Goal: Register for event/course: Sign up to attend an event or enroll in a course

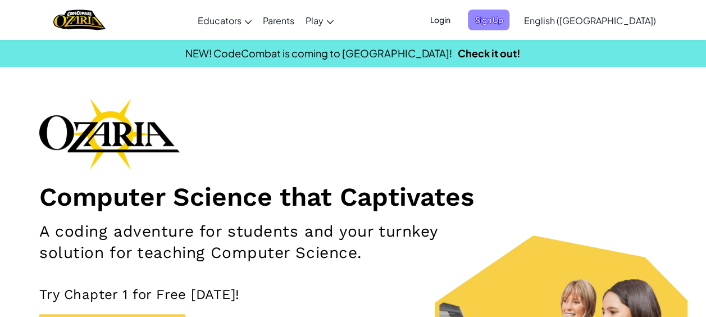
click at [509, 21] on span "Sign Up" at bounding box center [489, 20] width 42 height 21
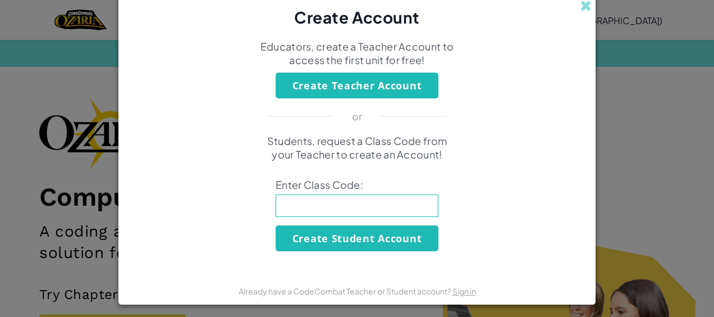
click at [402, 205] on input at bounding box center [357, 205] width 163 height 22
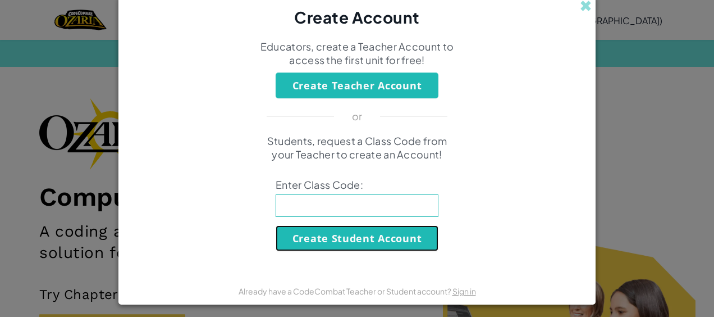
click at [395, 236] on button "Create Student Account" at bounding box center [357, 238] width 163 height 26
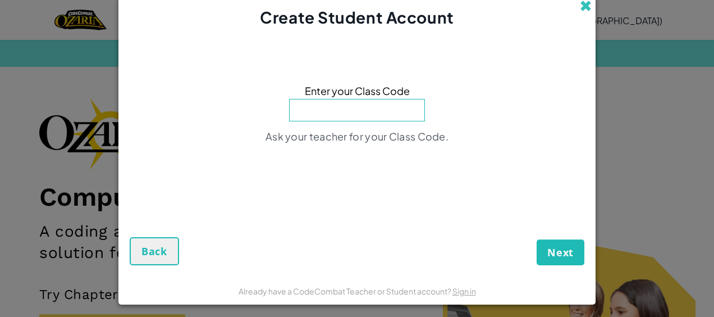
click at [580, 11] on span at bounding box center [586, 6] width 12 height 12
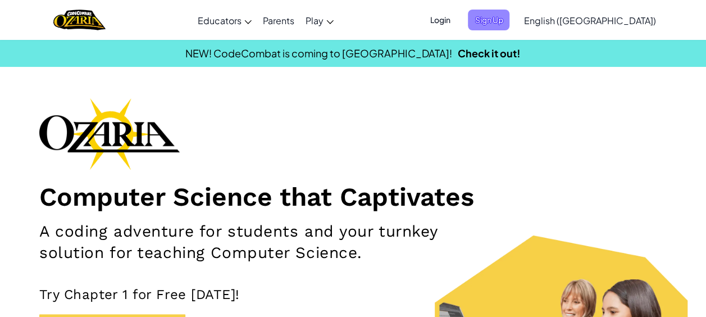
click at [509, 11] on span "Sign Up" at bounding box center [489, 20] width 42 height 21
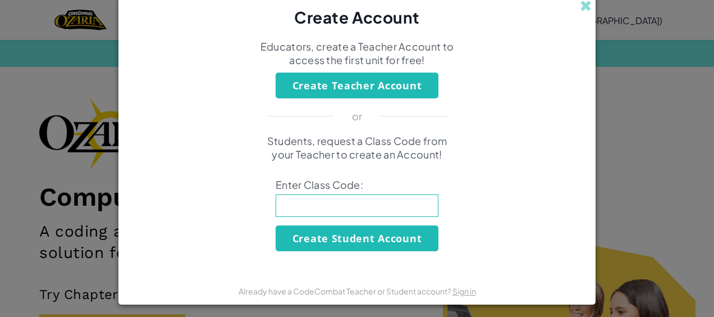
click at [353, 195] on input at bounding box center [357, 205] width 163 height 22
type input "power shop core"
click button "Create Student Account" at bounding box center [357, 238] width 163 height 26
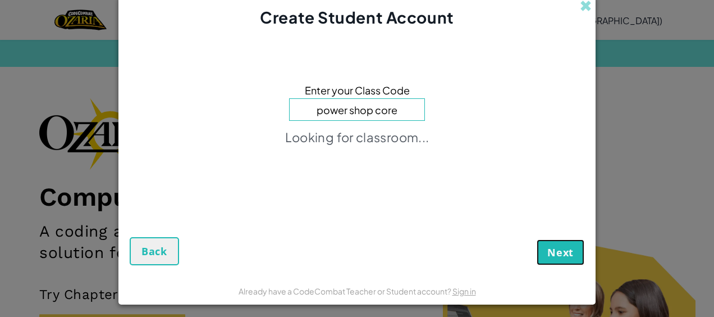
click at [559, 255] on span "Next" at bounding box center [561, 251] width 26 height 13
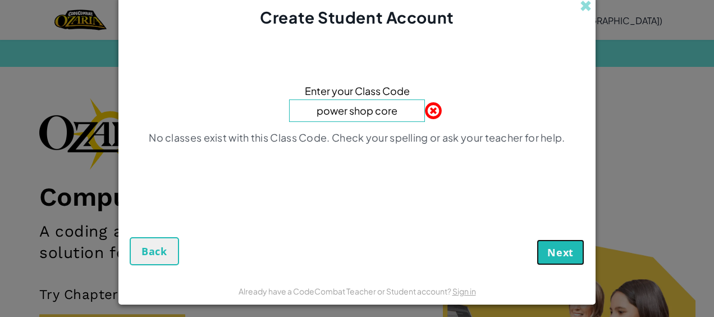
click at [559, 255] on span "Next" at bounding box center [561, 251] width 26 height 13
click at [391, 106] on input "power shop core" at bounding box center [357, 110] width 136 height 22
type input "p"
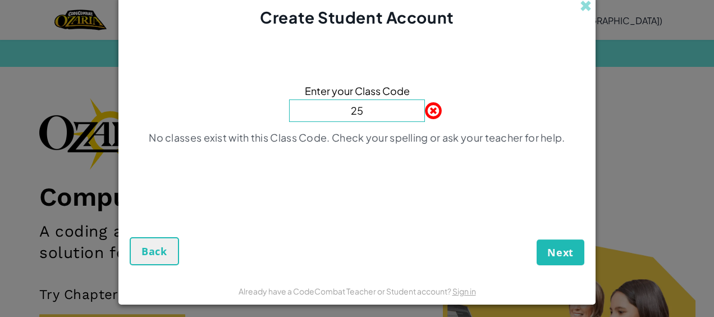
type input "2"
click at [149, 239] on button "Back" at bounding box center [154, 251] width 49 height 28
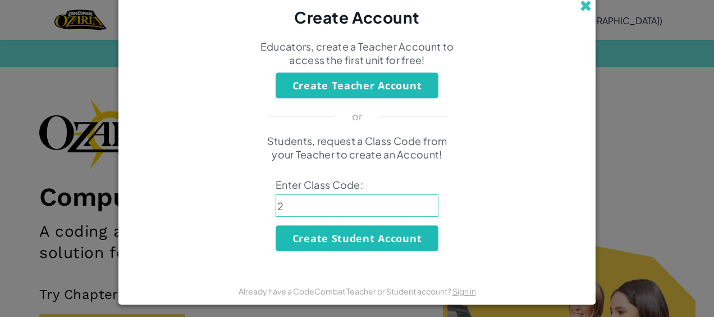
click at [582, 4] on span at bounding box center [586, 6] width 12 height 12
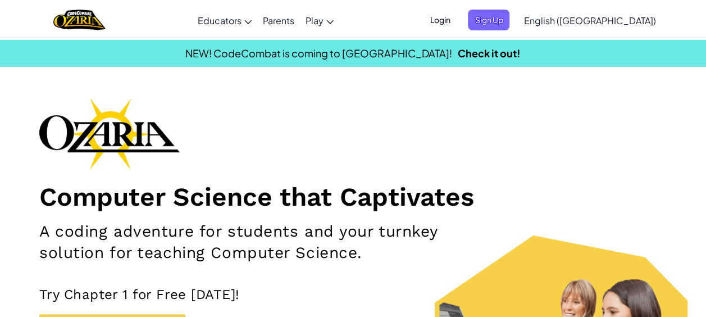
click at [457, 18] on span "Login" at bounding box center [440, 20] width 34 height 21
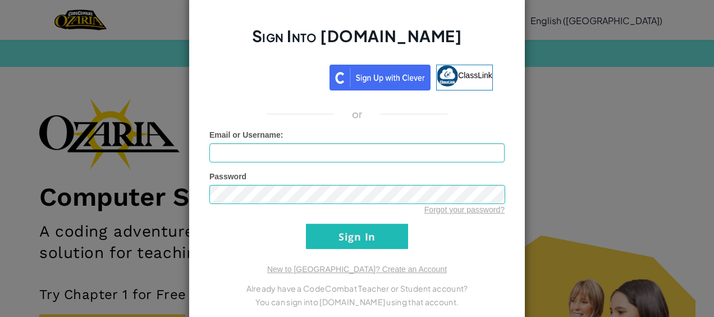
scroll to position [26, 0]
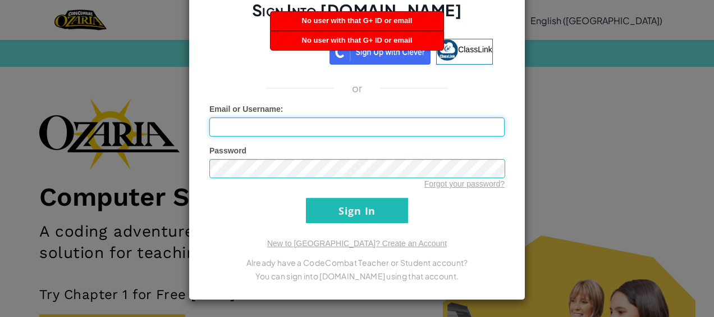
click at [350, 128] on input "Email or Username :" at bounding box center [357, 126] width 295 height 19
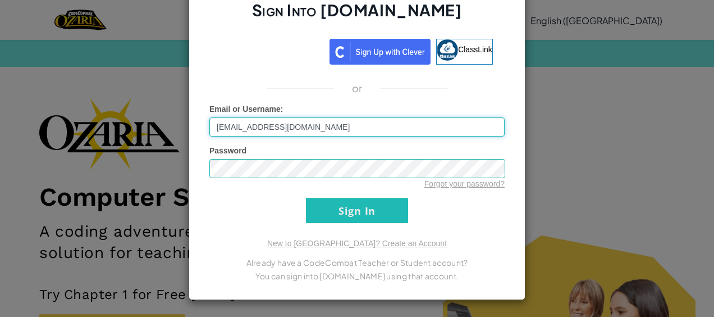
type input "798242@aacps.org"
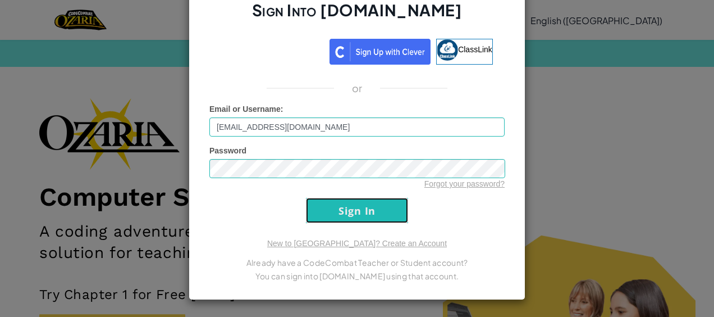
click at [342, 212] on input "Sign In" at bounding box center [357, 210] width 102 height 25
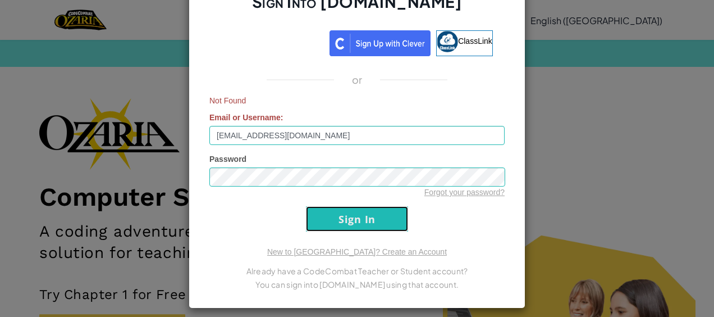
scroll to position [17, 0]
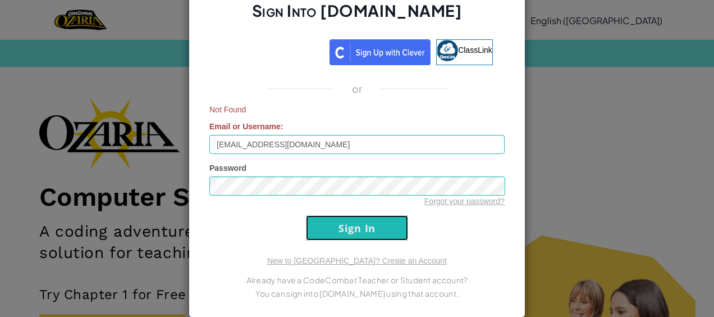
click at [345, 225] on input "Sign In" at bounding box center [357, 227] width 102 height 25
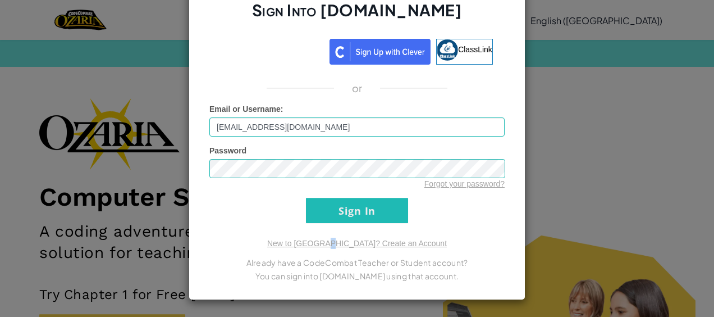
click at [345, 225] on div "Sign Into Ozaria.com ClassLink or Email or Username : 798242@aacps.org Password…" at bounding box center [357, 132] width 337 height 335
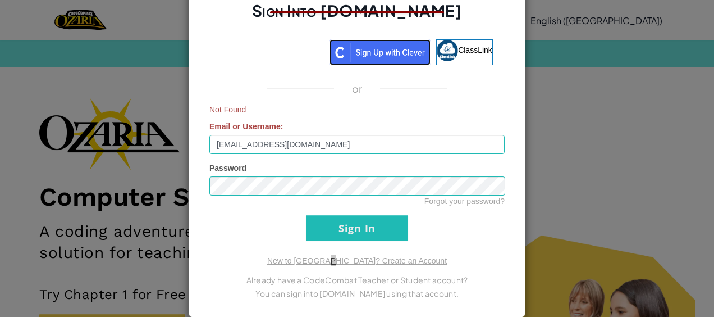
click at [413, 61] on img at bounding box center [380, 52] width 101 height 26
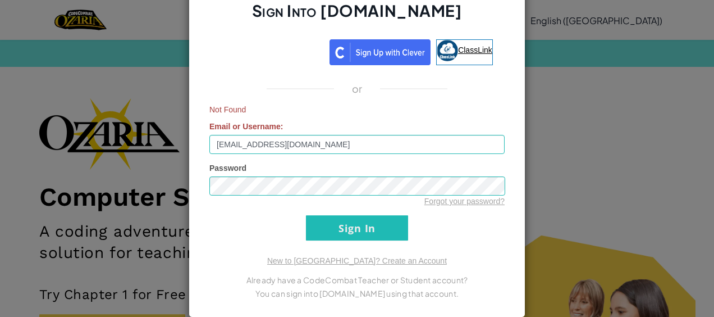
click at [471, 57] on link "ClassLink" at bounding box center [464, 52] width 57 height 26
click at [585, 82] on div "Sign Into Ozaria.com ClassLink or Not Found Email or Username : 798242@aacps.or…" at bounding box center [357, 158] width 714 height 317
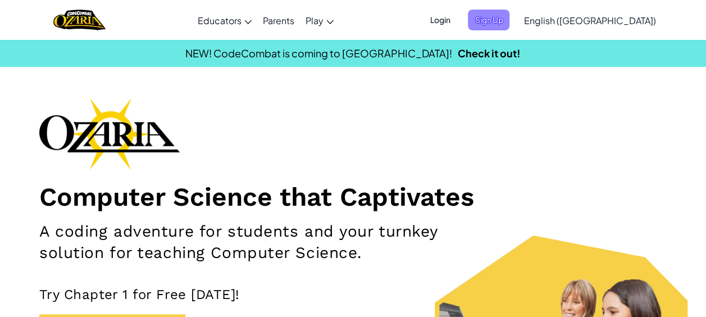
click at [509, 21] on span "Sign Up" at bounding box center [489, 20] width 42 height 21
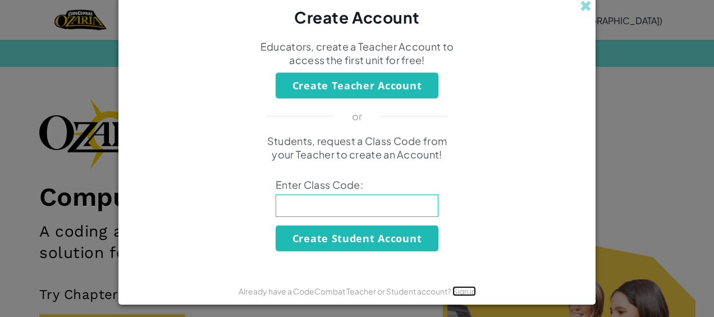
click at [462, 293] on link "Sign in" at bounding box center [465, 291] width 24 height 10
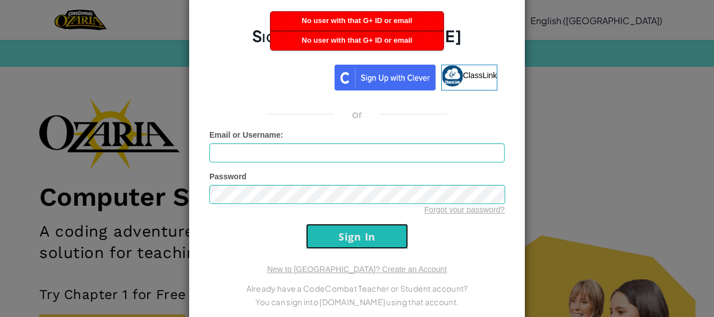
click at [344, 229] on input "Sign In" at bounding box center [357, 236] width 102 height 25
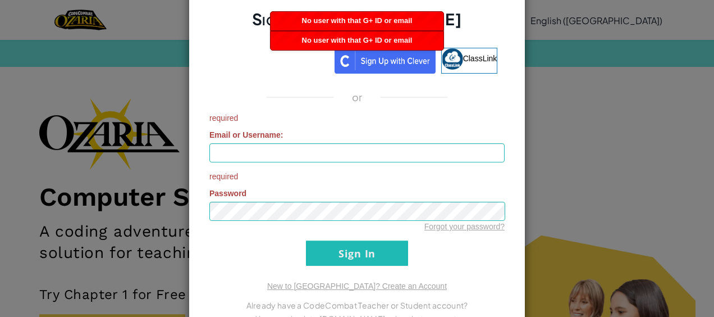
click at [330, 238] on form "required Email or Username : required Password Forgot your password? Sign In" at bounding box center [357, 188] width 295 height 153
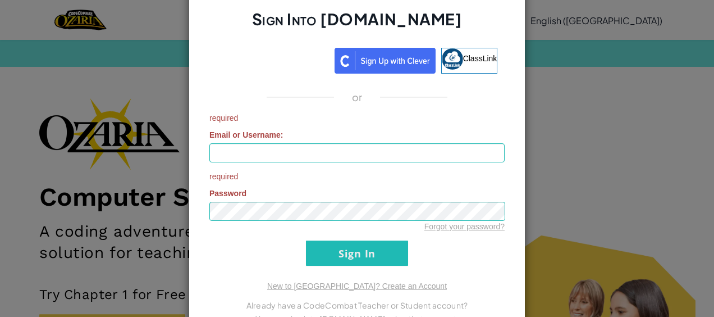
click at [326, 238] on form "required Email or Username : required Password Forgot your password? Sign In" at bounding box center [357, 188] width 295 height 153
click at [621, 165] on div "Sign Into Ozaria.com ClassLink or required Email or Username : required Passwor…" at bounding box center [357, 158] width 714 height 317
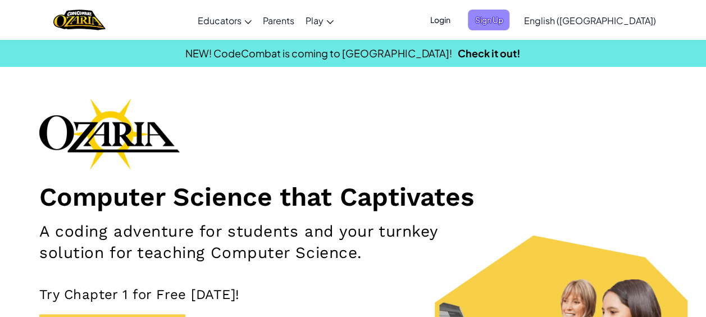
click at [509, 27] on span "Sign Up" at bounding box center [489, 20] width 42 height 21
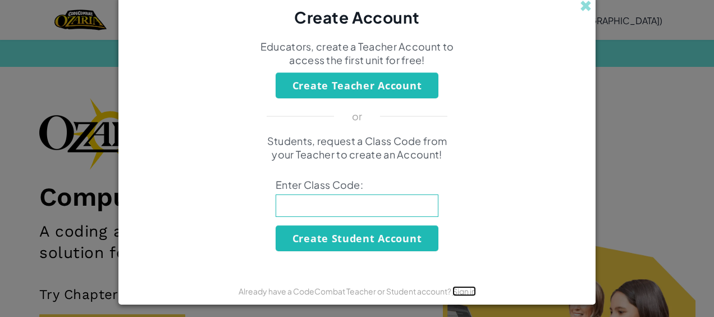
click at [457, 293] on link "Sign in" at bounding box center [465, 291] width 24 height 10
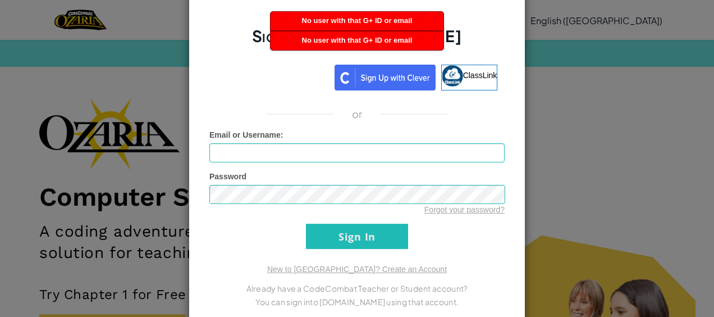
click at [523, 101] on div "Sign Into Ozaria.com ClassLink or Unknown Error Email or Username : Password Fo…" at bounding box center [357, 158] width 714 height 317
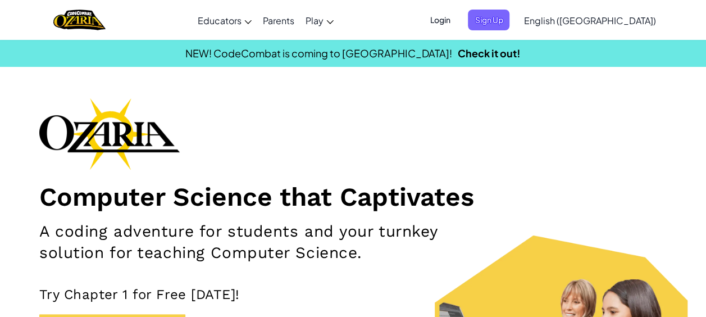
drag, startPoint x: 523, startPoint y: 101, endPoint x: 412, endPoint y: 98, distance: 111.2
click at [412, 98] on div "Computer Science that Captivates A coding adventure for students and your turnk…" at bounding box center [352, 251] width 627 height 306
click at [509, 25] on span "Sign Up" at bounding box center [489, 20] width 42 height 21
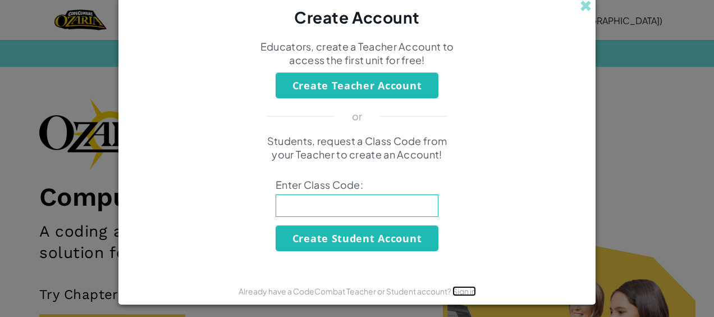
click at [467, 290] on link "Sign in" at bounding box center [465, 291] width 24 height 10
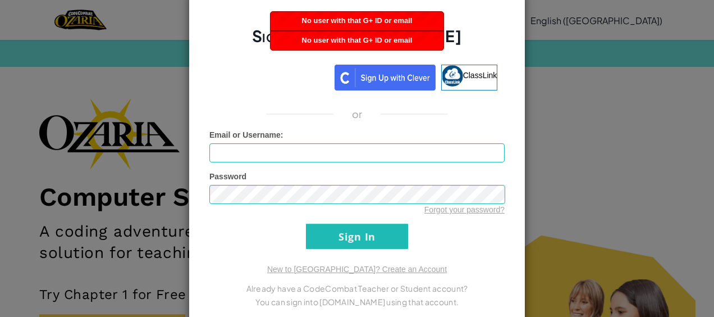
click at [543, 98] on div "Sign Into Ozaria.com ClassLink or Unknown Error Email or Username : Password Fo…" at bounding box center [357, 158] width 714 height 317
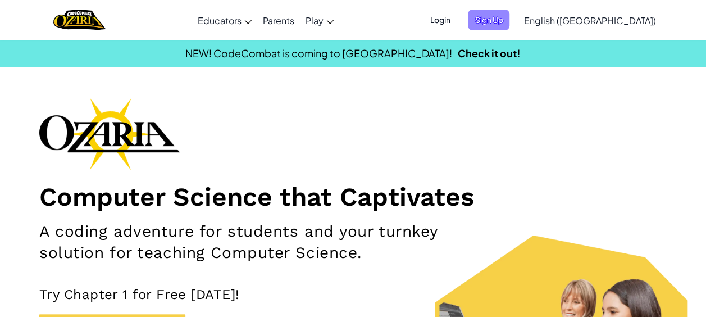
click at [509, 17] on span "Sign Up" at bounding box center [489, 20] width 42 height 21
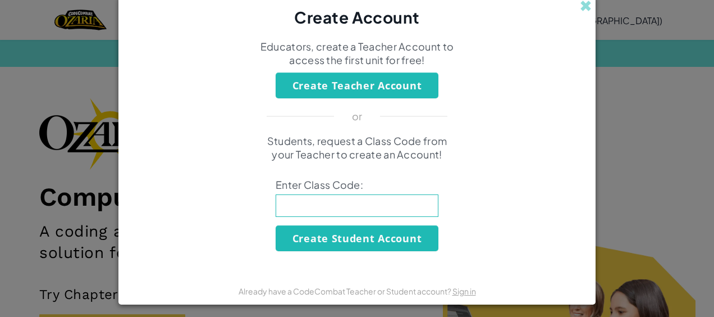
click at [362, 206] on input at bounding box center [357, 205] width 163 height 22
type input "25-26 Ms .brunch"
click button "Create Student Account" at bounding box center [357, 238] width 163 height 26
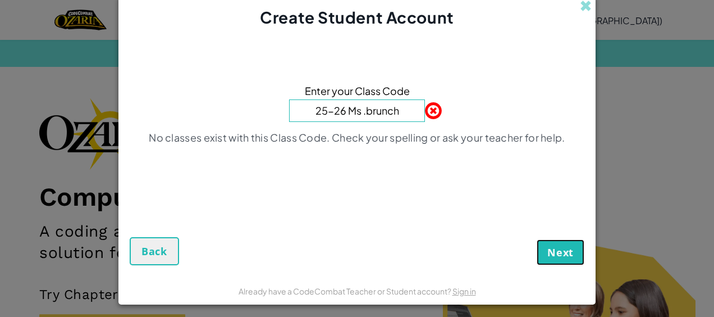
click at [567, 253] on span "Next" at bounding box center [561, 251] width 26 height 13
click at [561, 247] on span "Next" at bounding box center [561, 251] width 26 height 13
click at [343, 115] on input "25-26 Ms .brunch" at bounding box center [357, 110] width 136 height 22
click at [552, 250] on span "Next" at bounding box center [561, 251] width 26 height 13
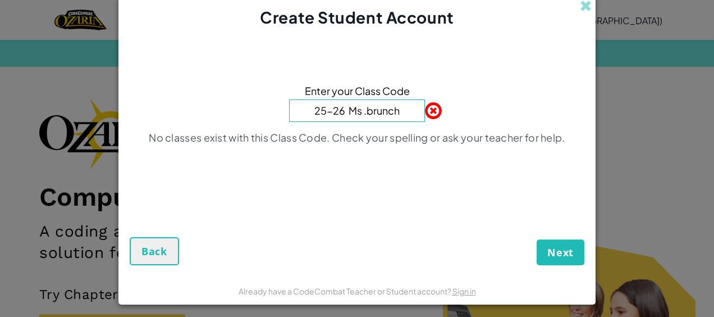
click at [398, 110] on input "25-26 Ms .brunch" at bounding box center [357, 110] width 136 height 22
type input "2"
click at [156, 234] on div "Next Back" at bounding box center [357, 229] width 455 height 71
click at [153, 247] on span "Back" at bounding box center [155, 250] width 26 height 13
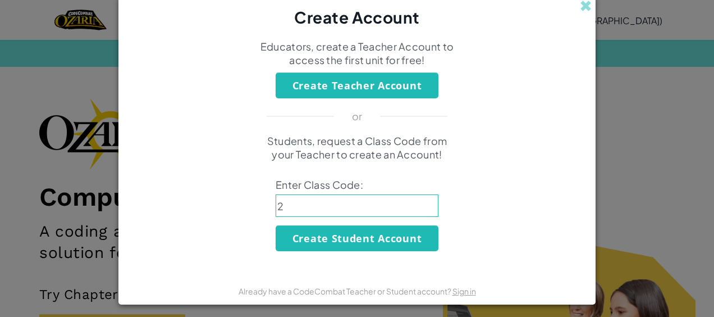
click at [336, 211] on input "2" at bounding box center [357, 205] width 163 height 22
click at [583, 9] on span at bounding box center [586, 6] width 12 height 12
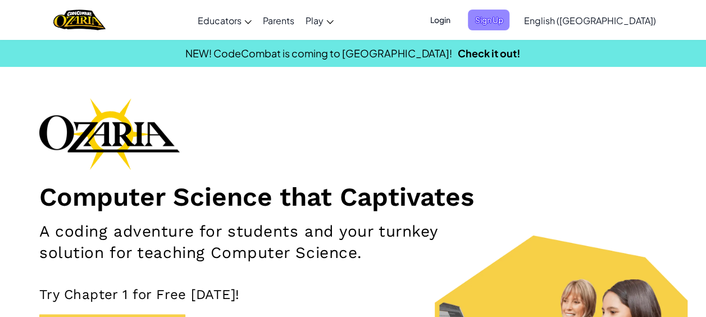
click at [509, 12] on span "Sign Up" at bounding box center [489, 20] width 42 height 21
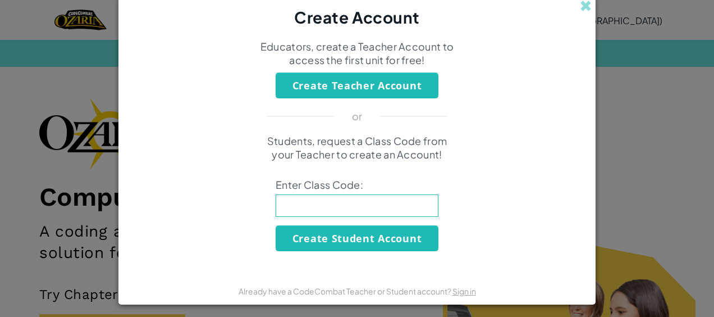
click at [312, 208] on input at bounding box center [357, 205] width 163 height 22
type input "powershopcorn"
click button "Create Student Account" at bounding box center [357, 238] width 163 height 26
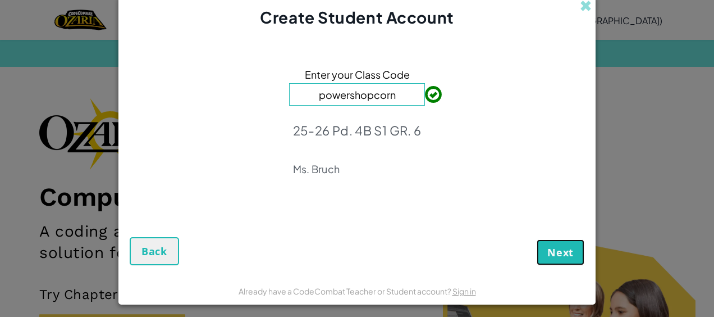
click at [552, 262] on button "Next" at bounding box center [561, 252] width 48 height 26
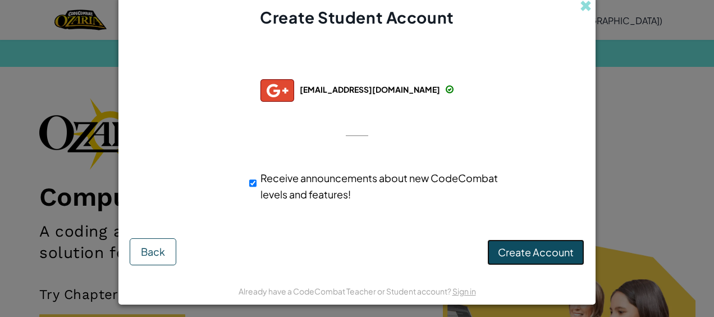
click at [531, 250] on span "Create Account" at bounding box center [536, 251] width 76 height 13
click at [531, 250] on button "Create Account" at bounding box center [536, 252] width 97 height 26
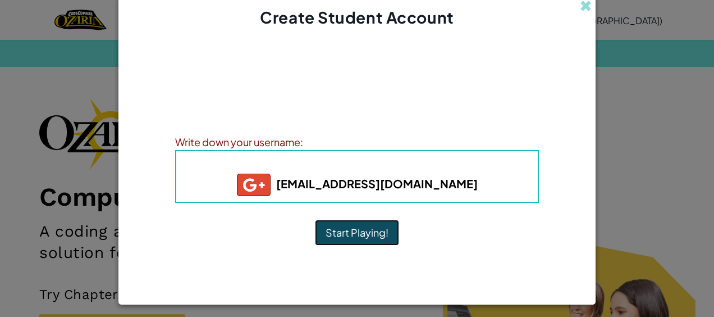
click at [374, 227] on button "Start Playing!" at bounding box center [357, 233] width 84 height 26
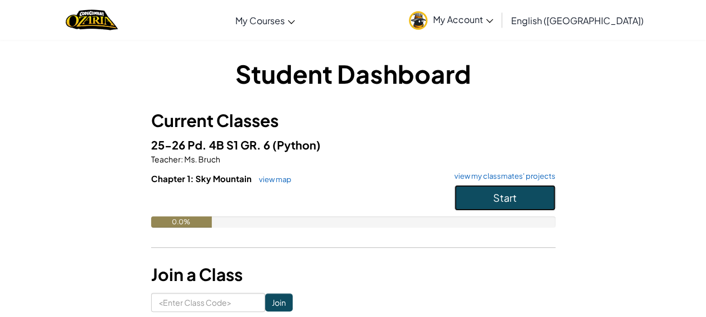
click at [510, 198] on span "Start" at bounding box center [505, 197] width 24 height 13
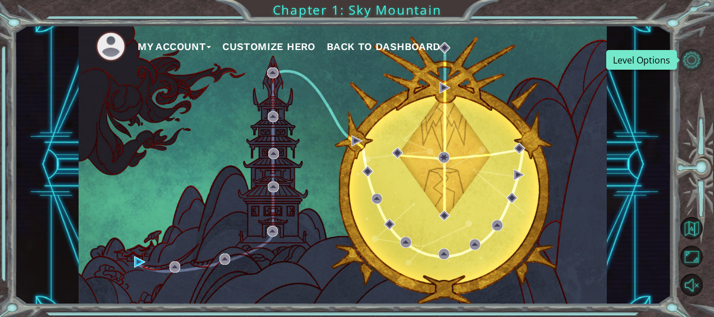
click at [687, 53] on button "Level Options" at bounding box center [692, 60] width 22 height 22
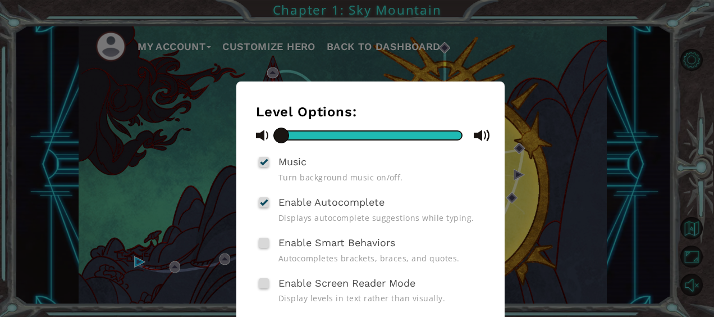
click at [609, 92] on div "Level Options: Music Turn background music on/off. Enable Autocomplete Displays…" at bounding box center [357, 158] width 714 height 317
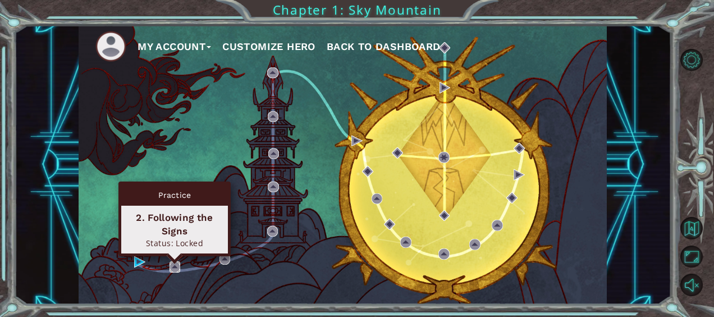
click at [171, 264] on img at bounding box center [175, 266] width 11 height 11
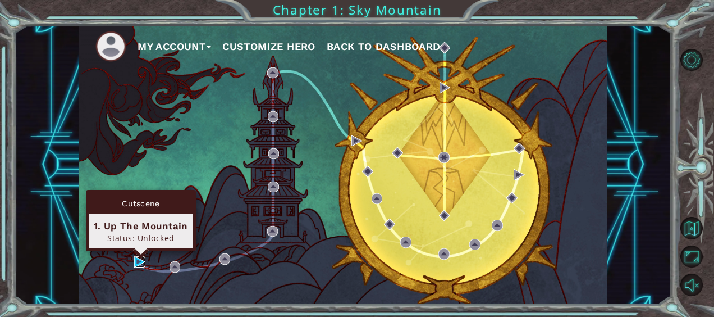
click at [135, 258] on img at bounding box center [139, 261] width 11 height 11
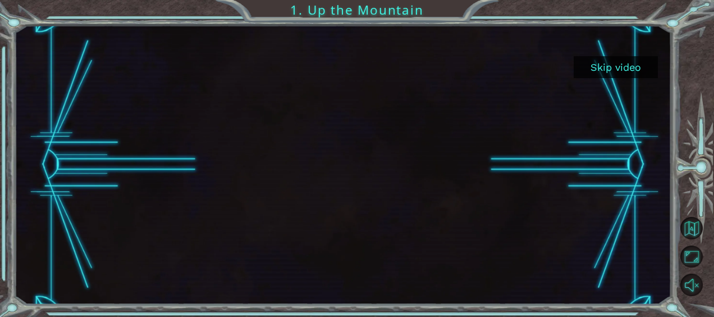
click at [630, 63] on button "Skip video" at bounding box center [616, 67] width 84 height 22
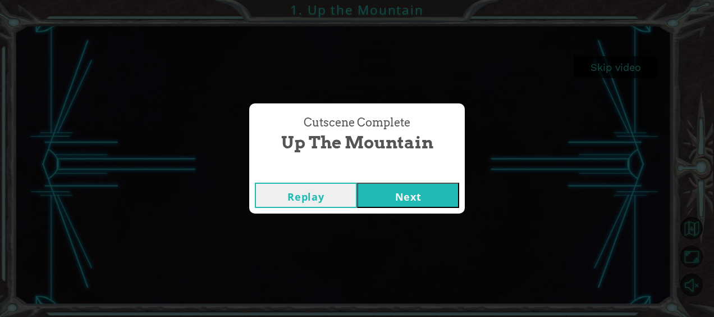
click at [416, 197] on button "Next" at bounding box center [408, 195] width 102 height 25
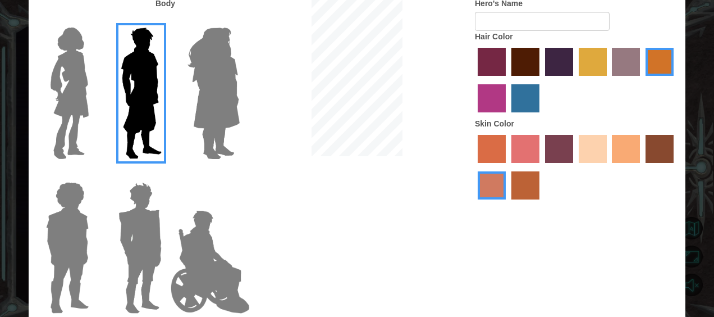
click at [231, 106] on img at bounding box center [213, 93] width 61 height 140
click at [239, 20] on input "Hero Amethyst" at bounding box center [239, 20] width 0 height 0
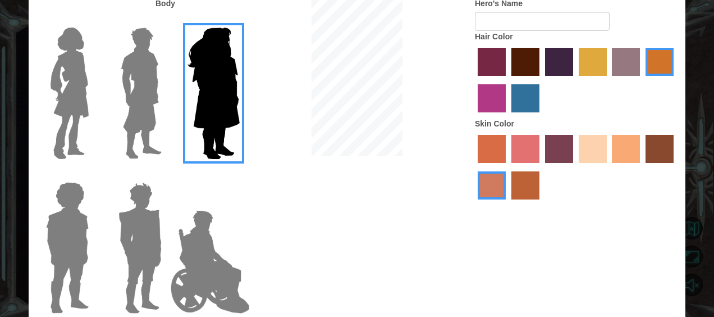
click at [82, 108] on img at bounding box center [69, 93] width 47 height 140
click at [93, 20] on input "Hero Connie" at bounding box center [93, 20] width 0 height 0
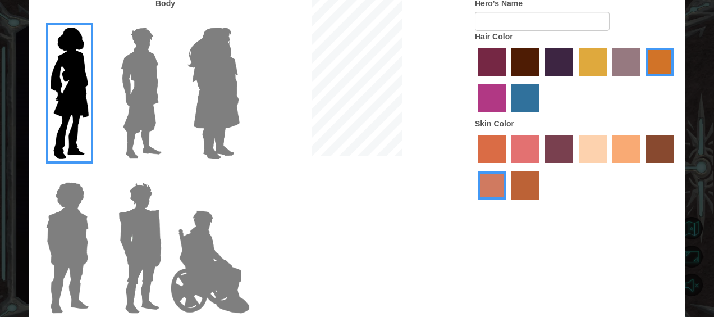
click at [38, 232] on label at bounding box center [65, 247] width 56 height 140
click at [93, 175] on input "Hero Steven" at bounding box center [93, 175] width 0 height 0
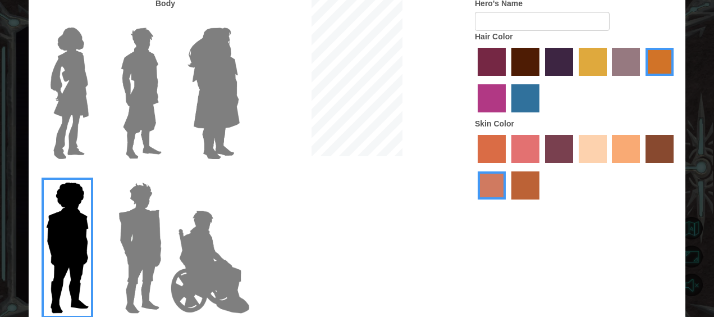
click at [148, 226] on img at bounding box center [140, 247] width 52 height 140
click at [166, 175] on input "Hero Garnet" at bounding box center [166, 175] width 0 height 0
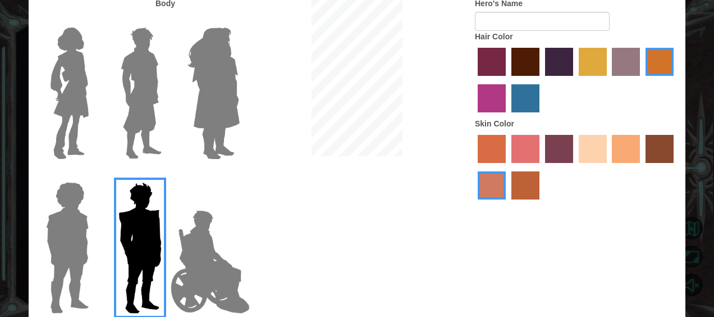
click at [592, 154] on label "sandy beach skin color" at bounding box center [593, 149] width 28 height 28
click at [575, 167] on input "sandy beach skin color" at bounding box center [575, 167] width 0 height 0
click at [523, 97] on label "lachmara hair color" at bounding box center [526, 98] width 28 height 28
click at [508, 116] on input "lachmara hair color" at bounding box center [508, 116] width 0 height 0
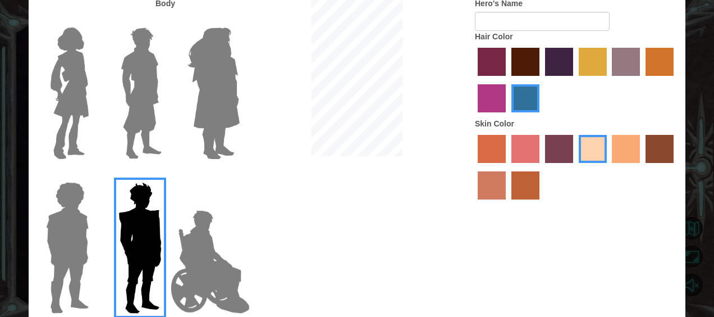
click at [499, 65] on label "paprika hair color" at bounding box center [492, 62] width 28 height 28
click at [474, 80] on input "paprika hair color" at bounding box center [474, 80] width 0 height 0
click at [553, 60] on label "hot purple hair color" at bounding box center [559, 62] width 28 height 28
click at [541, 80] on input "hot purple hair color" at bounding box center [541, 80] width 0 height 0
click at [586, 61] on label "tulip tree hair color" at bounding box center [593, 62] width 28 height 28
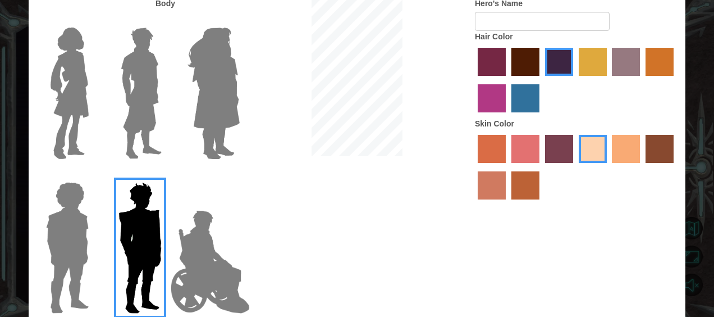
click at [575, 80] on input "tulip tree hair color" at bounding box center [575, 80] width 0 height 0
click at [572, 63] on label "hot purple hair color" at bounding box center [559, 62] width 28 height 28
click at [541, 80] on input "hot purple hair color" at bounding box center [541, 80] width 0 height 0
click at [140, 107] on img at bounding box center [141, 93] width 50 height 140
click at [166, 20] on input "Hero Lars" at bounding box center [166, 20] width 0 height 0
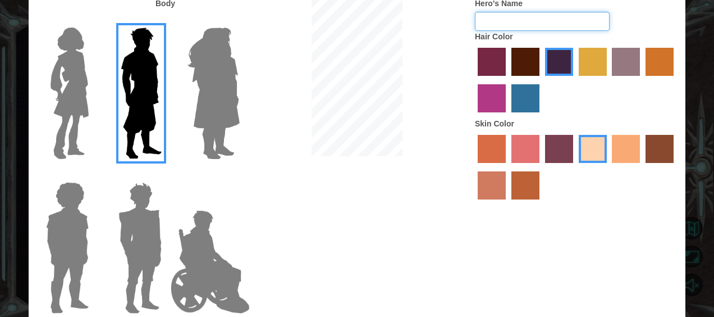
click at [550, 19] on input "Hero's Name" at bounding box center [542, 21] width 135 height 19
type input "[PERSON_NAME]"
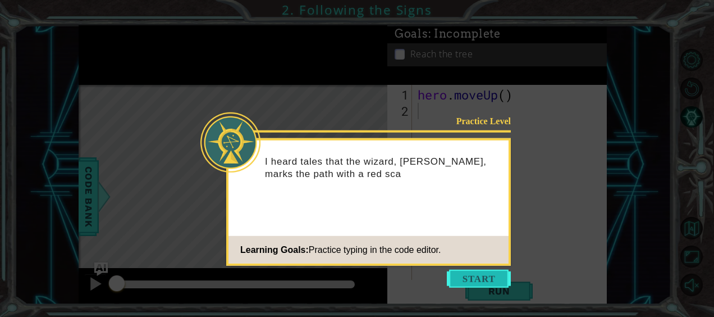
click at [464, 271] on button "Start" at bounding box center [479, 279] width 64 height 18
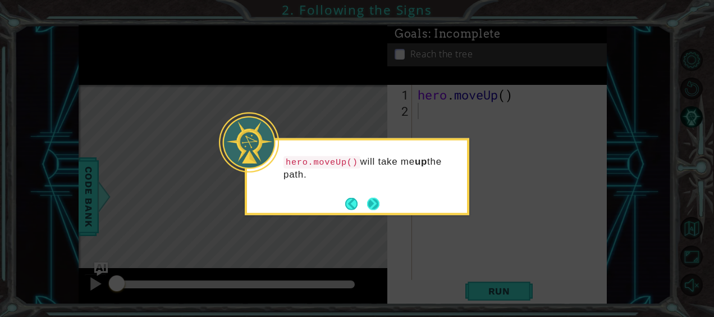
click at [370, 204] on button "Next" at bounding box center [373, 203] width 12 height 12
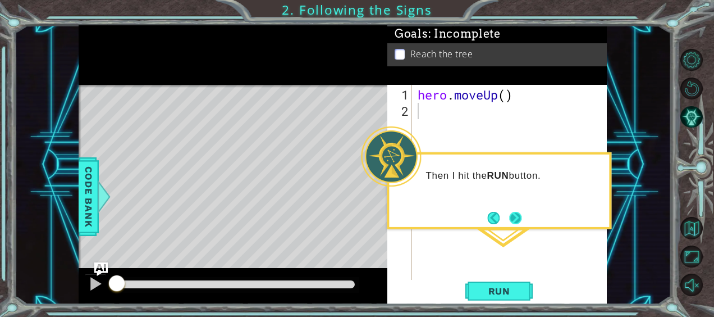
click at [511, 216] on button "Next" at bounding box center [515, 218] width 12 height 12
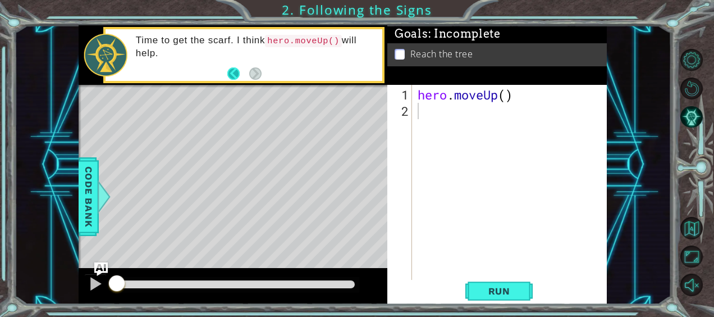
click at [234, 70] on button "Back" at bounding box center [238, 73] width 22 height 12
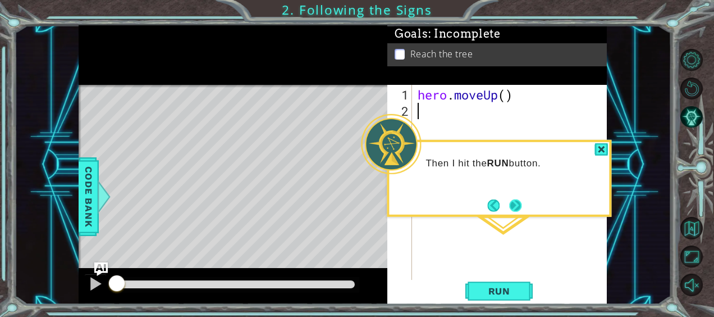
click at [514, 208] on button "Next" at bounding box center [515, 205] width 12 height 12
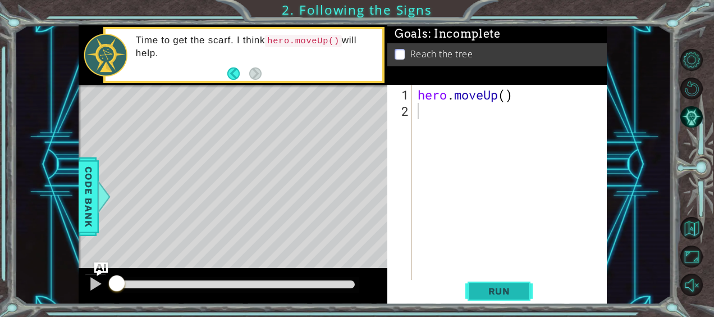
click at [484, 289] on span "Run" at bounding box center [499, 290] width 44 height 11
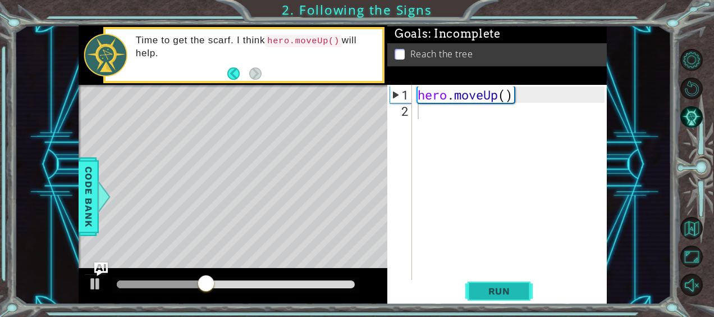
click at [485, 292] on span "Run" at bounding box center [499, 290] width 44 height 11
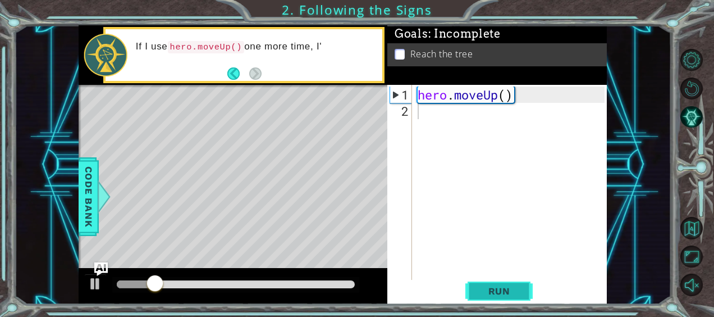
click at [485, 292] on span "Run" at bounding box center [499, 290] width 44 height 11
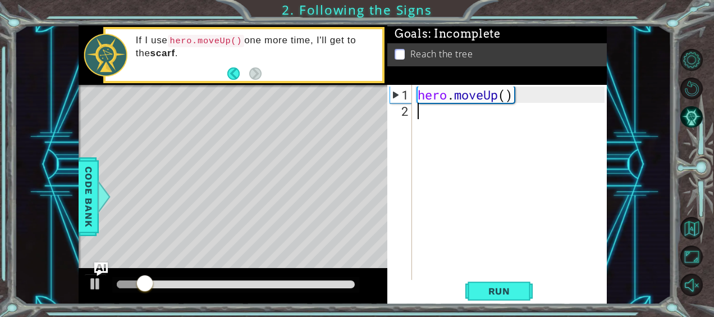
click at [455, 181] on div "hero . moveUp ( )" at bounding box center [513, 200] width 195 height 228
click at [454, 95] on div "hero . moveUp ( )" at bounding box center [513, 200] width 195 height 228
type textarea "hero.moveUp()"
click at [415, 117] on div "hero.moveUp() 1 2 hero . moveUp ( ) ההההההההההההההההההההההההההההההההההההההההההה…" at bounding box center [496, 182] width 217 height 195
click at [426, 108] on div "hero . moveUp ( )" at bounding box center [513, 200] width 195 height 228
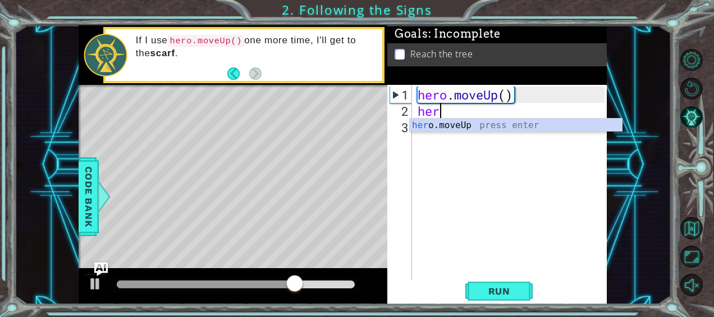
type textarea "hero"
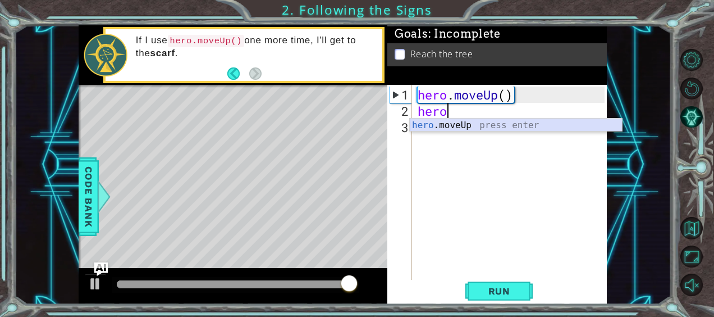
click at [448, 128] on div "hero .moveUp press enter" at bounding box center [516, 139] width 213 height 40
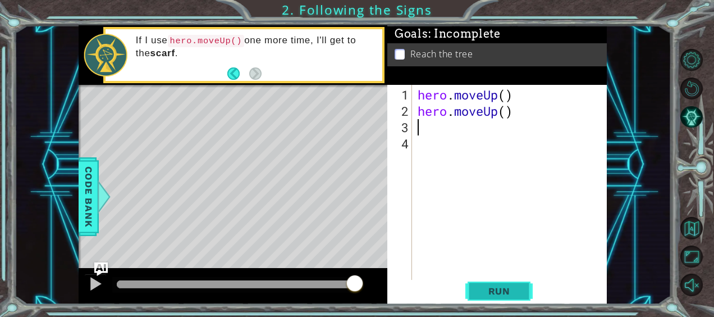
click at [495, 287] on span "Run" at bounding box center [499, 290] width 44 height 11
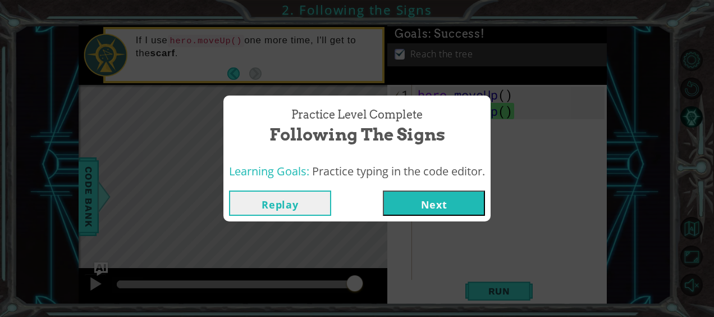
click at [430, 211] on button "Next" at bounding box center [434, 202] width 102 height 25
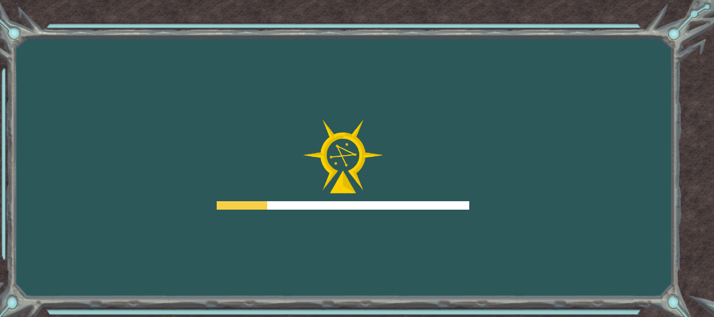
click at [430, 211] on div "Goals Error loading from server. Try refreshing the page. You'll need to join a…" at bounding box center [357, 158] width 714 height 317
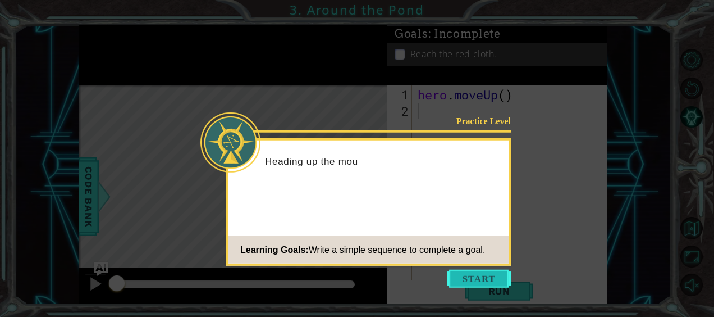
click at [489, 272] on button "Start" at bounding box center [479, 279] width 64 height 18
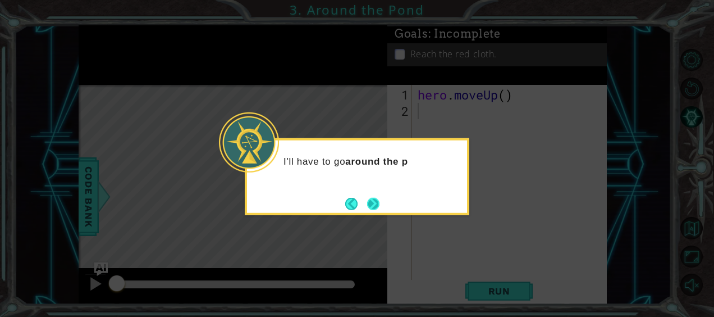
click at [375, 202] on button "Next" at bounding box center [373, 203] width 13 height 13
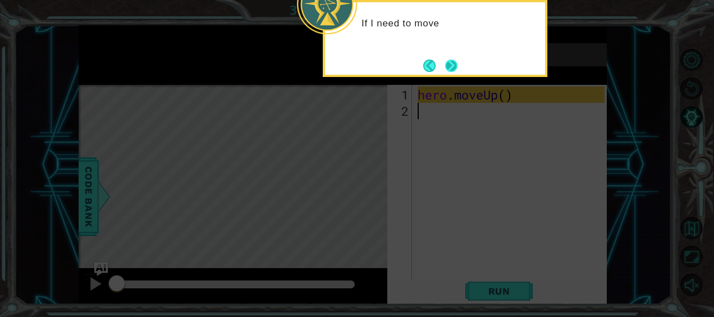
click at [447, 62] on button "Next" at bounding box center [451, 66] width 12 height 12
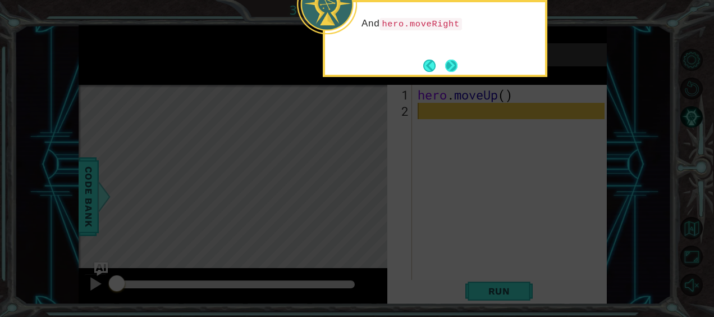
click at [450, 65] on button "Next" at bounding box center [451, 66] width 12 height 12
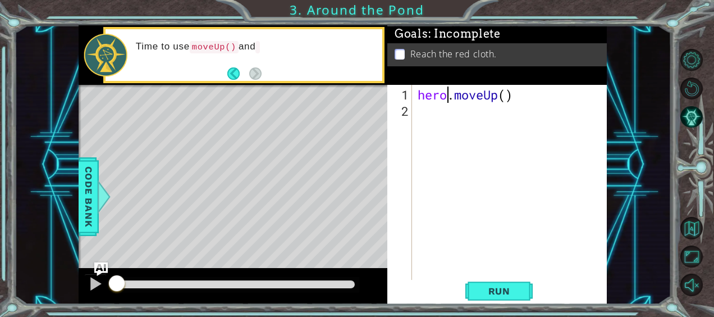
click at [448, 97] on div "hero . moveUp ( )" at bounding box center [513, 200] width 195 height 228
type textarea "hero.moveUp()"
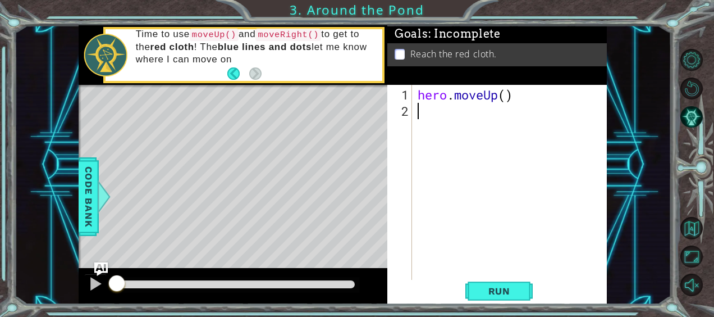
click at [445, 115] on div "hero . moveUp ( )" at bounding box center [513, 200] width 195 height 228
type textarea "h"
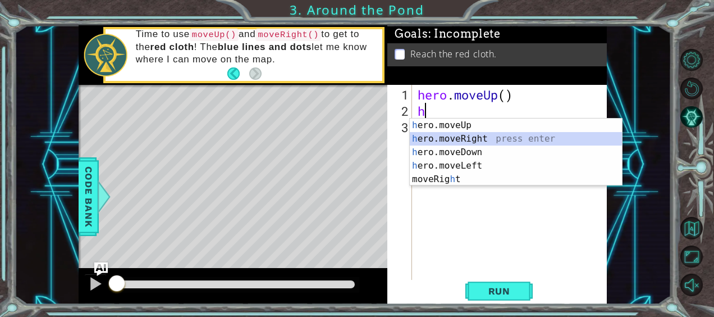
click at [475, 135] on div "h ero.moveUp press enter h ero.moveRight press enter h ero.moveDown press enter…" at bounding box center [516, 166] width 213 height 94
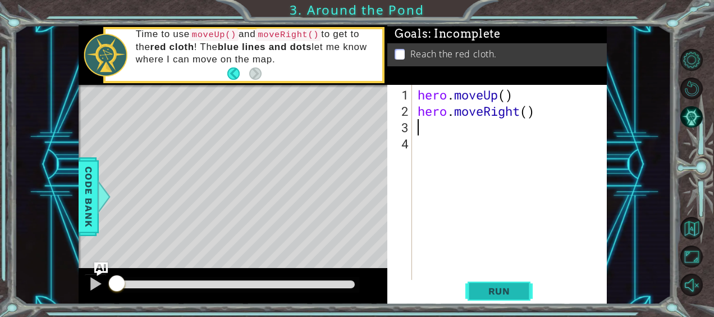
click at [488, 291] on span "Run" at bounding box center [499, 290] width 44 height 11
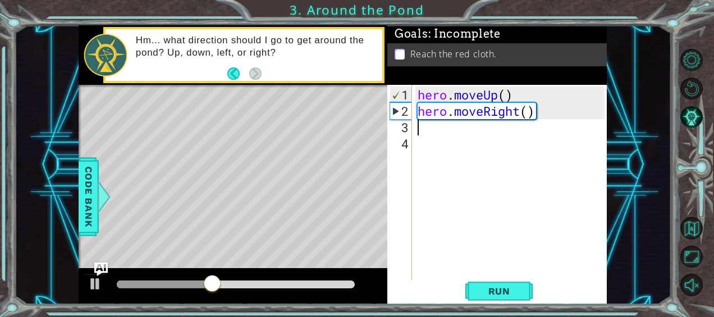
click at [420, 133] on div "hero . moveUp ( ) hero . moveRight ( )" at bounding box center [513, 200] width 195 height 228
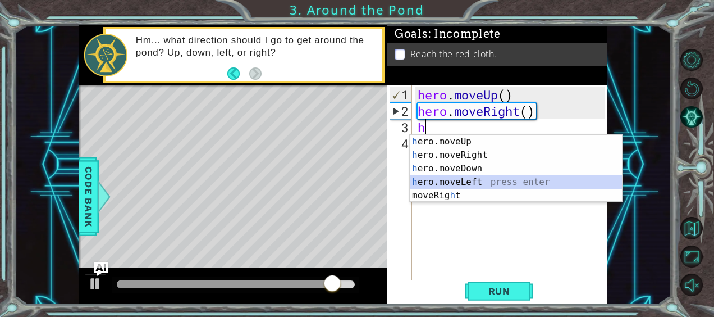
click at [480, 181] on div "h ero.moveUp press enter h ero.moveRight press enter h ero.moveDown press enter…" at bounding box center [516, 182] width 213 height 94
type textarea "hero.moveLeft(1)"
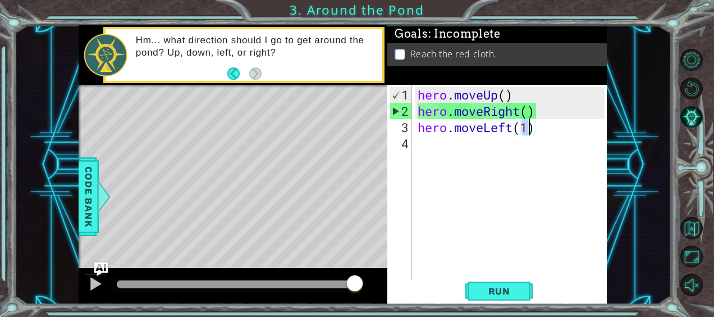
click at [438, 139] on div "hero . moveUp ( ) hero . moveRight ( ) hero . moveLeft ( 1 )" at bounding box center [513, 200] width 195 height 228
type textarea "h"
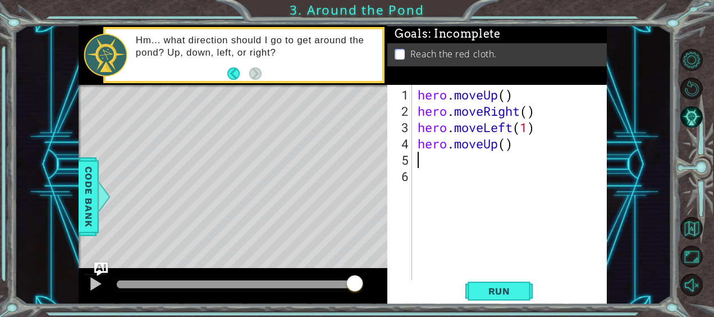
type textarea "h"
click at [493, 299] on button "Run" at bounding box center [499, 291] width 67 height 22
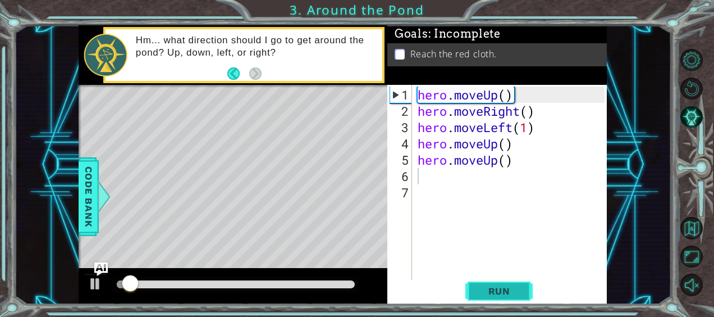
click at [493, 299] on button "Run" at bounding box center [499, 291] width 67 height 22
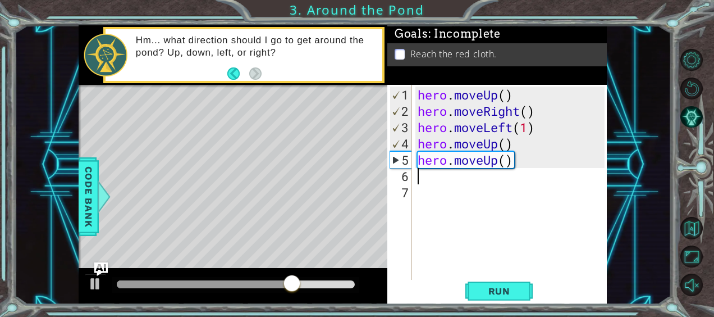
click at [521, 128] on div "hero . moveUp ( ) hero . moveRight ( ) hero . moveLeft ( 1 ) hero . moveUp ( ) …" at bounding box center [513, 200] width 195 height 228
click at [480, 130] on div "hero . moveUp ( ) hero . moveRight ( ) hero . moveLeft ( 1 ) hero . moveUp ( ) …" at bounding box center [513, 200] width 195 height 228
click at [536, 129] on div "hero . moveUp ( ) hero . moveRight ( ) hero . moveLeft ( 1 ) hero . moveUp ( ) …" at bounding box center [513, 200] width 195 height 228
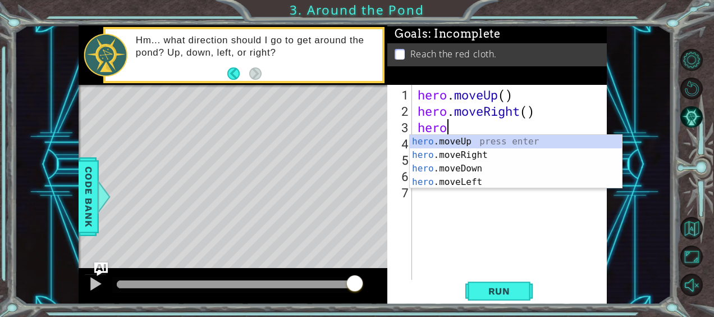
click at [536, 129] on div "hero . moveUp ( ) hero . moveRight ( ) hero hero . moveUp ( ) hero . moveUp ( )" at bounding box center [513, 200] width 195 height 228
type textarea "h"
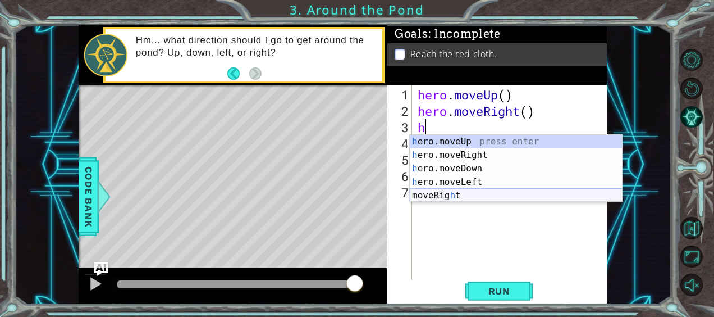
click at [454, 190] on div "h ero.moveUp press enter h ero.moveRight press enter h ero.moveDown press enter…" at bounding box center [516, 182] width 213 height 94
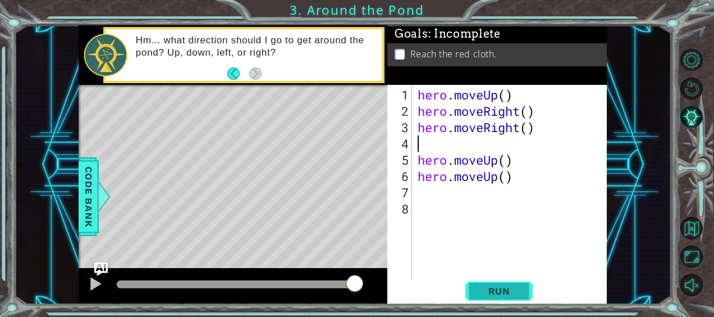
click at [502, 295] on span "Run" at bounding box center [499, 290] width 44 height 11
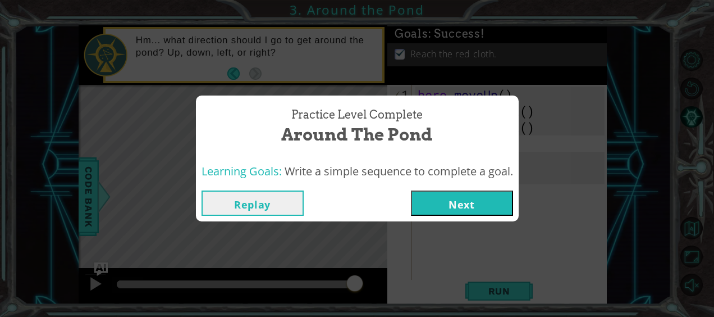
click at [453, 200] on button "Next" at bounding box center [462, 202] width 102 height 25
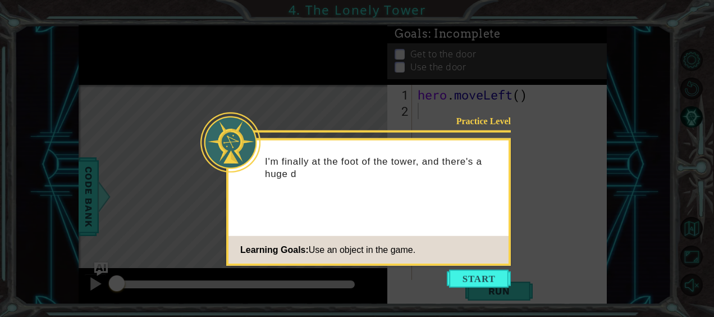
click at [471, 275] on button "Start" at bounding box center [479, 279] width 64 height 18
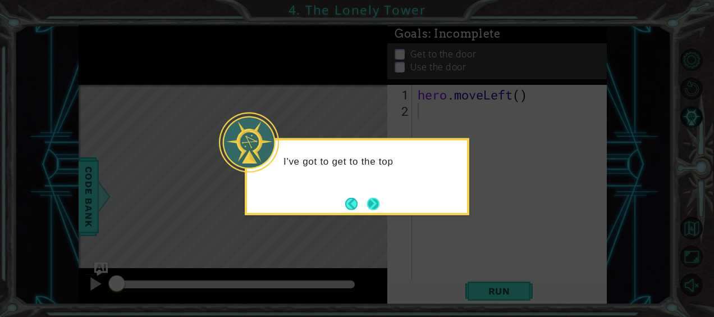
click at [370, 202] on button "Next" at bounding box center [373, 203] width 12 height 12
click at [369, 202] on button "Next" at bounding box center [373, 203] width 12 height 12
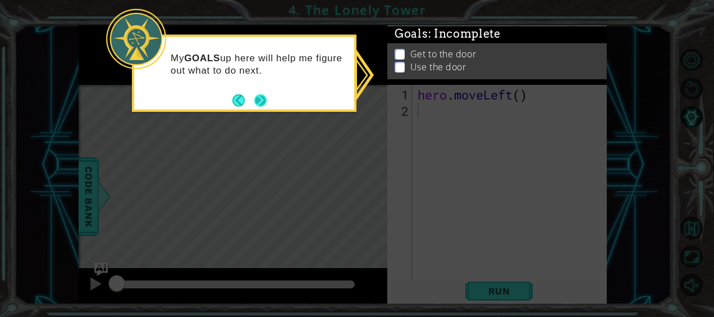
click at [266, 99] on button "Next" at bounding box center [260, 100] width 12 height 12
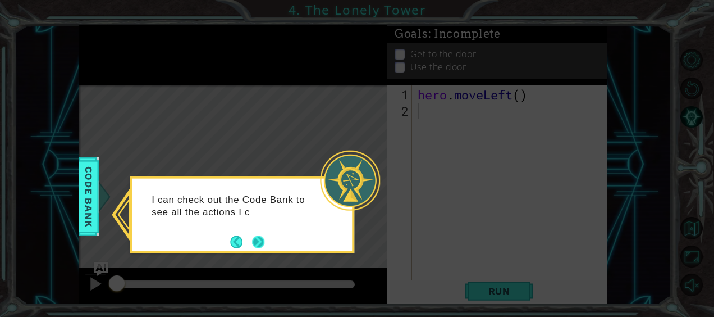
click at [256, 248] on button "Next" at bounding box center [258, 241] width 12 height 12
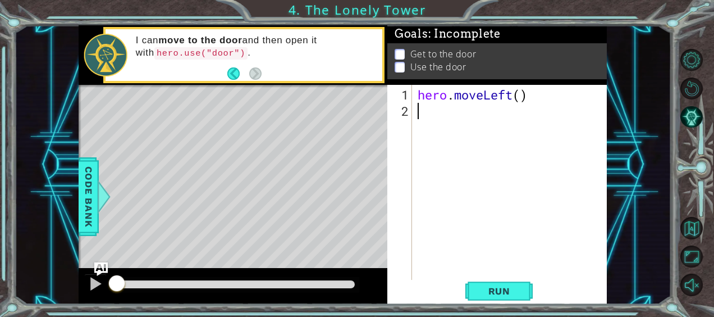
type textarea "h"
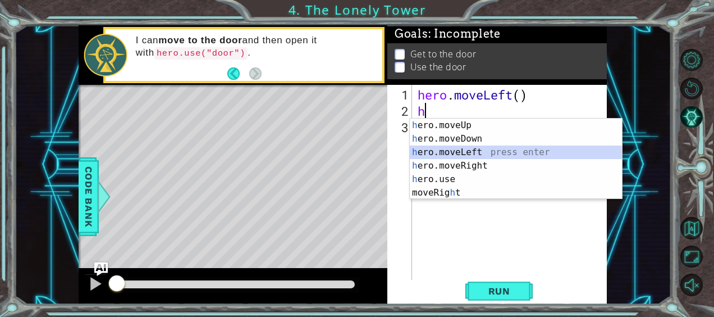
click at [463, 152] on div "h ero.moveUp press enter h ero.moveDown press enter h ero.moveLeft press enter …" at bounding box center [516, 173] width 213 height 108
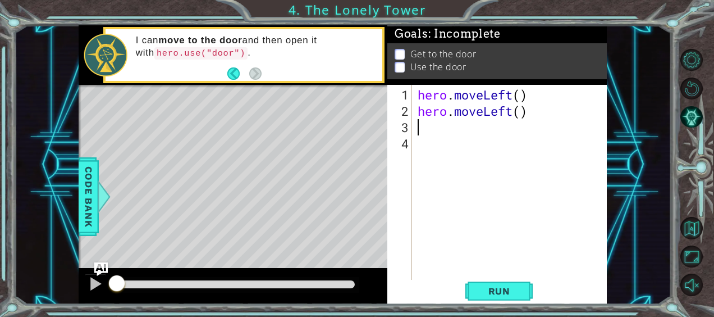
type textarea "h"
click at [475, 144] on div "hero . moveLeft ( ) hero . moveLeft ( ) hero . moveUp ( )" at bounding box center [513, 200] width 195 height 228
type textarea "h"
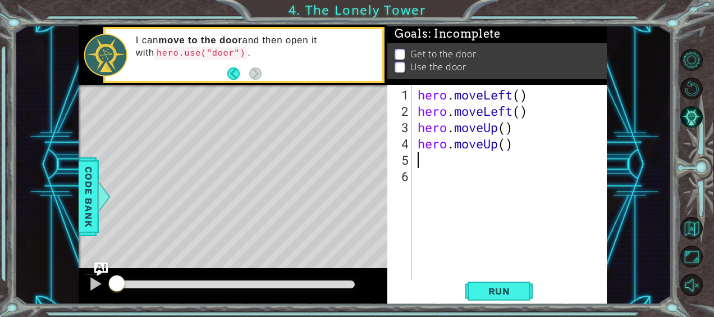
type textarea "h"
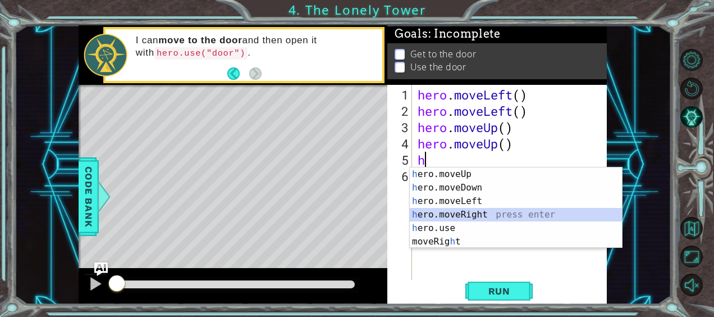
click at [449, 213] on div "h ero.moveUp press enter h ero.moveDown press enter h ero.moveLeft press enter …" at bounding box center [516, 221] width 213 height 108
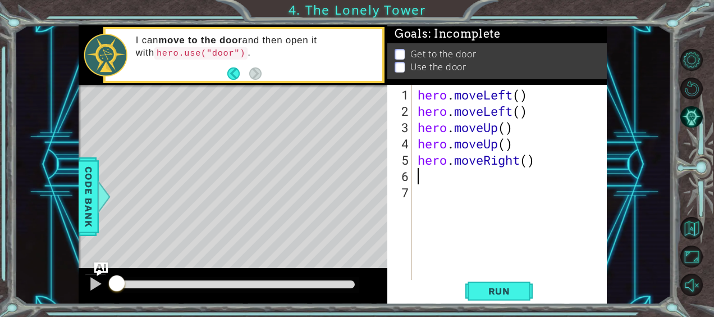
type textarea "h"
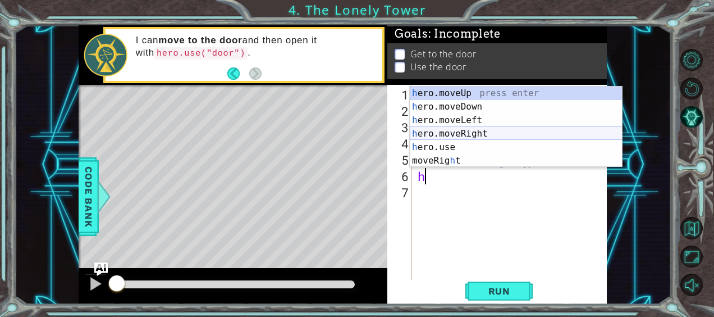
click at [448, 131] on div "h ero.moveUp press enter h ero.moveDown press enter h ero.moveLeft press enter …" at bounding box center [516, 140] width 213 height 108
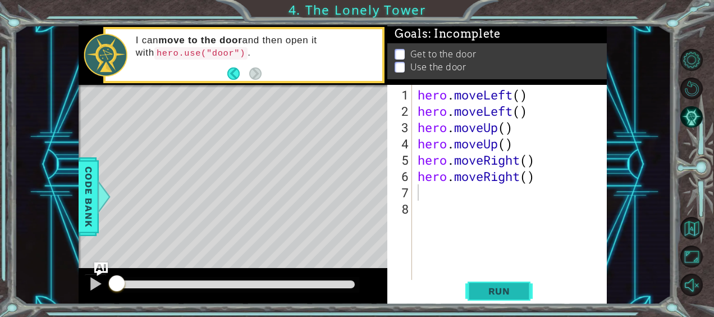
click at [500, 294] on span "Run" at bounding box center [499, 290] width 44 height 11
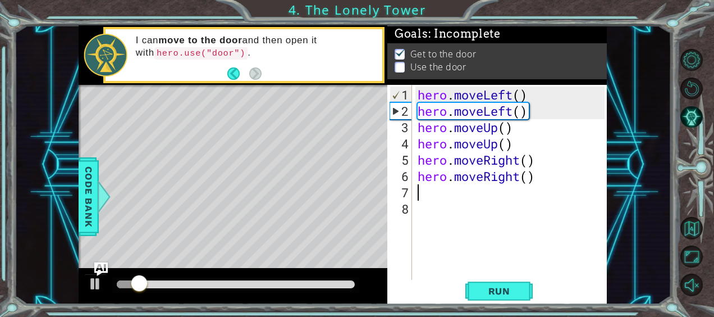
click at [425, 195] on div "hero . moveLeft ( ) hero . moveLeft ( ) hero . moveUp ( ) hero . moveUp ( ) her…" at bounding box center [513, 200] width 195 height 228
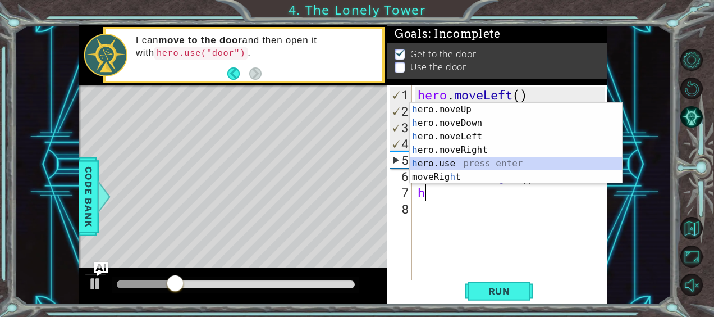
click at [442, 162] on div "h ero.moveUp press enter h ero.moveDown press enter h ero.moveLeft press enter …" at bounding box center [516, 157] width 213 height 108
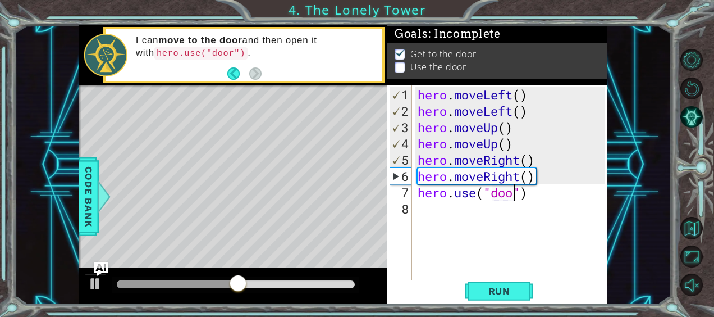
type textarea "hero.use("door")"
click at [489, 295] on span "Run" at bounding box center [499, 290] width 44 height 11
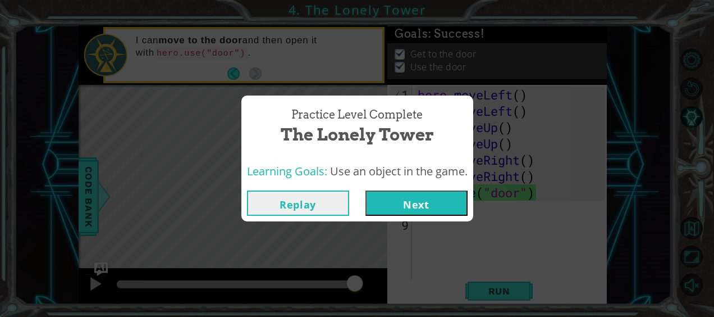
click at [409, 191] on button "Next" at bounding box center [417, 202] width 102 height 25
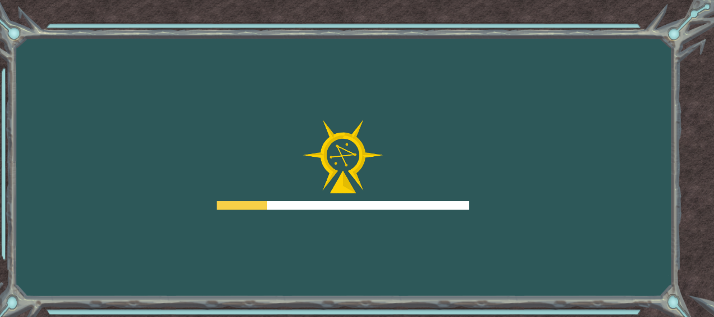
click at [409, 191] on div at bounding box center [343, 165] width 253 height 90
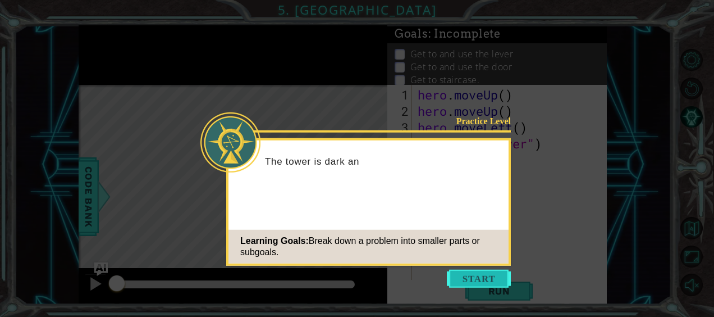
click at [480, 271] on button "Start" at bounding box center [479, 279] width 64 height 18
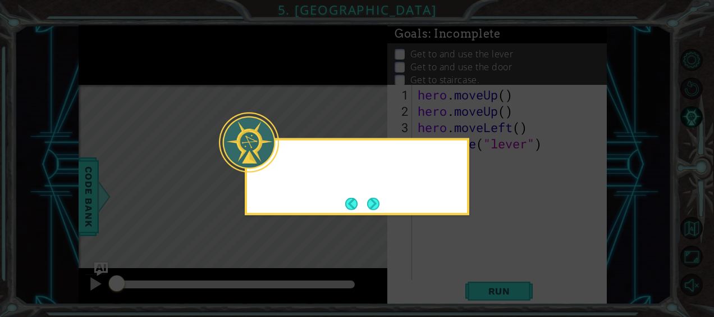
click at [480, 271] on icon at bounding box center [357, 158] width 714 height 317
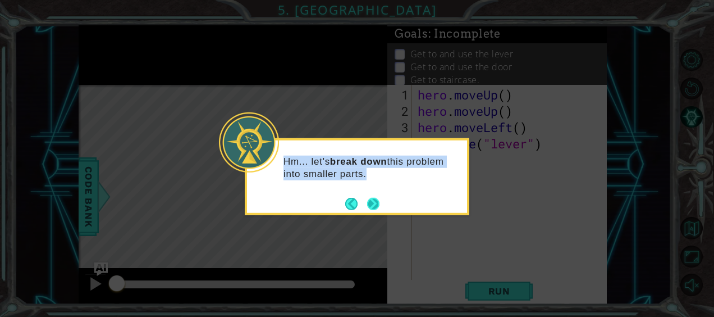
drag, startPoint x: 480, startPoint y: 271, endPoint x: 377, endPoint y: 204, distance: 121.8
click at [377, 204] on body "1 ההההההההההההההההההההההההההההההההההההההההההההההההההההההההההההההההההההההההההההה…" at bounding box center [357, 158] width 714 height 317
click at [377, 204] on button "Next" at bounding box center [373, 203] width 12 height 12
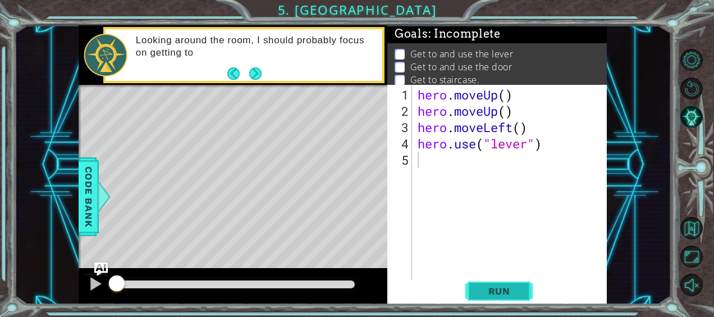
click at [495, 288] on span "Run" at bounding box center [499, 290] width 44 height 11
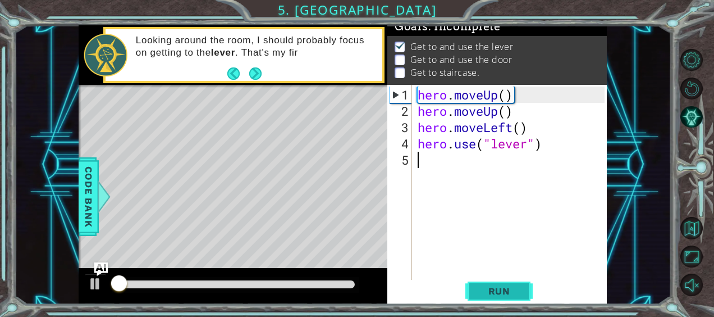
scroll to position [11, 0]
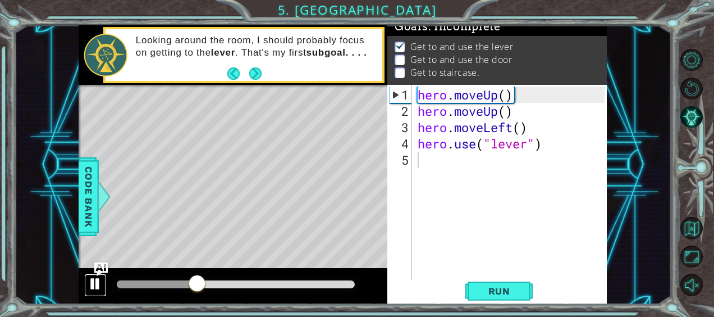
click at [97, 279] on div at bounding box center [95, 283] width 15 height 15
type textarea "h"
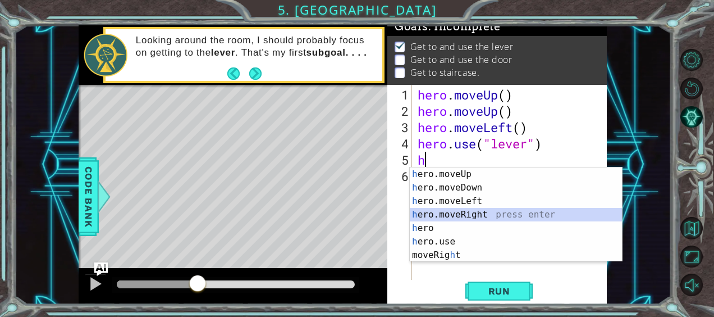
click at [442, 211] on div "h ero.moveUp press enter h ero.moveDown press enter h ero.moveLeft press enter …" at bounding box center [516, 227] width 213 height 121
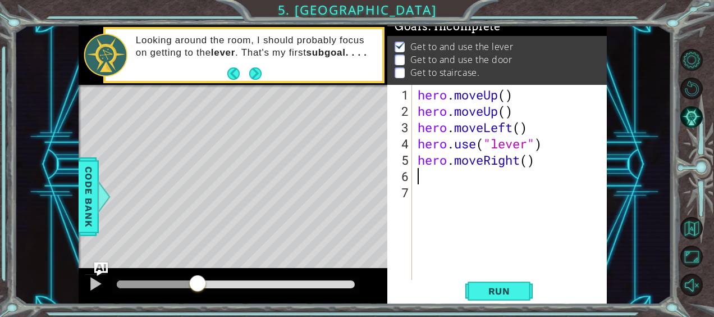
type textarea "h"
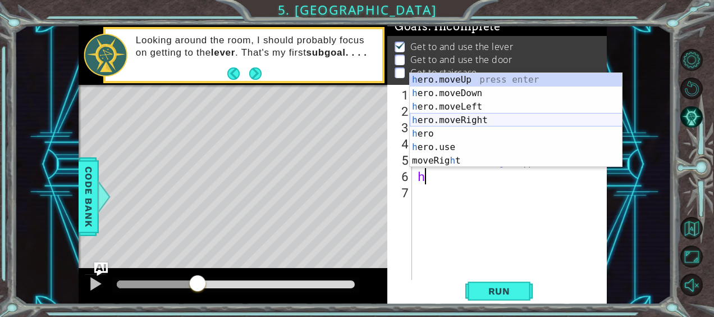
click at [445, 120] on div "h ero.moveUp press enter h ero.moveDown press enter h ero.moveLeft press enter …" at bounding box center [516, 133] width 213 height 121
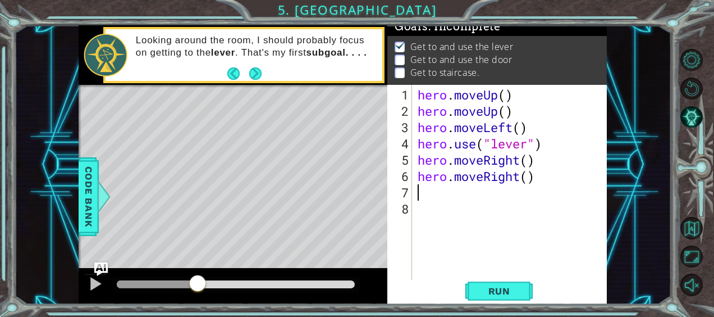
type textarea "h"
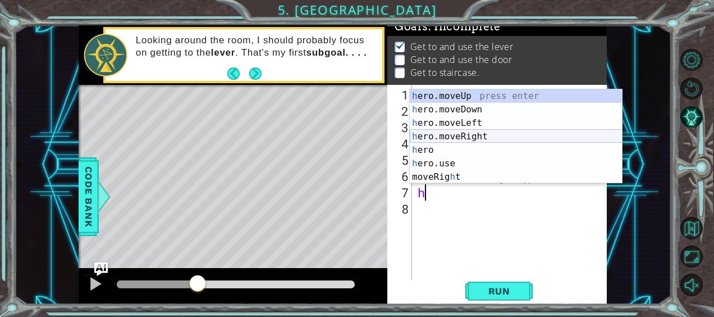
click at [453, 135] on div "h ero.moveUp press enter h ero.moveDown press enter h ero.moveLeft press enter …" at bounding box center [516, 149] width 213 height 121
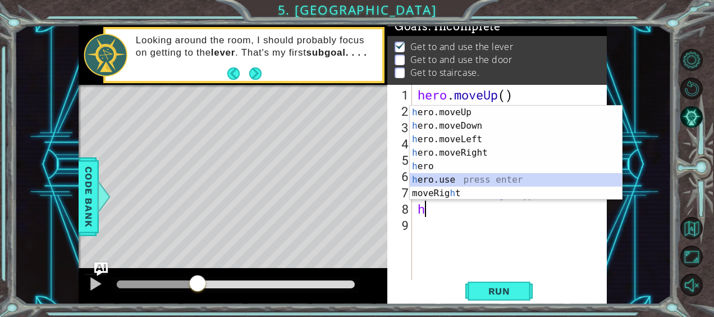
click at [448, 175] on div "h ero.moveUp press enter h ero.moveDown press enter h ero.moveLeft press enter …" at bounding box center [516, 166] width 213 height 121
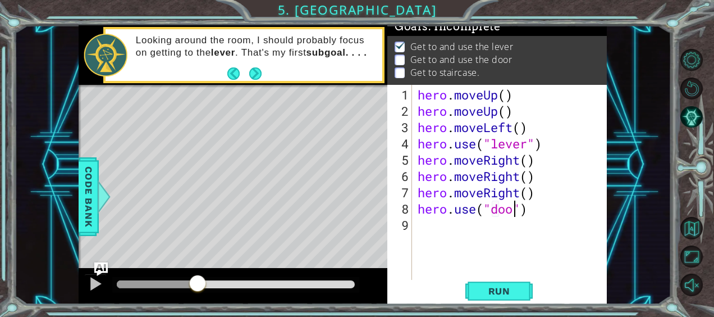
type textarea "hero.use("door")"
click at [462, 233] on div "hero . moveUp ( ) hero . moveUp ( ) hero . moveLeft ( ) hero . use ( "lever" ) …" at bounding box center [513, 200] width 195 height 228
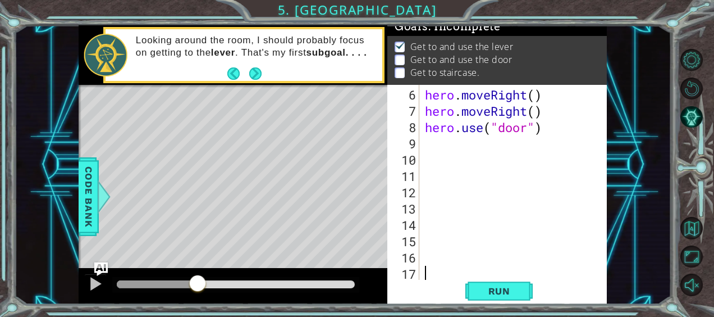
scroll to position [81, 0]
click at [424, 146] on div "hero . moveRight ( ) hero . moveRight ( ) hero . use ( "door" )" at bounding box center [512, 200] width 179 height 228
type textarea "h"
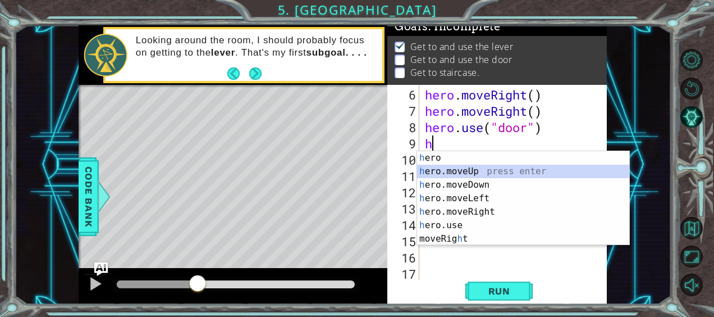
click at [467, 171] on div "h ero press enter h ero.moveUp press enter h ero.moveDown press enter h ero.mov…" at bounding box center [523, 211] width 213 height 121
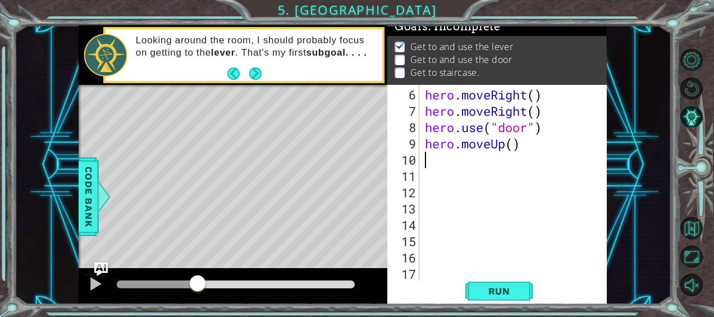
type textarea "h"
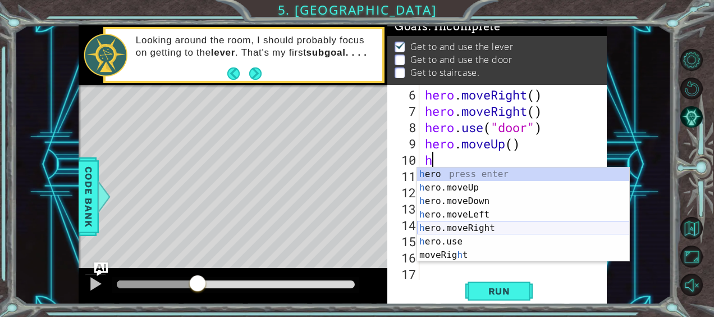
click at [496, 224] on div "h ero press enter h ero.moveUp press enter h ero.moveDown press enter h ero.mov…" at bounding box center [523, 227] width 213 height 121
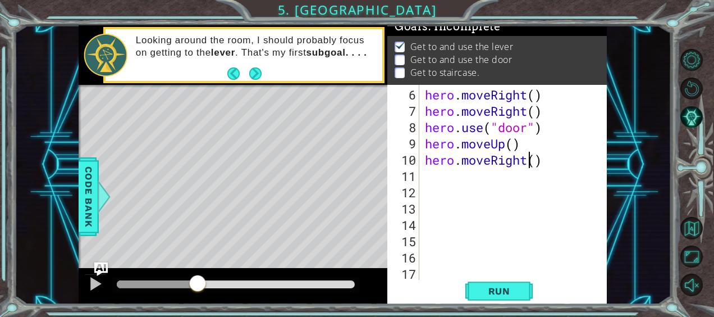
click at [527, 162] on div "hero . moveRight ( ) hero . moveRight ( ) hero . use ( "door" ) hero . moveUp (…" at bounding box center [512, 200] width 179 height 228
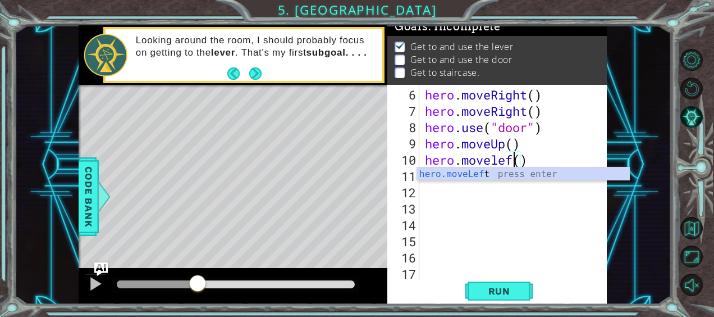
type textarea "hero.moveleft()"
click at [487, 195] on div "hero . moveRight ( ) hero . moveRight ( ) hero . use ( "door" ) hero . moveUp (…" at bounding box center [512, 200] width 179 height 228
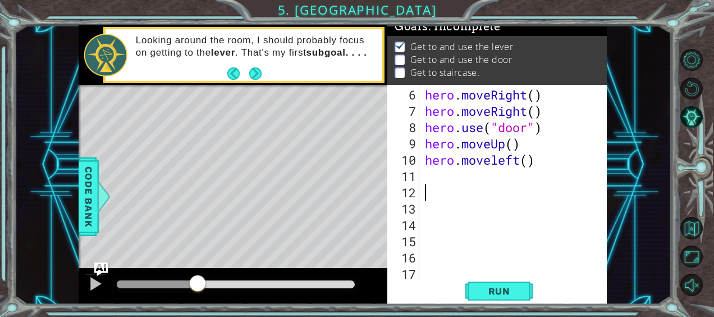
scroll to position [0, 0]
click at [443, 173] on div "hero . moveRight ( ) hero . moveRight ( ) hero . use ( "door" ) hero . moveUp (…" at bounding box center [512, 200] width 179 height 228
type textarea "h"
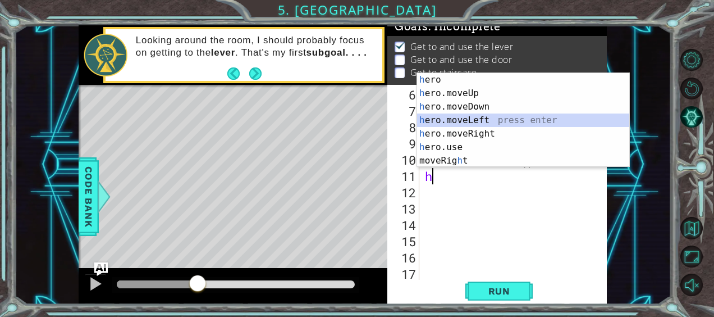
click at [468, 115] on div "h ero press enter h ero.moveUp press enter h ero.moveDown press enter h ero.mov…" at bounding box center [523, 133] width 213 height 121
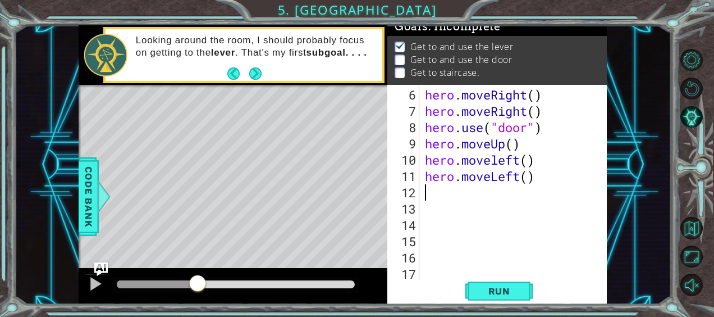
type textarea "h"
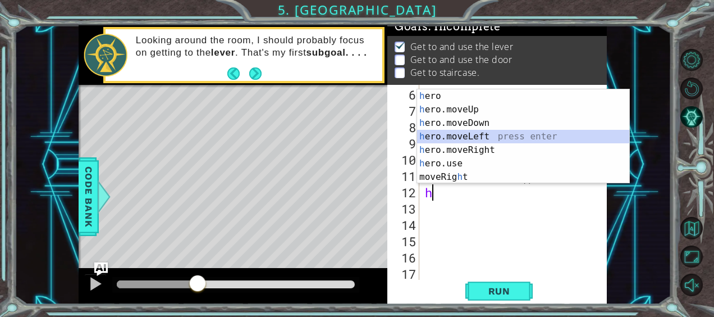
click at [489, 130] on div "h ero press enter h ero.moveUp press enter h ero.moveDown press enter h ero.mov…" at bounding box center [523, 149] width 213 height 121
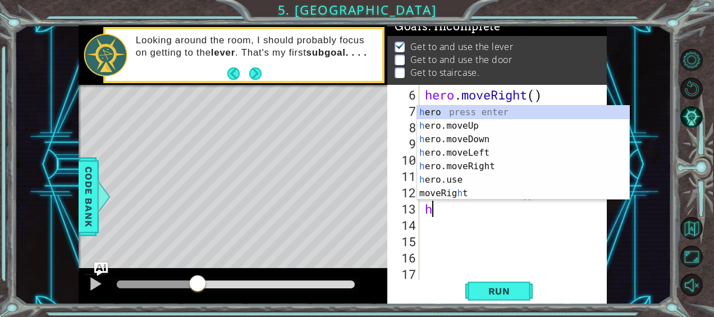
type textarea "hero"
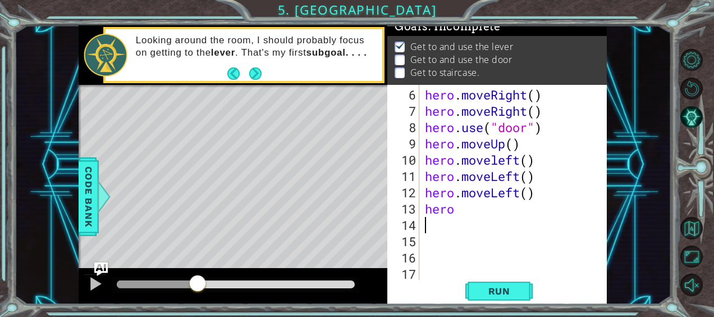
type textarea "hero"
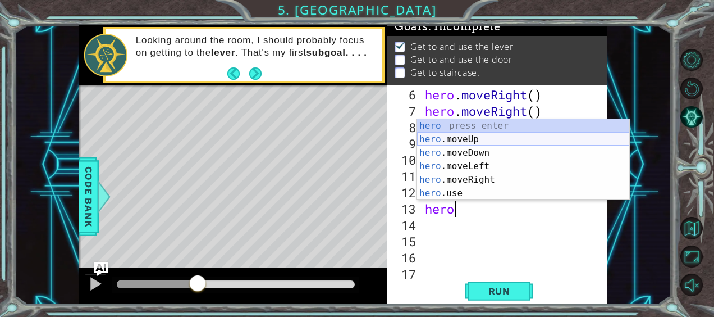
click at [490, 135] on div "hero press enter hero .moveUp press enter hero .moveDown press enter hero .move…" at bounding box center [523, 173] width 213 height 108
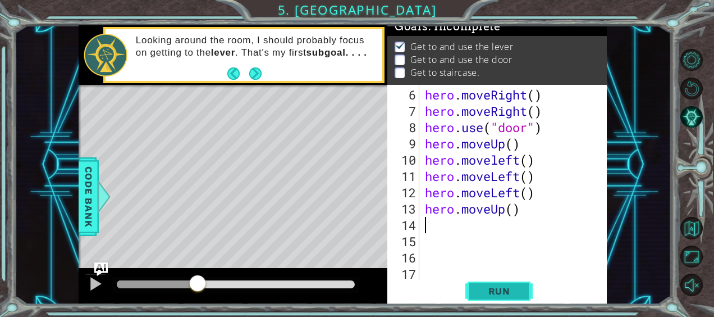
click at [508, 288] on span "Run" at bounding box center [499, 290] width 44 height 11
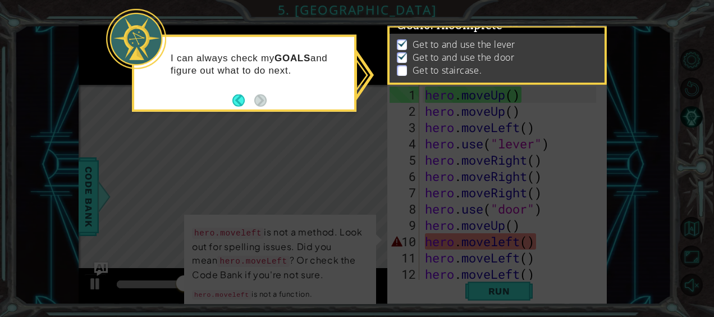
scroll to position [25, 0]
click at [653, 98] on icon at bounding box center [357, 158] width 714 height 317
click at [238, 97] on button "Back" at bounding box center [244, 100] width 22 height 12
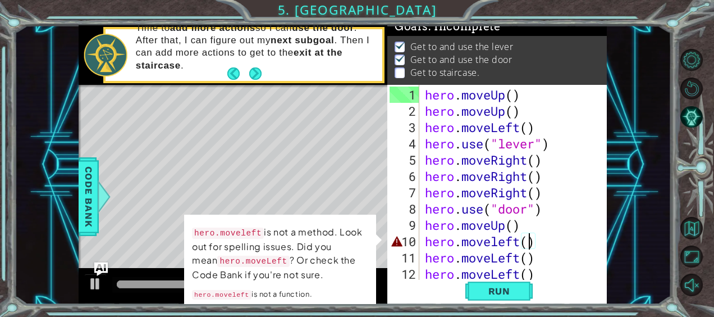
click at [527, 233] on div "hero . moveUp ( ) hero . moveUp ( ) hero . moveLeft ( ) hero . use ( "lever" ) …" at bounding box center [512, 200] width 179 height 228
click at [427, 235] on div "hero . moveUp ( ) hero . moveUp ( ) hero . moveLeft ( ) hero . use ( "lever" ) …" at bounding box center [512, 200] width 179 height 228
click at [531, 226] on div "hero . moveUp ( ) hero . moveUp ( ) hero . moveLeft ( ) hero . use ( "lever" ) …" at bounding box center [512, 200] width 179 height 228
type textarea "hero.moveUp()"
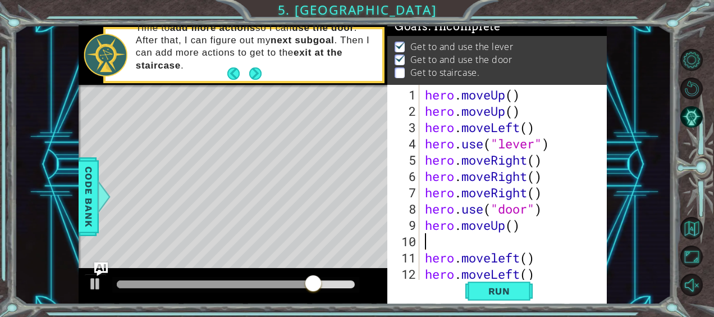
type textarea "h"
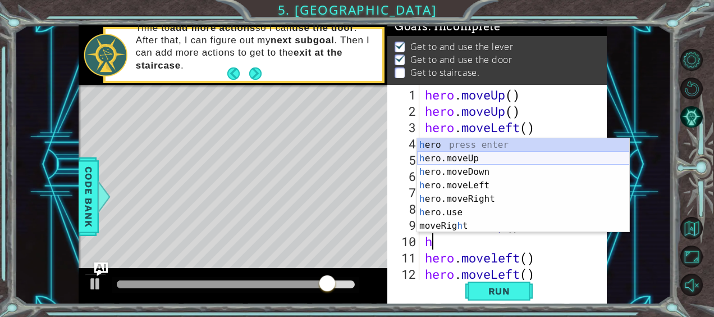
click at [477, 156] on div "h ero press enter h ero.moveUp press enter h ero.moveDown press enter h ero.mov…" at bounding box center [523, 198] width 213 height 121
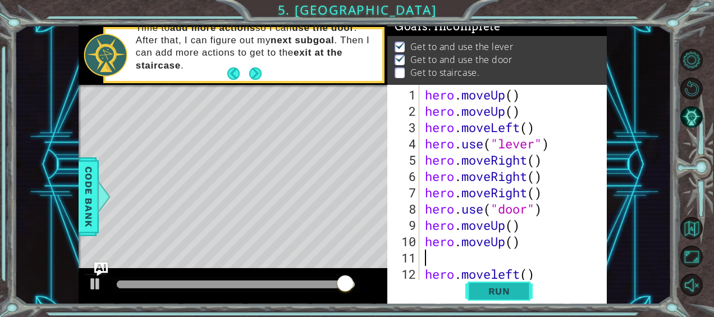
click at [508, 289] on span "Run" at bounding box center [499, 290] width 44 height 11
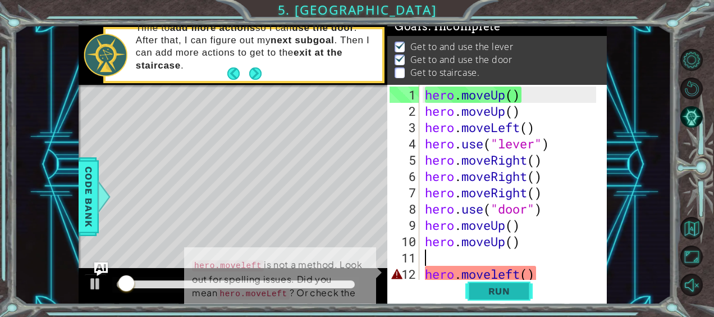
scroll to position [11, 0]
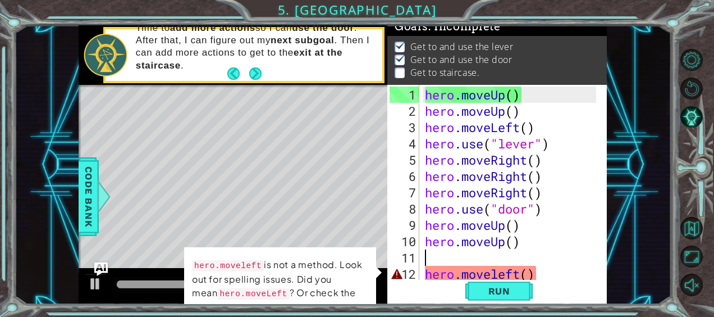
click at [491, 272] on div "hero . moveUp ( ) hero . moveUp ( ) hero . moveLeft ( ) hero . use ( "lever" ) …" at bounding box center [512, 200] width 179 height 228
click at [536, 268] on div "hero . moveUp ( ) hero . moveUp ( ) hero . moveLeft ( ) hero . use ( "lever" ) …" at bounding box center [512, 200] width 179 height 228
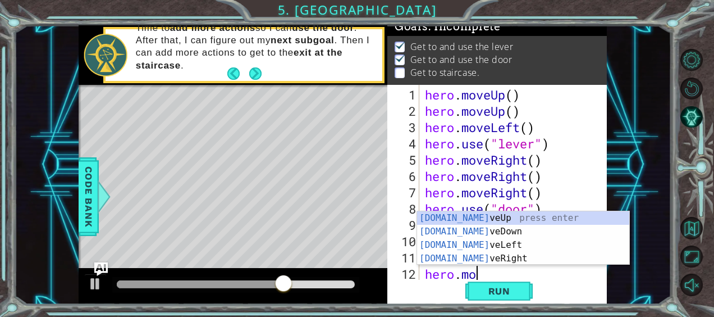
type textarea "hero."
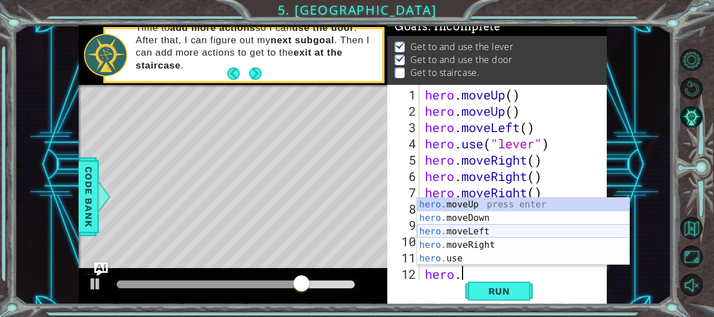
click at [495, 230] on div "hero. moveUp press enter hero. moveDown press enter hero. moveLeft press enter …" at bounding box center [523, 245] width 213 height 94
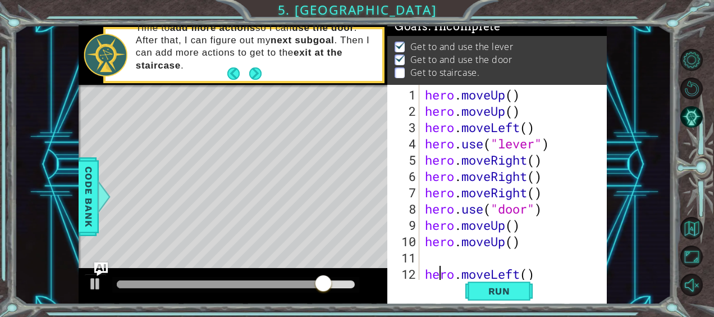
click at [438, 264] on div "hero . moveUp ( ) hero . moveUp ( ) hero . moveLeft ( ) hero . use ( "lever" ) …" at bounding box center [512, 200] width 179 height 228
type textarea "hero.moveLeft()"
click at [438, 256] on div "hero . moveUp ( ) hero . moveUp ( ) hero . moveLeft ( ) hero . use ( "lever" ) …" at bounding box center [512, 200] width 179 height 228
type textarea "hero.moveUp()"
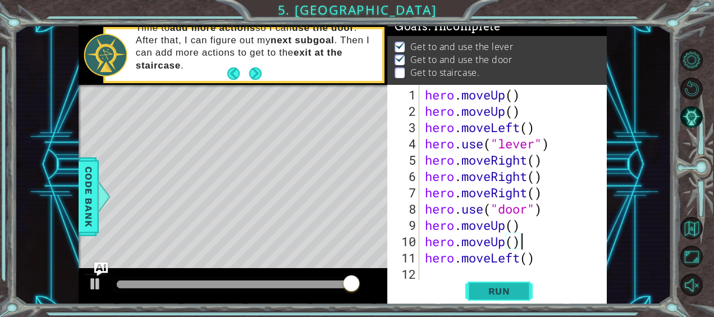
click at [488, 284] on button "Run" at bounding box center [499, 291] width 67 height 22
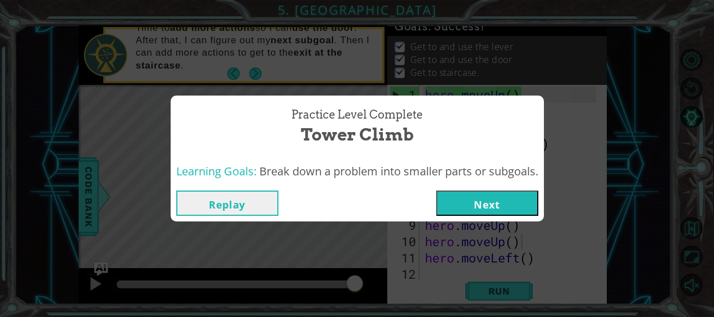
click at [518, 199] on button "Next" at bounding box center [487, 202] width 102 height 25
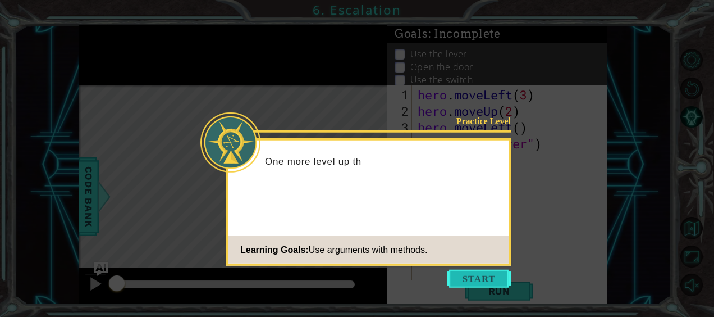
click at [475, 279] on button "Start" at bounding box center [479, 279] width 64 height 18
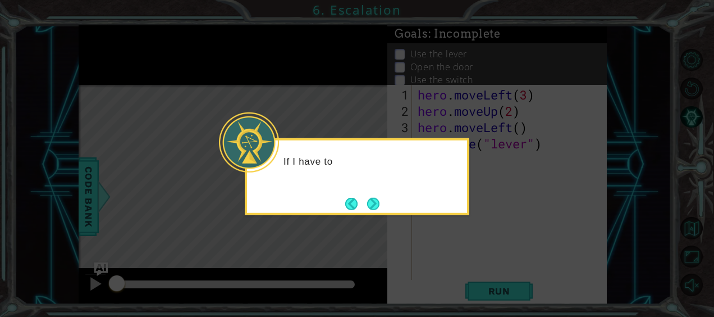
click at [475, 279] on icon at bounding box center [357, 158] width 714 height 317
drag, startPoint x: 475, startPoint y: 279, endPoint x: 372, endPoint y: 194, distance: 133.7
click at [372, 194] on body "1 ההההההההההההההההההההההההההההההההההההההההההההההההההההההההההההההההההההההההההההה…" at bounding box center [357, 158] width 714 height 317
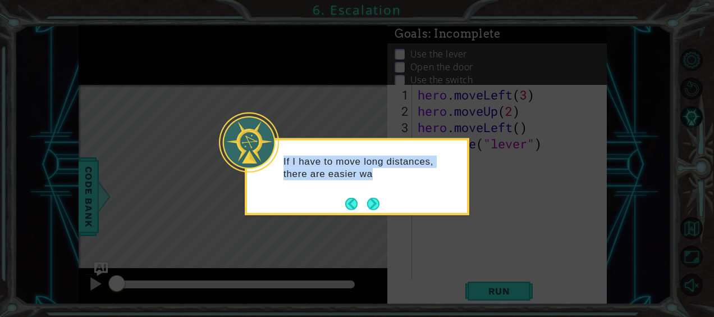
click at [374, 198] on button "Next" at bounding box center [373, 203] width 12 height 12
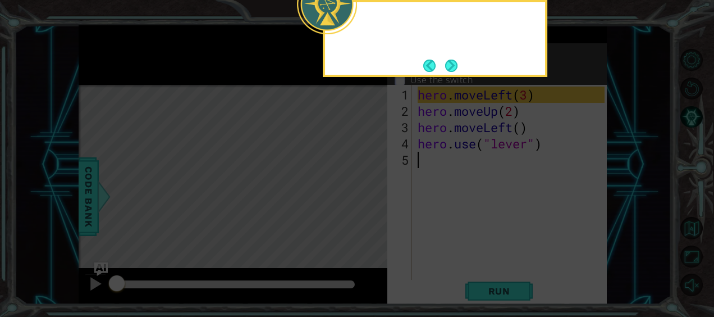
click at [374, 198] on icon at bounding box center [357, 47] width 714 height 539
drag, startPoint x: 374, startPoint y: 198, endPoint x: 455, endPoint y: 64, distance: 157.0
click at [455, 64] on body "1 ההההההההההההההההההההההההההההההההההההההההההההההההההההההההההההההההההההההההההההה…" at bounding box center [357, 158] width 714 height 317
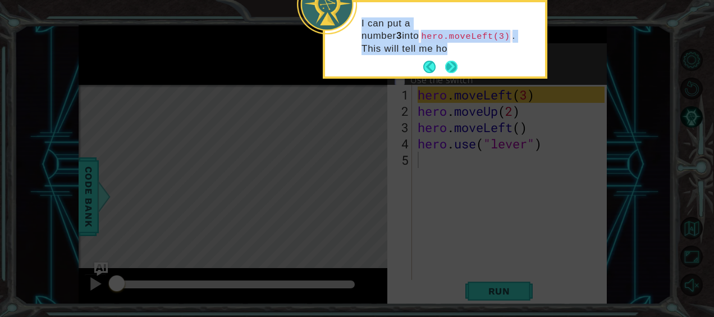
click at [455, 64] on button "Next" at bounding box center [451, 67] width 12 height 12
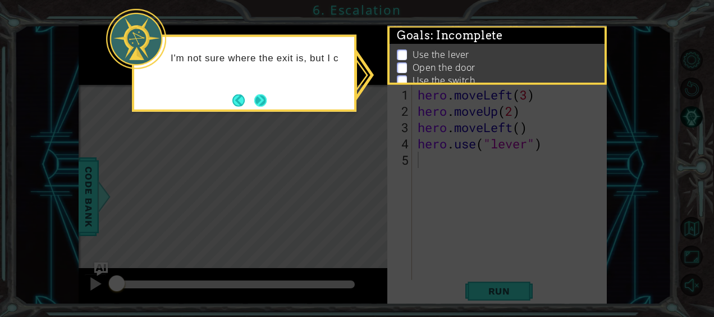
click at [254, 97] on button "Next" at bounding box center [260, 100] width 12 height 12
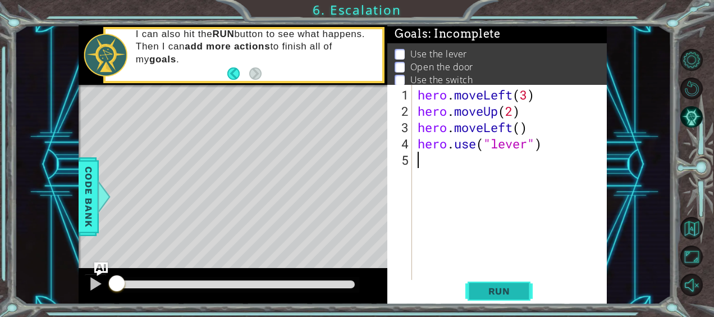
click at [498, 293] on span "Run" at bounding box center [499, 290] width 44 height 11
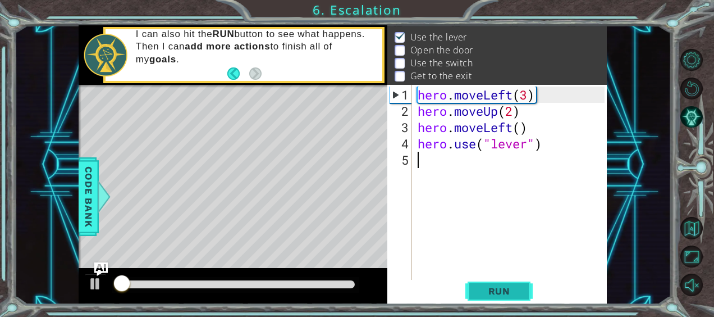
scroll to position [17, 0]
click at [498, 293] on span "Run" at bounding box center [499, 290] width 44 height 11
drag, startPoint x: 498, startPoint y: 293, endPoint x: 448, endPoint y: 246, distance: 67.9
click at [448, 246] on div "1 2 3 4 5 hero . moveLeft ( 3 ) hero . moveUp ( 2 ) hero . moveLeft ( ) hero . …" at bounding box center [498, 195] width 220 height 220
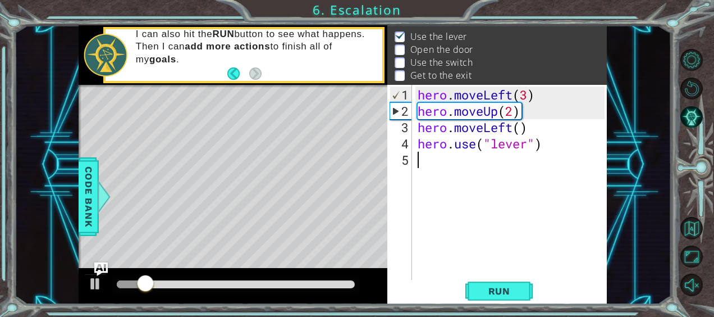
click at [448, 246] on div "hero . moveLeft ( 3 ) hero . moveUp ( 2 ) hero . moveLeft ( ) hero . use ( "lev…" at bounding box center [513, 200] width 195 height 228
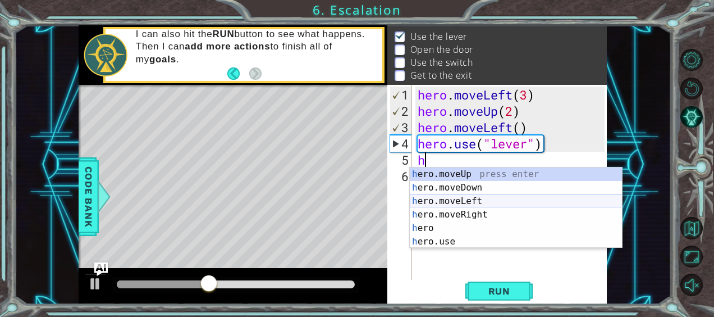
click at [465, 199] on div "h ero.moveUp press enter h ero.moveDown press enter h ero.moveLeft press enter …" at bounding box center [516, 221] width 213 height 108
type textarea "hero.moveLeft(1)"
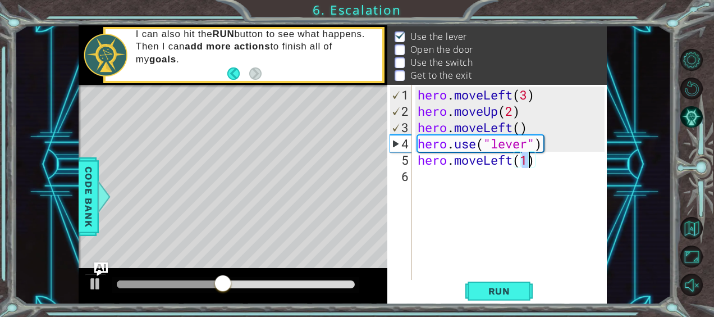
click at [439, 182] on div "hero . moveLeft ( 3 ) hero . moveUp ( 2 ) hero . moveLeft ( ) hero . use ( "lev…" at bounding box center [513, 200] width 195 height 228
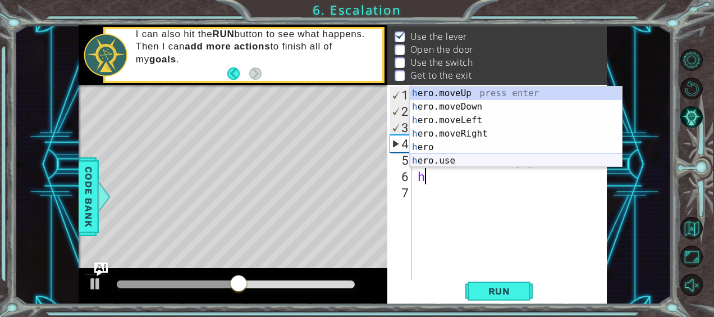
click at [428, 162] on div "h ero.moveUp press enter h ero.moveDown press enter h ero.moveLeft press enter …" at bounding box center [516, 140] width 213 height 108
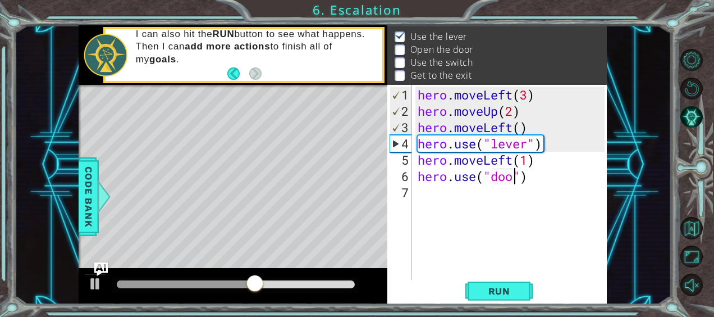
scroll to position [0, 4]
type textarea "hero.use("door")"
click at [501, 205] on div "hero . moveLeft ( 3 ) hero . moveUp ( 2 ) hero . moveLeft ( ) hero . use ( "lev…" at bounding box center [513, 200] width 195 height 228
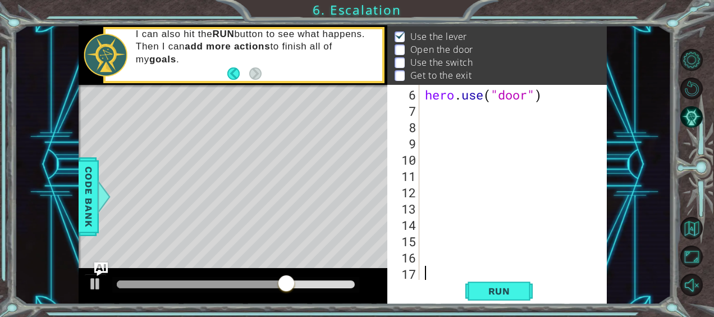
scroll to position [81, 0]
click at [437, 115] on div "hero . use ( "door" )" at bounding box center [512, 200] width 179 height 228
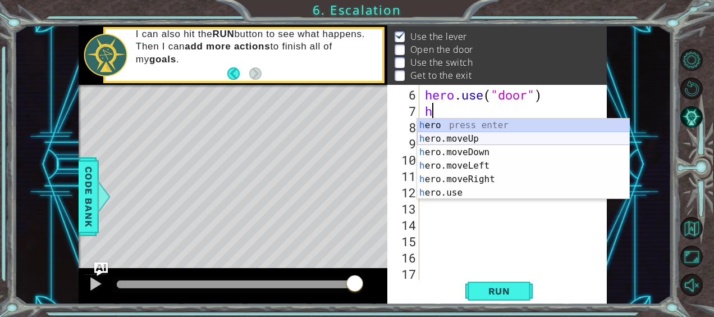
click at [457, 137] on div "h ero press enter h ero.moveUp press enter h ero.moveDown press enter h ero.mov…" at bounding box center [523, 173] width 213 height 108
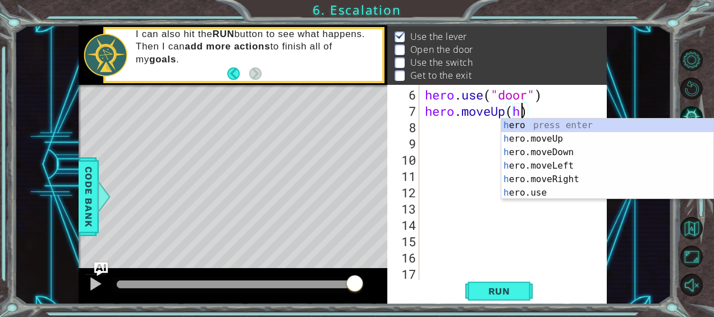
scroll to position [0, 4]
click at [524, 139] on div "h ero press enter h ero.moveUp press enter h ero.moveDown press enter h ero.mov…" at bounding box center [608, 173] width 213 height 108
type textarea "hero.moveUp(1)"
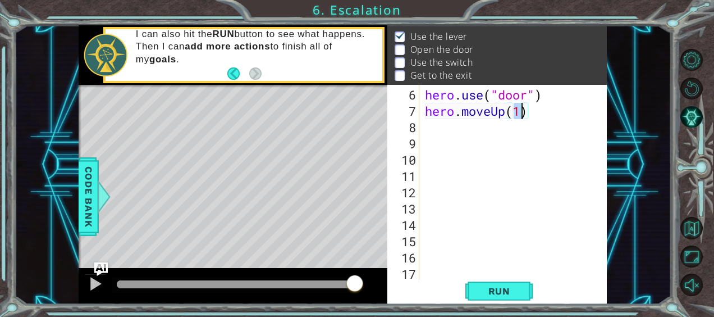
click at [436, 132] on div "hero . use ( "door" ) hero . moveUp ( 1 )" at bounding box center [512, 200] width 179 height 228
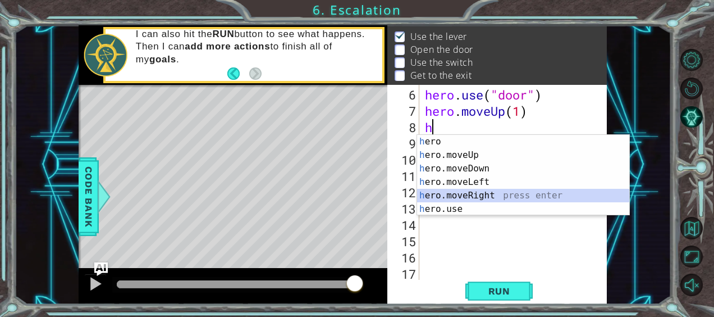
click at [499, 199] on div "h ero press enter h ero.moveUp press enter h ero.moveDown press enter h ero.mov…" at bounding box center [523, 189] width 213 height 108
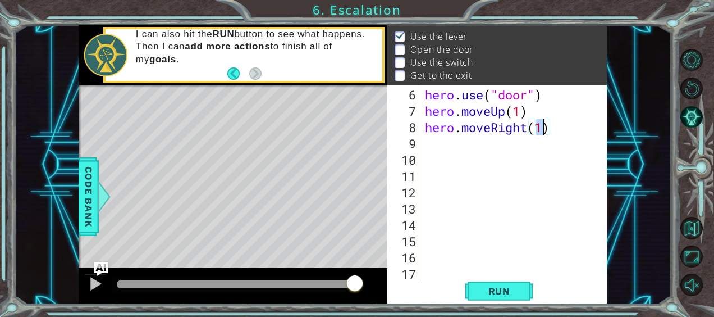
type textarea "hero.moveRight(1)"
click at [422, 144] on div "hero.moveRight(1) 6 7 8 9 10 11 12 13 14 15 16 17 hero . use ( "door" ) hero . …" at bounding box center [496, 182] width 217 height 195
click at [434, 142] on div "hero . use ( "door" ) hero . moveUp ( 1 ) hero . moveRight ( 1 )" at bounding box center [512, 200] width 179 height 228
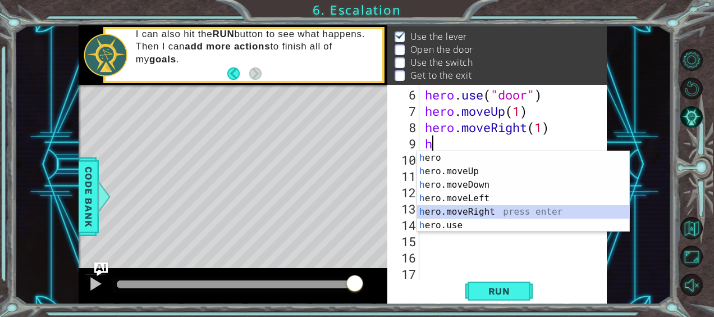
click at [445, 211] on div "h ero press enter h ero.moveUp press enter h ero.moveDown press enter h ero.mov…" at bounding box center [523, 205] width 213 height 108
type textarea "hero.moveRight(1)"
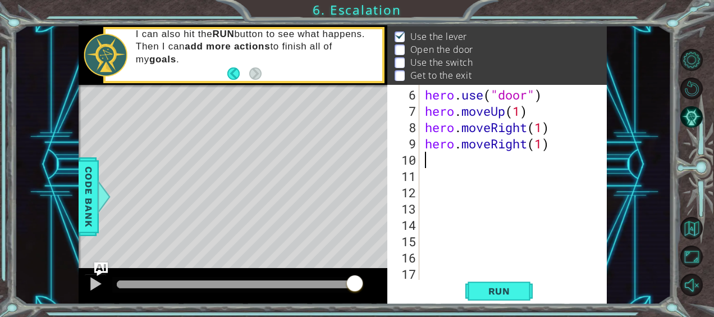
click at [455, 161] on div "hero . use ( "door" ) hero . moveUp ( 1 ) hero . moveRight ( 1 ) hero . moveRig…" at bounding box center [512, 200] width 179 height 228
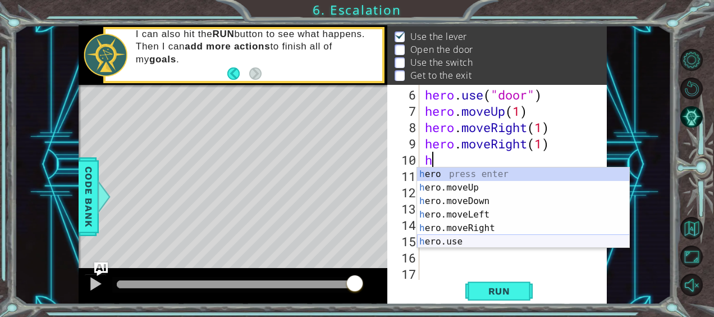
click at [460, 239] on div "h ero press enter h ero.moveUp press enter h ero.moveDown press enter h ero.mov…" at bounding box center [523, 221] width 213 height 108
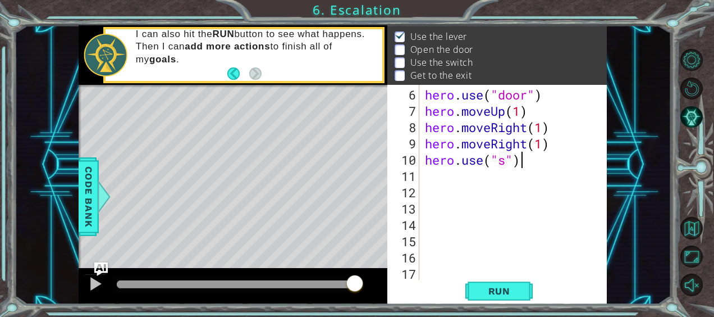
click at [528, 162] on div "hero . use ( "door" ) hero . moveUp ( 1 ) hero . moveRight ( 1 ) hero . moveRig…" at bounding box center [512, 200] width 179 height 228
type textarea "hero.use("switch")"
click at [452, 172] on div "hero . use ( "door" ) hero . moveUp ( 1 ) hero . moveRight ( 1 ) hero . moveRig…" at bounding box center [512, 200] width 179 height 228
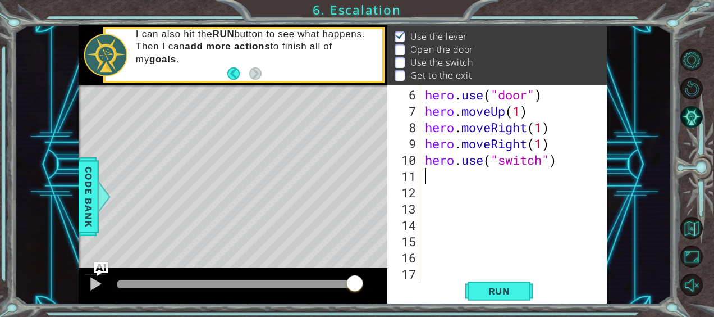
scroll to position [0, 0]
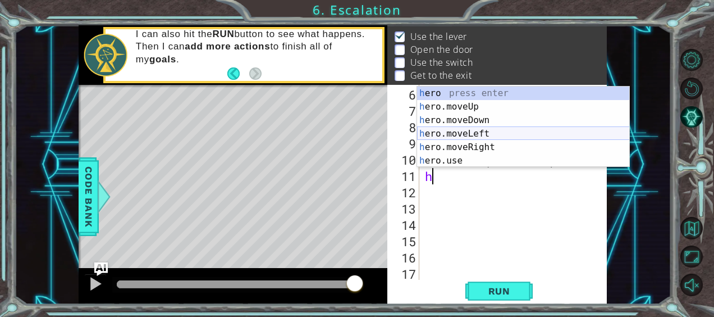
click at [477, 131] on div "h ero press enter h ero.moveUp press enter h ero.moveDown press enter h ero.mov…" at bounding box center [523, 140] width 213 height 108
type textarea "hero.moveLeft(1)"
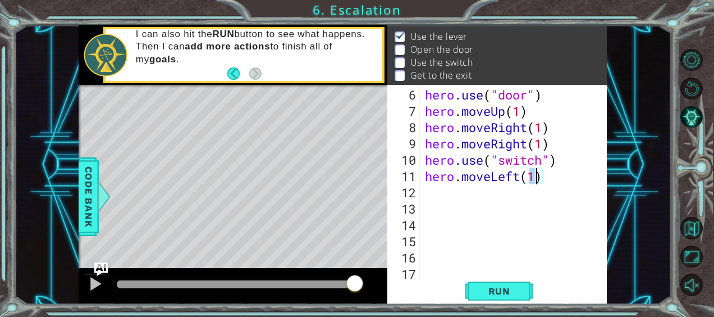
click at [458, 193] on div "hero . use ( "door" ) hero . moveUp ( 1 ) hero . moveRight ( 1 ) hero . moveRig…" at bounding box center [512, 200] width 179 height 228
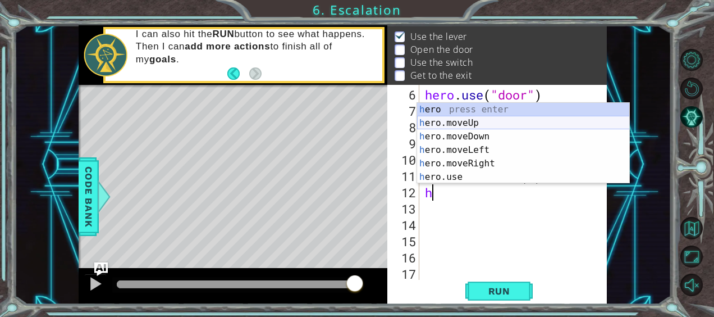
click at [482, 119] on div "h ero press enter h ero.moveUp press enter h ero.moveDown press enter h ero.mov…" at bounding box center [523, 157] width 213 height 108
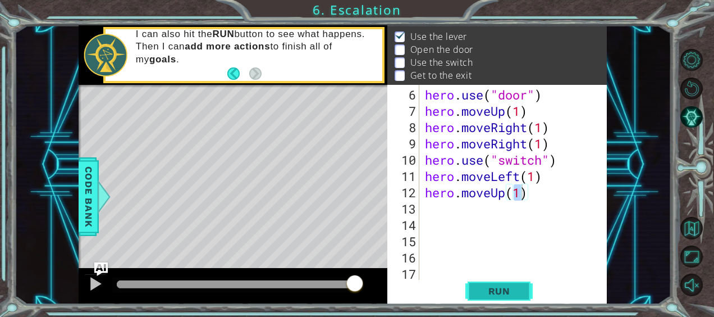
click at [492, 298] on button "Run" at bounding box center [499, 291] width 67 height 22
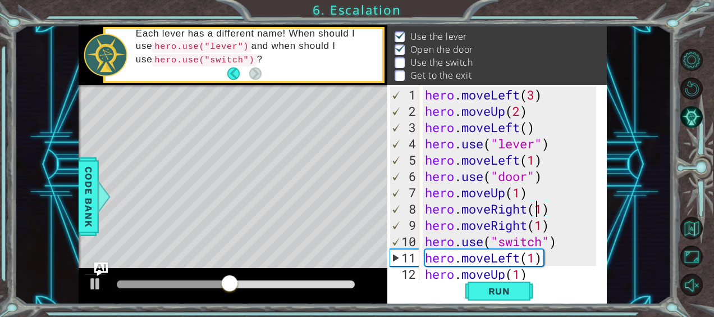
click at [536, 199] on div "hero . moveLeft ( 3 ) hero . moveUp ( 2 ) hero . moveLeft ( ) hero . use ( "lev…" at bounding box center [512, 200] width 179 height 228
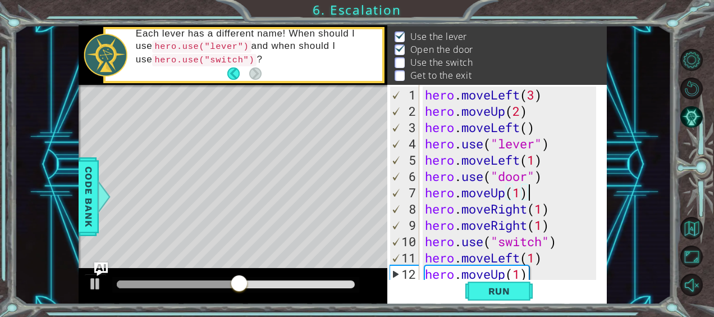
click at [535, 190] on div "hero . moveLeft ( 3 ) hero . moveUp ( 2 ) hero . moveLeft ( ) hero . use ( "lev…" at bounding box center [512, 200] width 179 height 228
type textarea "hero.moveUp(1)"
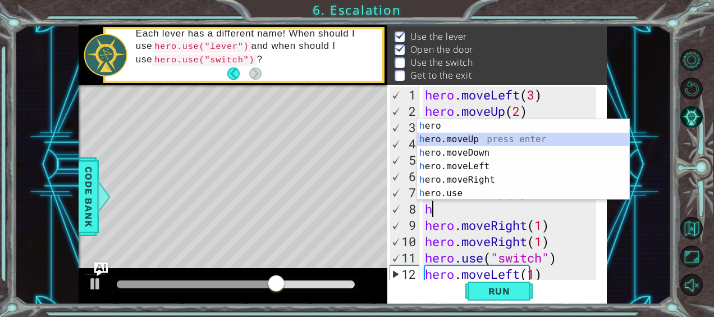
click at [489, 137] on div "h ero press enter h ero.moveUp press enter h ero.moveDown press enter h ero.mov…" at bounding box center [523, 173] width 213 height 108
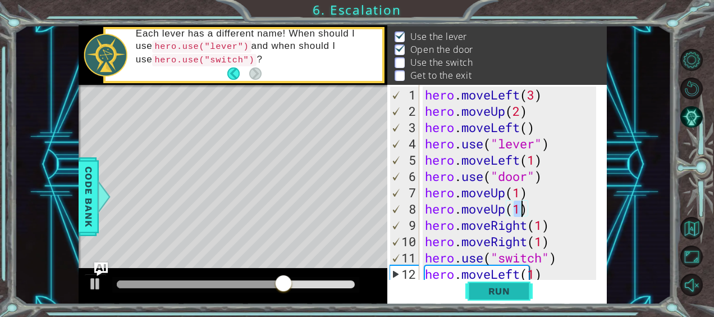
click at [491, 289] on span "Run" at bounding box center [499, 290] width 44 height 11
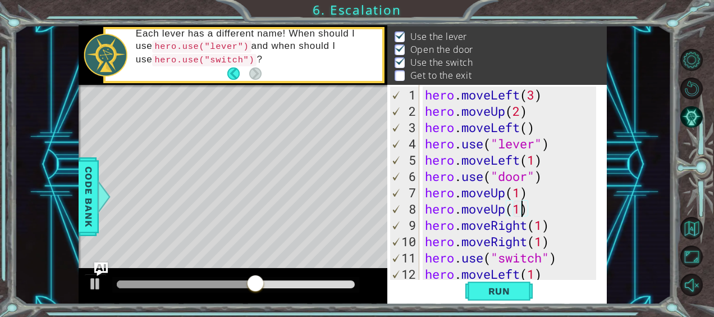
click at [545, 266] on div "hero . moveLeft ( 3 ) hero . moveUp ( 2 ) hero . moveLeft ( ) hero . use ( "lev…" at bounding box center [512, 200] width 179 height 228
drag, startPoint x: 521, startPoint y: 272, endPoint x: 539, endPoint y: 275, distance: 18.3
click at [539, 275] on div "hero . moveLeft ( 3 ) hero . moveUp ( 2 ) hero . moveLeft ( ) hero . use ( "lev…" at bounding box center [512, 200] width 179 height 228
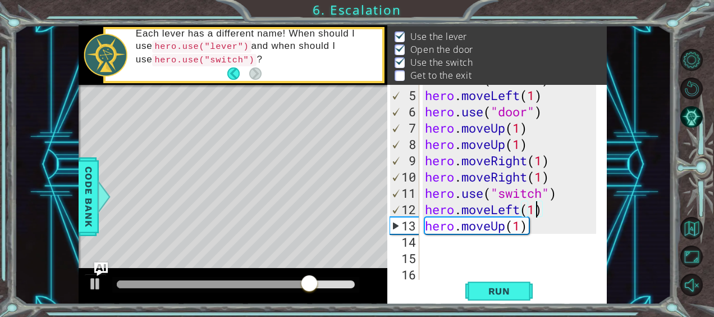
scroll to position [74, 0]
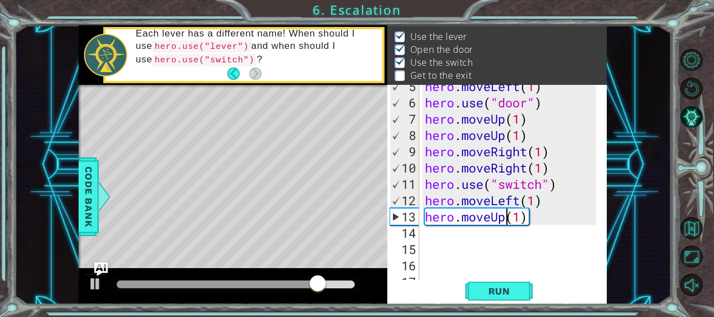
click at [507, 217] on div "hero . moveLeft ( 1 ) hero . use ( "door" ) hero . moveUp ( 1 ) hero . moveUp (…" at bounding box center [512, 192] width 179 height 228
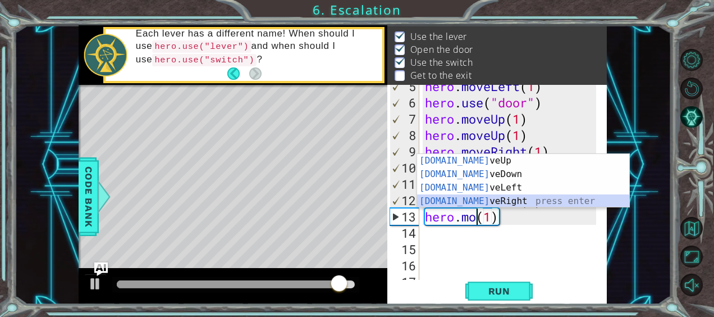
click at [467, 200] on div "[DOMAIN_NAME] veUp press enter [DOMAIN_NAME] veDown press enter [DOMAIN_NAME] v…" at bounding box center [523, 194] width 213 height 81
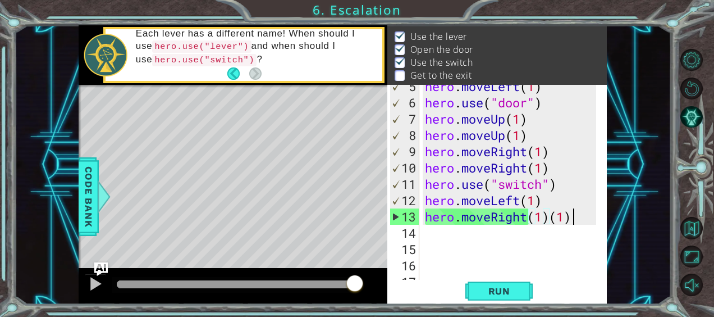
click at [575, 215] on div "hero . moveLeft ( 1 ) hero . use ( "door" ) hero . moveUp ( 1 ) hero . moveUp (…" at bounding box center [512, 192] width 179 height 228
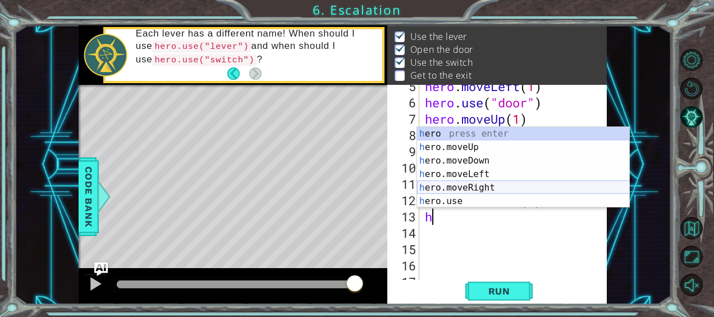
click at [508, 189] on div "h ero press enter h ero.moveUp press enter h ero.moveDown press enter h ero.mov…" at bounding box center [523, 181] width 213 height 108
type textarea "hero.moveRight(1)"
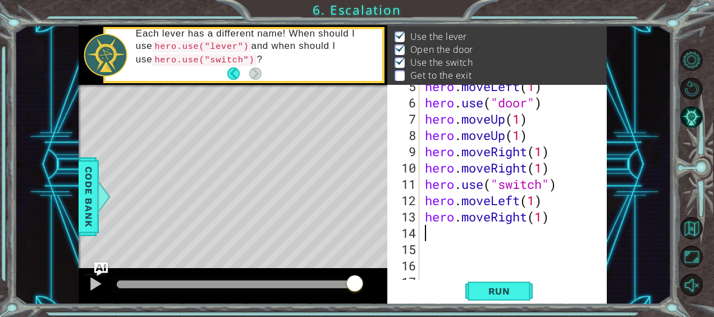
click at [454, 235] on div "hero . moveLeft ( 1 ) hero . use ( "door" ) hero . moveUp ( 1 ) hero . moveUp (…" at bounding box center [512, 192] width 179 height 228
click at [552, 201] on div "hero . moveLeft ( 1 ) hero . use ( "door" ) hero . moveUp ( 1 ) hero . moveUp (…" at bounding box center [512, 192] width 179 height 228
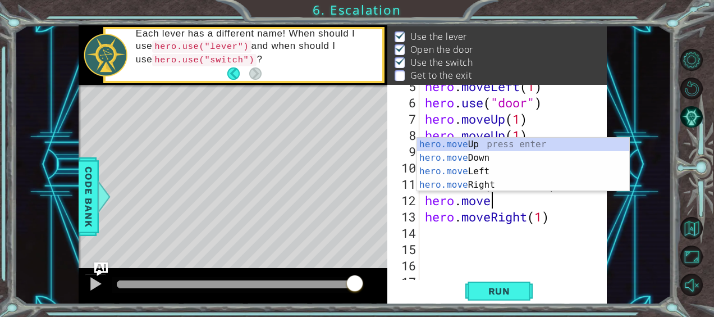
type textarea "h"
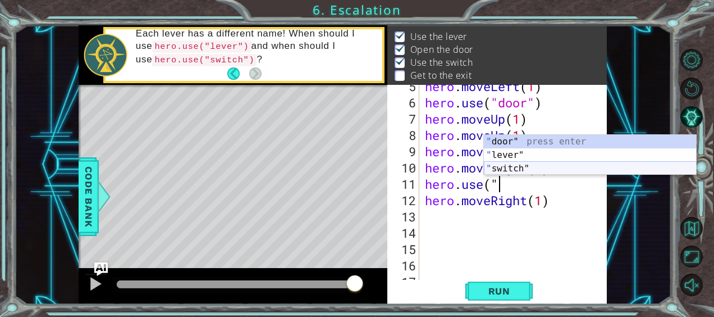
click at [555, 170] on div "" door" press enter " lever" press enter " switch" press enter" at bounding box center [590, 168] width 213 height 67
type textarea "hero.use("switch""
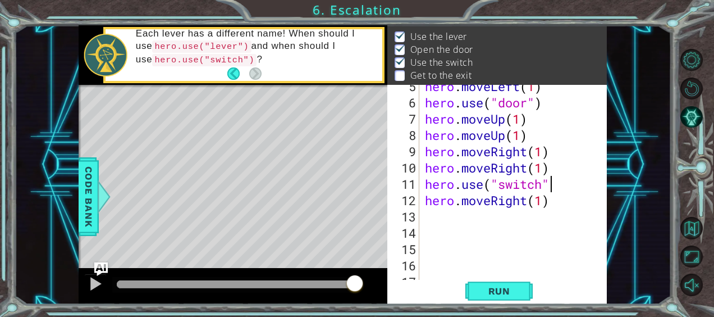
click at [502, 219] on div "hero . moveLeft ( 1 ) hero . use ( "door" ) hero . moveUp ( 1 ) hero . moveUp (…" at bounding box center [512, 192] width 179 height 228
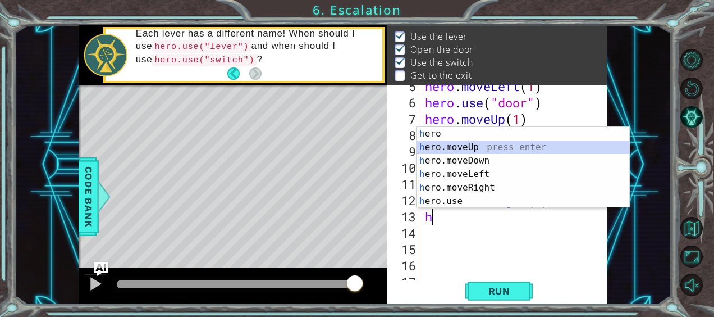
click at [485, 146] on div "h ero press enter h ero.moveUp press enter h ero.moveDown press enter h ero.mov…" at bounding box center [523, 181] width 213 height 108
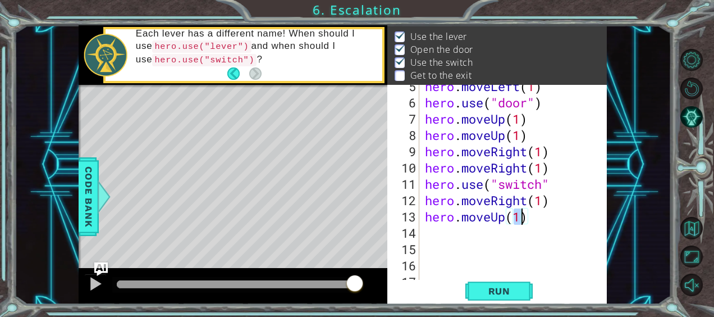
click at [499, 304] on div "hero.moveUp(1) 5 6 7 8 9 10 11 12 13 14 15 16 17 hero . moveLeft ( 1 ) hero . u…" at bounding box center [498, 195] width 220 height 220
click at [499, 288] on span "Run" at bounding box center [499, 290] width 44 height 11
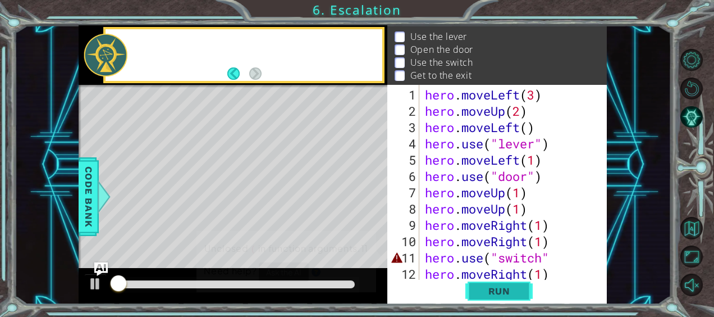
scroll to position [0, 0]
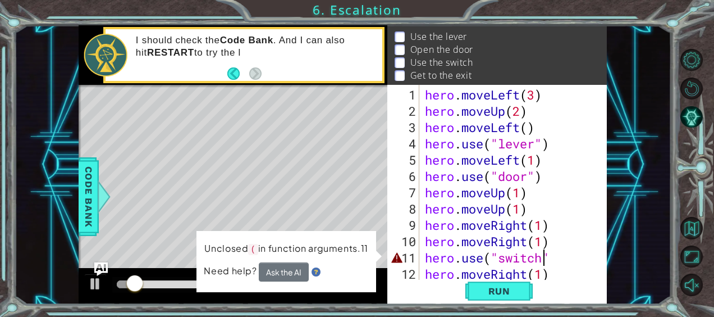
click at [545, 255] on div "hero . moveLeft ( 3 ) hero . moveUp ( 2 ) hero . moveLeft ( ) hero . use ( "lev…" at bounding box center [512, 200] width 179 height 228
click at [553, 255] on div "hero . moveLeft ( 3 ) hero . moveUp ( 2 ) hero . moveLeft ( ) hero . use ( "lev…" at bounding box center [512, 200] width 179 height 228
type textarea "hero.use("switch")"
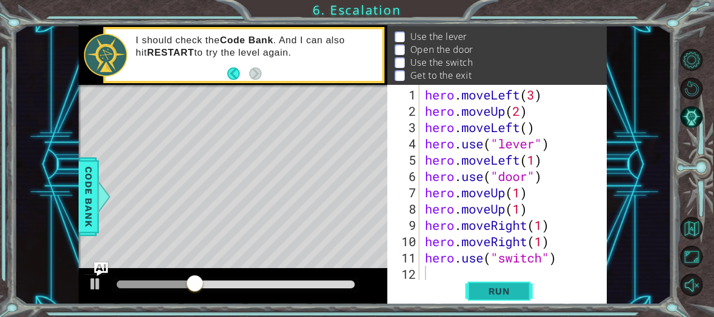
click at [509, 284] on button "Run" at bounding box center [499, 291] width 67 height 22
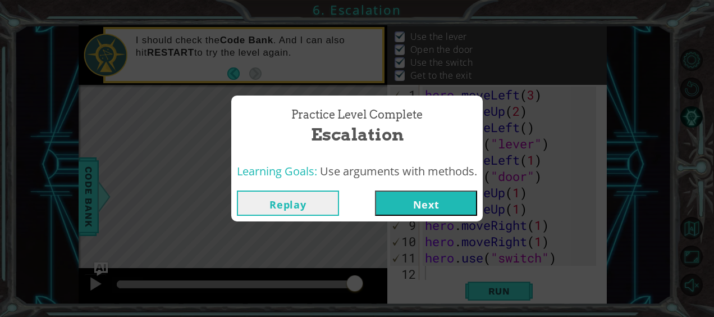
click at [423, 211] on button "Next" at bounding box center [426, 202] width 102 height 25
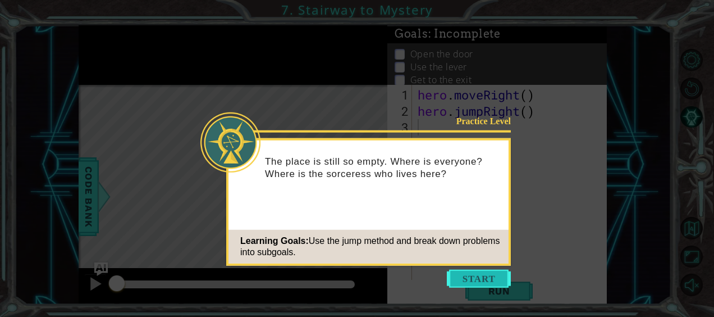
click at [498, 272] on button "Start" at bounding box center [479, 279] width 64 height 18
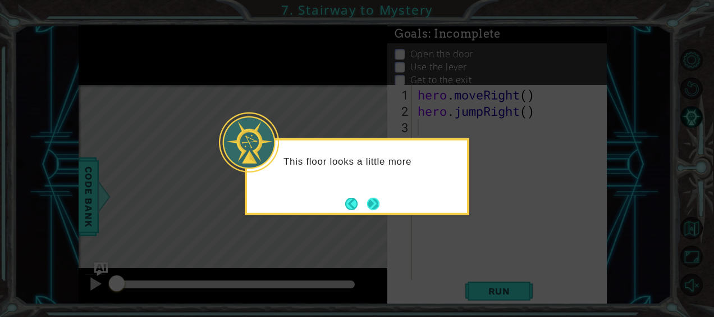
click at [370, 200] on button "Next" at bounding box center [373, 203] width 12 height 12
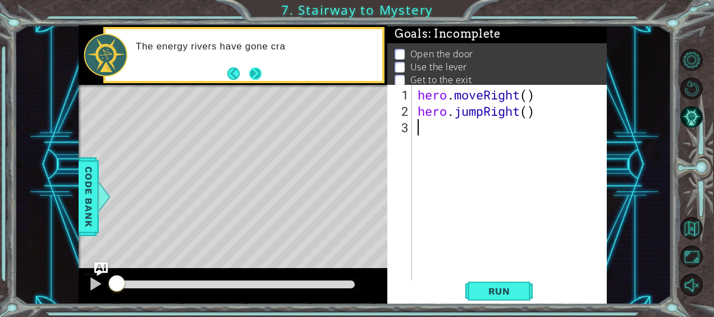
click at [252, 71] on button "Next" at bounding box center [255, 73] width 12 height 12
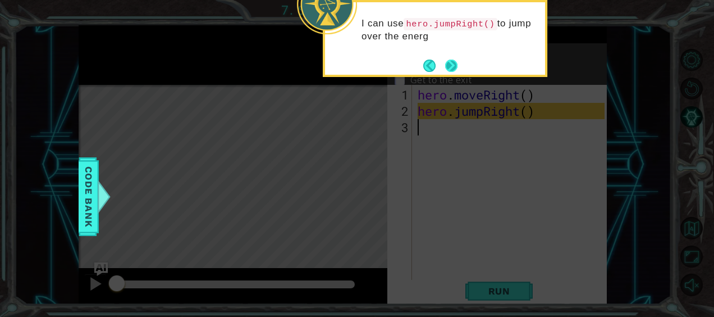
click at [449, 60] on button "Next" at bounding box center [451, 66] width 12 height 12
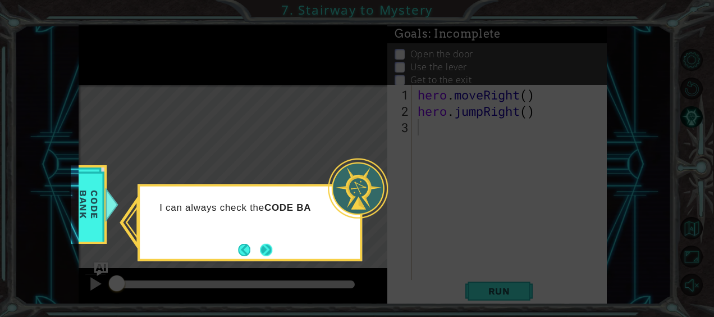
click at [271, 243] on button "Next" at bounding box center [266, 249] width 12 height 12
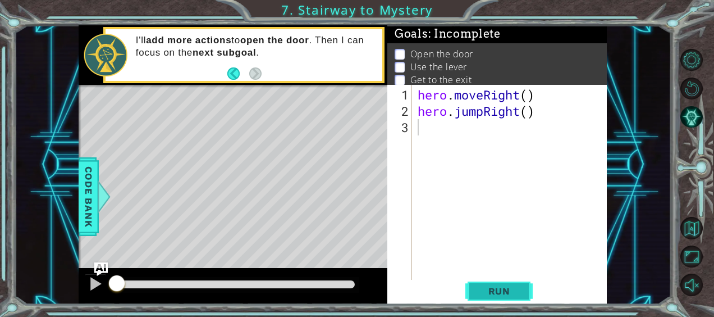
click at [479, 292] on span "Run" at bounding box center [499, 290] width 44 height 11
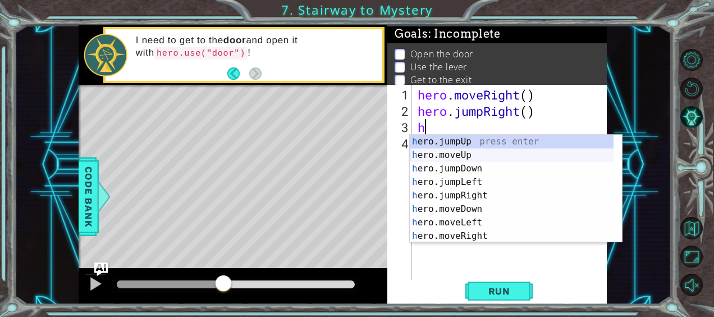
click at [480, 154] on div "h ero.jumpUp press enter h ero.moveUp press enter h ero.jumpDown press enter h …" at bounding box center [512, 202] width 204 height 135
type textarea "hero.moveUp(1)"
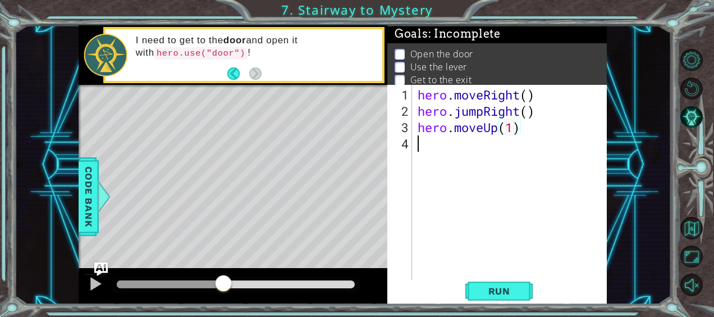
click at [454, 151] on div "hero . moveRight ( ) hero . jumpRight ( ) hero . moveUp ( 1 )" at bounding box center [513, 200] width 195 height 228
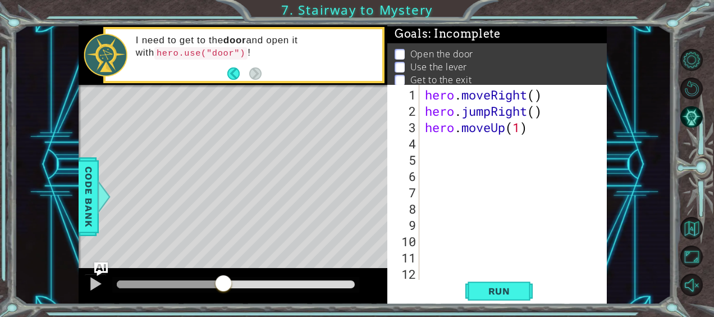
click at [470, 144] on div "hero . moveRight ( ) hero . jumpRight ( ) hero . moveUp ( 1 )" at bounding box center [512, 200] width 179 height 228
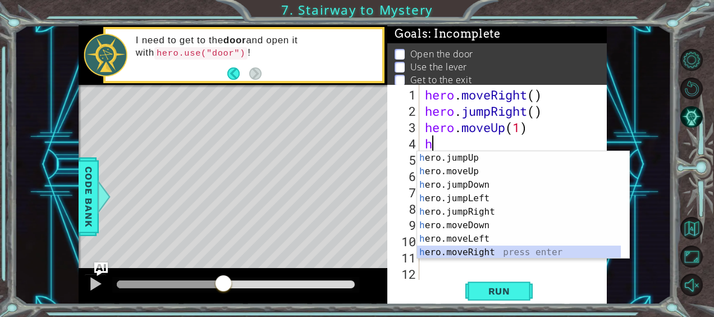
click at [503, 250] on div "h ero.jumpUp press enter h ero.moveUp press enter h ero.jumpDown press enter h …" at bounding box center [519, 218] width 204 height 135
type textarea "hero.moveRight(1)"
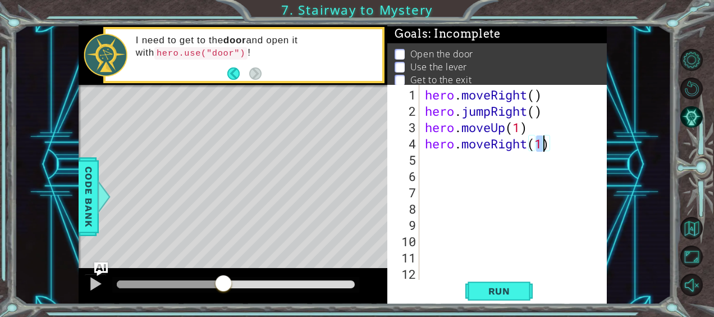
click at [459, 160] on div "hero . moveRight ( ) hero . jumpRight ( ) hero . moveUp ( 1 ) hero . moveRight …" at bounding box center [512, 200] width 179 height 228
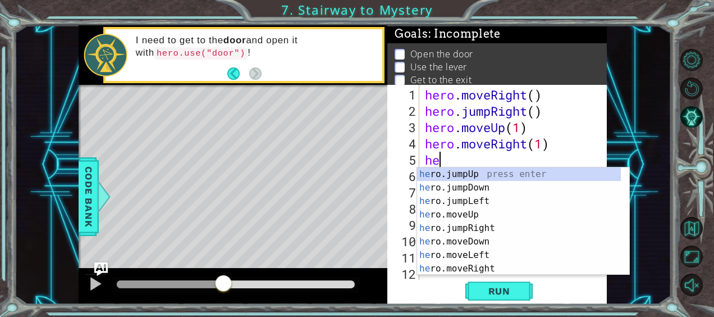
type textarea "h"
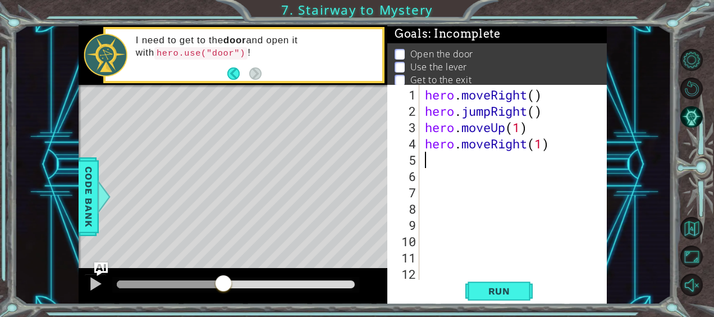
drag, startPoint x: 507, startPoint y: 247, endPoint x: 459, endPoint y: 162, distance: 97.3
click at [459, 162] on div "hero . moveRight ( ) hero . jumpRight ( ) hero . moveUp ( 1 ) hero . moveRight …" at bounding box center [512, 200] width 179 height 228
click at [500, 298] on button "Run" at bounding box center [499, 291] width 67 height 22
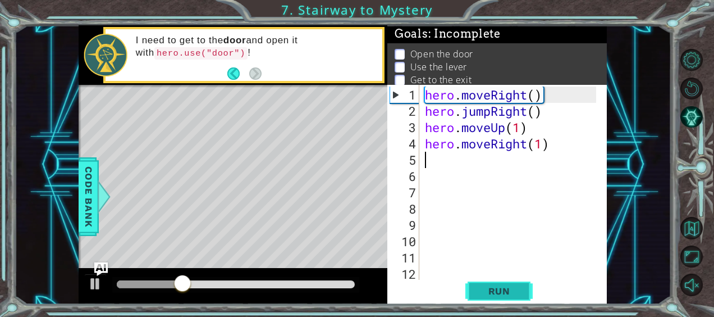
type textarea "h"
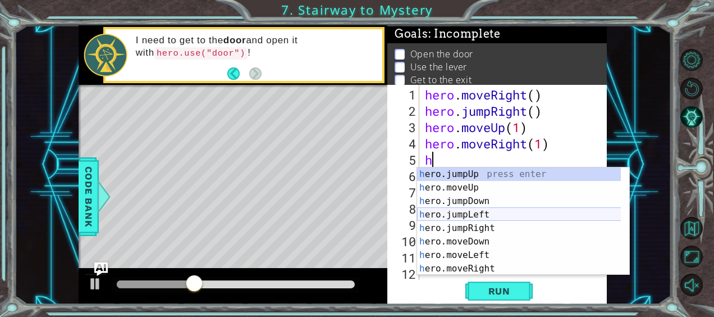
click at [467, 211] on div "h ero.jumpUp press enter h ero.moveUp press enter h ero.jumpDown press enter h …" at bounding box center [519, 234] width 204 height 135
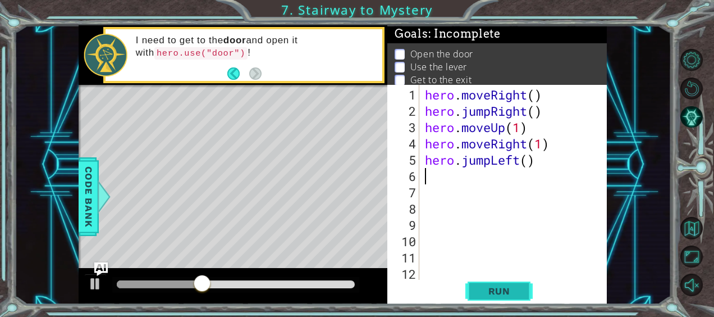
click at [499, 291] on span "Run" at bounding box center [499, 290] width 44 height 11
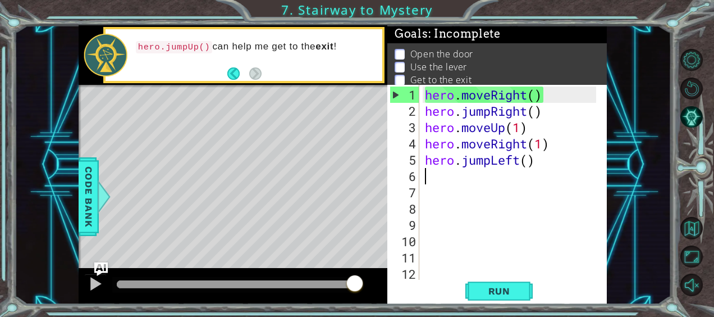
click at [519, 161] on div "hero . moveRight ( ) hero . jumpRight ( ) hero . moveUp ( 1 ) hero . moveRight …" at bounding box center [512, 200] width 179 height 228
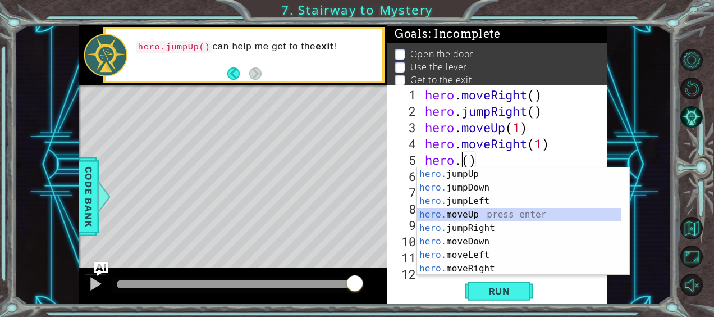
click at [485, 213] on div "hero. jumpUp press enter hero. jumpDown press enter hero. jumpLeft press enter …" at bounding box center [519, 234] width 204 height 135
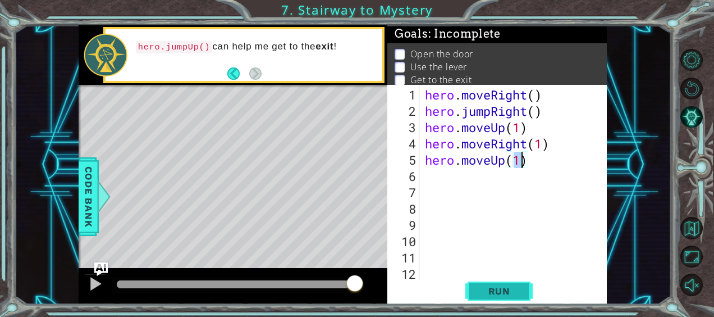
click at [500, 297] on button "Run" at bounding box center [499, 291] width 67 height 22
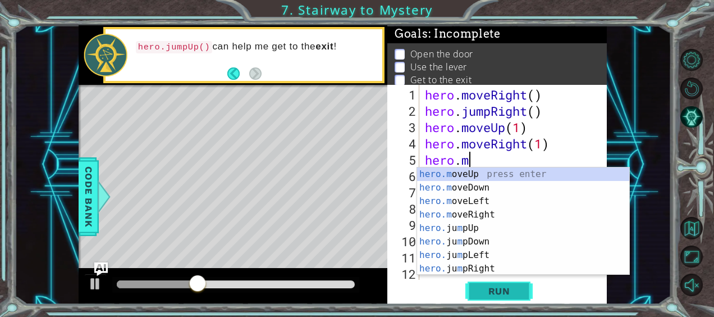
type textarea "hero."
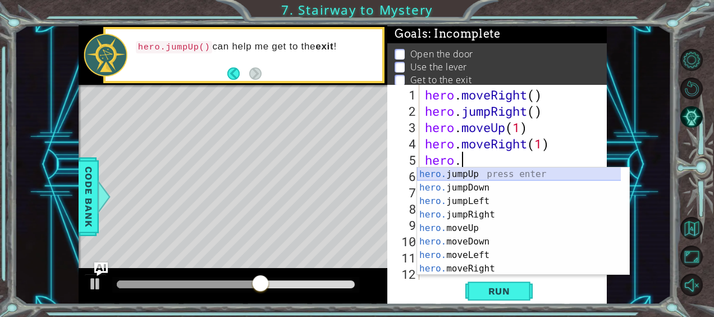
click at [494, 171] on div "hero. jumpUp press enter hero. jumpDown press enter hero. jumpLeft press enter …" at bounding box center [519, 234] width 204 height 135
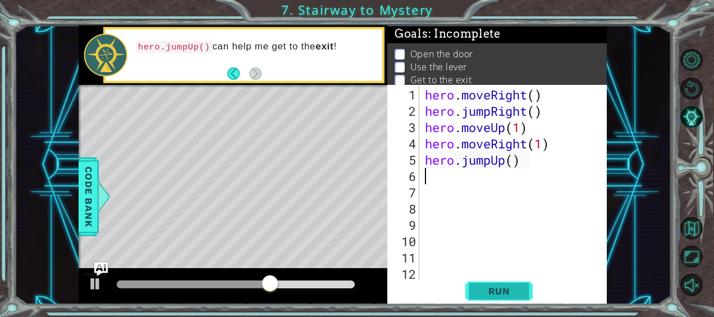
click at [518, 288] on span "Run" at bounding box center [499, 290] width 44 height 11
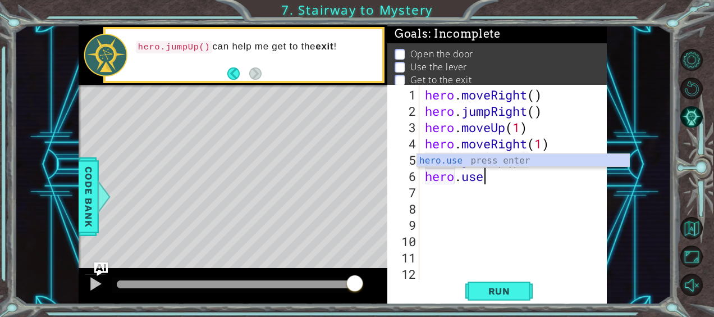
scroll to position [0, 2]
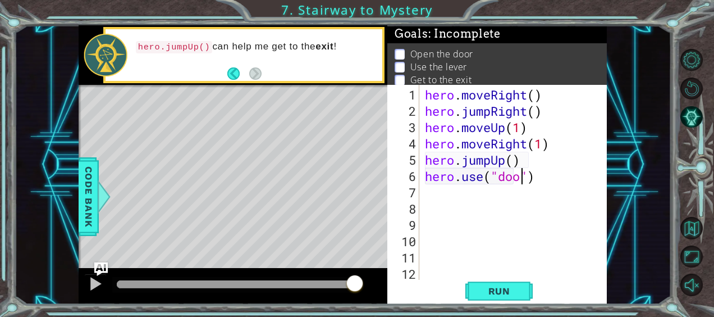
type textarea "hero.use("door")"
click at [493, 297] on button "Run" at bounding box center [499, 291] width 67 height 22
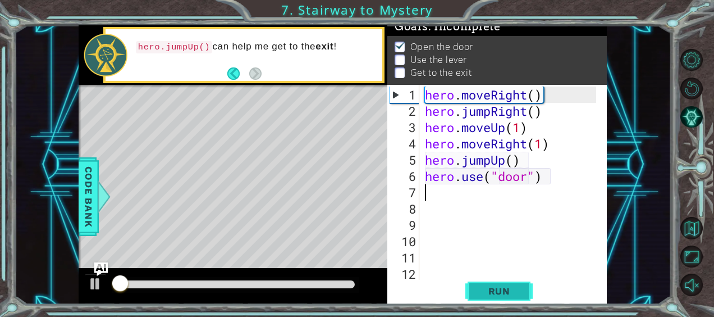
scroll to position [11, 0]
click at [526, 160] on div "hero . moveRight ( ) hero . jumpRight ( ) hero . moveUp ( 1 ) hero . moveRight …" at bounding box center [512, 200] width 179 height 228
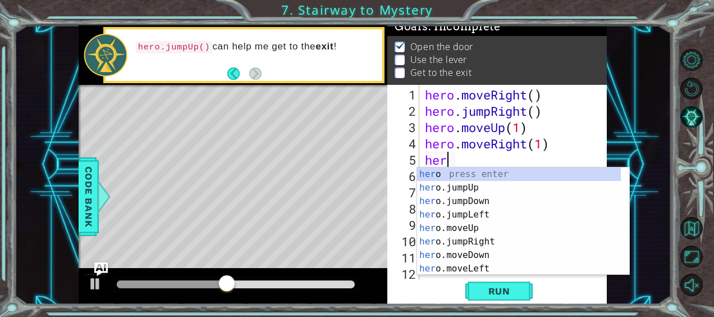
type textarea "h"
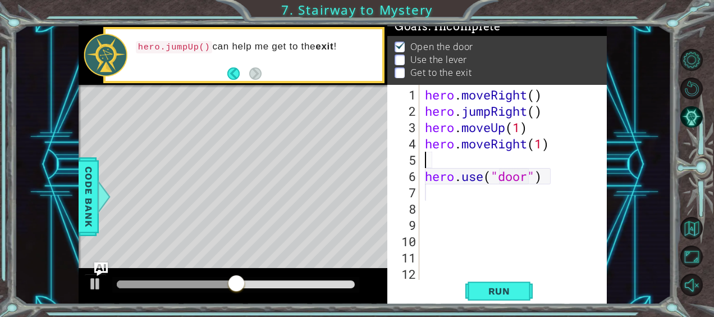
type textarea "hero.moveRight(1)"
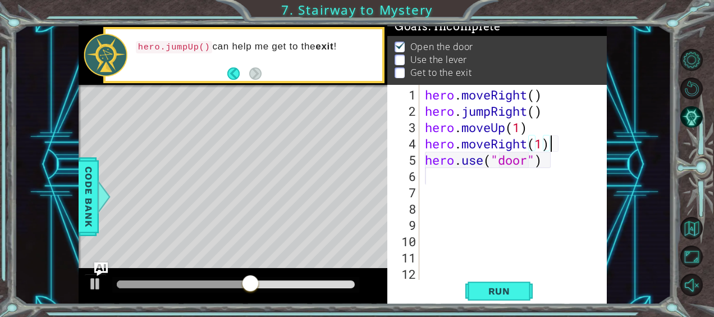
click at [444, 194] on div "hero . moveRight ( ) hero . jumpRight ( ) hero . moveUp ( 1 ) hero . moveRight …" at bounding box center [512, 200] width 179 height 228
click at [434, 177] on div "hero . moveRight ( ) hero . jumpRight ( ) hero . moveUp ( 1 ) hero . moveRight …" at bounding box center [512, 200] width 179 height 228
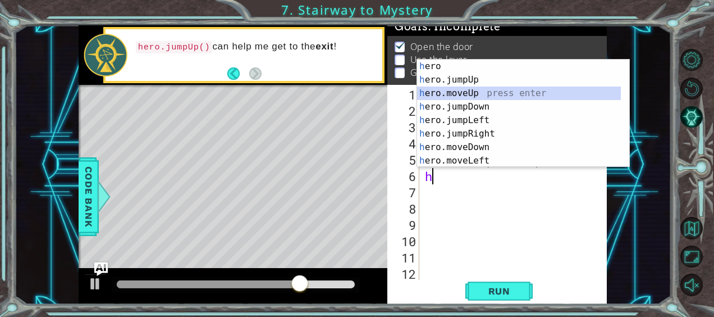
click at [484, 95] on div "h ero press enter h ero.jumpUp press enter h ero.moveUp press enter h ero.jumpD…" at bounding box center [519, 127] width 204 height 135
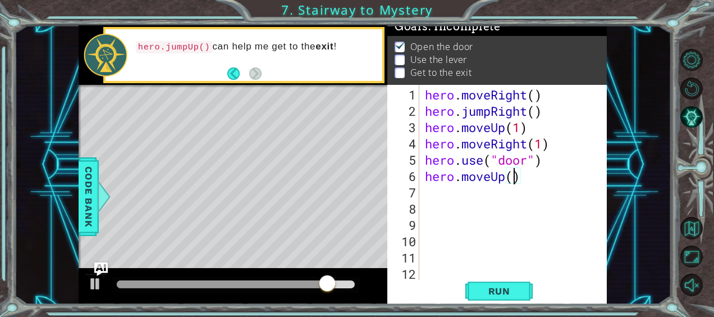
type textarea "hero.moveUp(2)"
click at [431, 194] on div "hero . moveRight ( ) hero . jumpRight ( ) hero . moveUp ( 1 ) hero . moveRight …" at bounding box center [512, 200] width 179 height 228
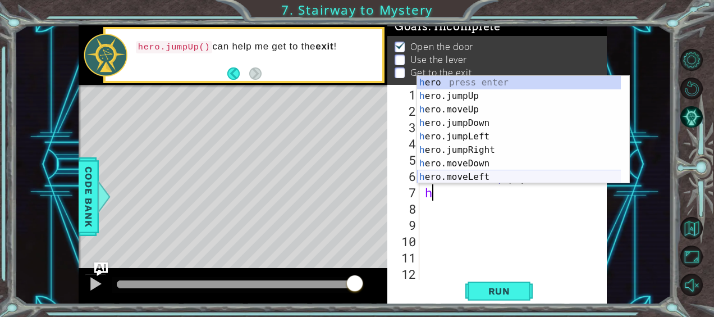
click at [494, 176] on div "h ero press enter h ero.jumpUp press enter h ero.moveUp press enter h ero.jumpD…" at bounding box center [519, 143] width 204 height 135
type textarea "hero.moveLeft(1)"
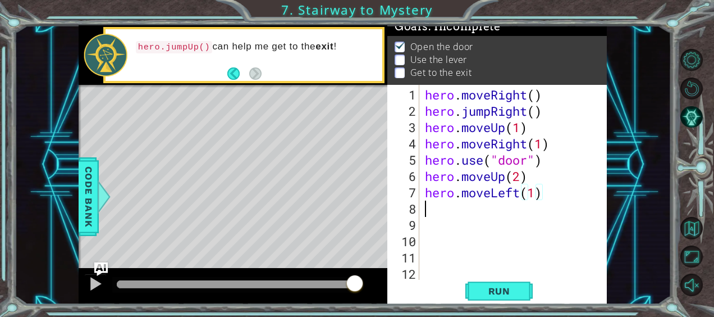
click at [453, 215] on div "hero . moveRight ( ) hero . jumpRight ( ) hero . moveUp ( 1 ) hero . moveRight …" at bounding box center [512, 200] width 179 height 228
type textarea "hero.use("lever")"
click at [455, 221] on div "hero . moveRight ( ) hero . jumpRight ( ) hero . moveUp ( 1 ) hero . moveRight …" at bounding box center [512, 200] width 179 height 228
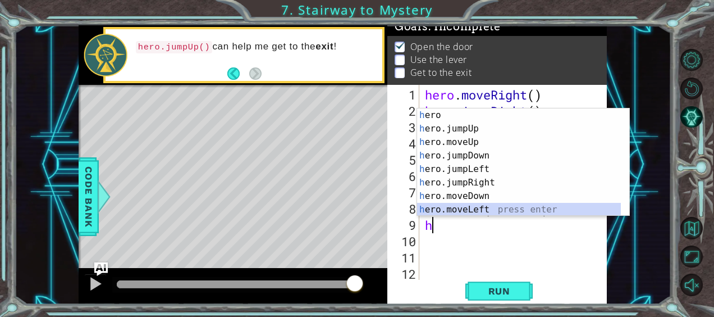
click at [507, 211] on div "h ero press enter h ero.jumpUp press enter h ero.moveUp press enter h ero.jumpD…" at bounding box center [523, 175] width 213 height 135
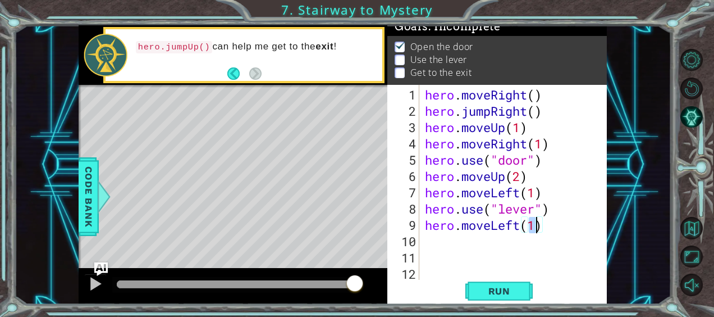
type textarea "hero.moveLeft(2)"
click at [425, 239] on div "hero . moveRight ( ) hero . jumpRight ( ) hero . moveUp ( 1 ) hero . moveRight …" at bounding box center [512, 200] width 179 height 228
type textarea "h"
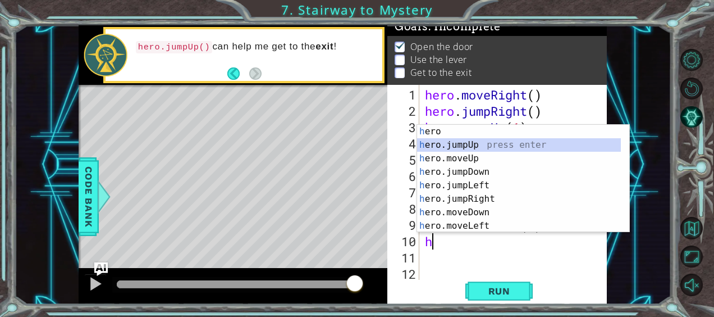
click at [489, 142] on div "h ero press enter h ero.jumpUp press enter h ero.moveUp press enter h ero.jumpD…" at bounding box center [519, 192] width 204 height 135
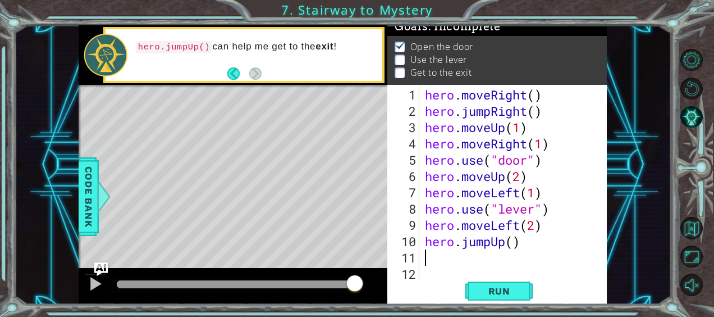
type textarea "h"
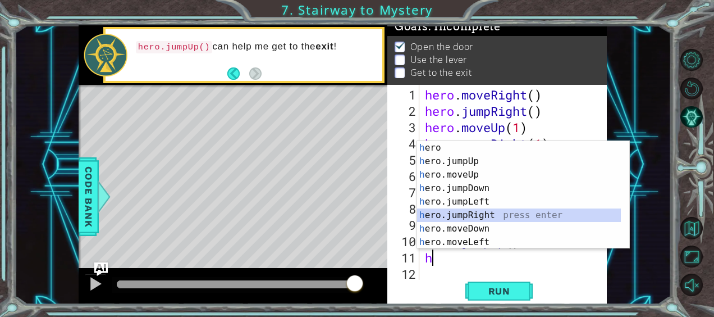
click at [500, 213] on div "h ero press enter h ero.jumpUp press enter h ero.moveUp press enter h ero.jumpD…" at bounding box center [519, 208] width 204 height 135
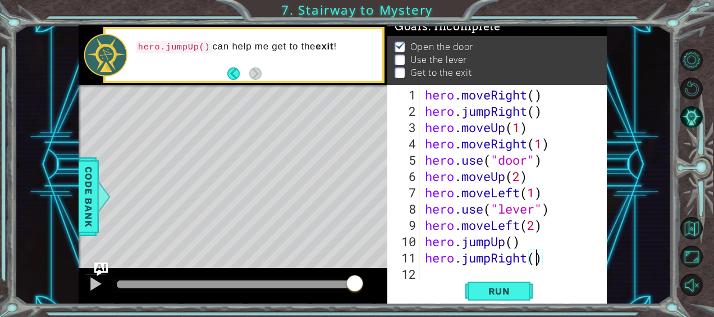
click at [534, 257] on div "hero . moveRight ( ) hero . jumpRight ( ) hero . moveUp ( 1 ) hero . moveRight …" at bounding box center [512, 200] width 179 height 228
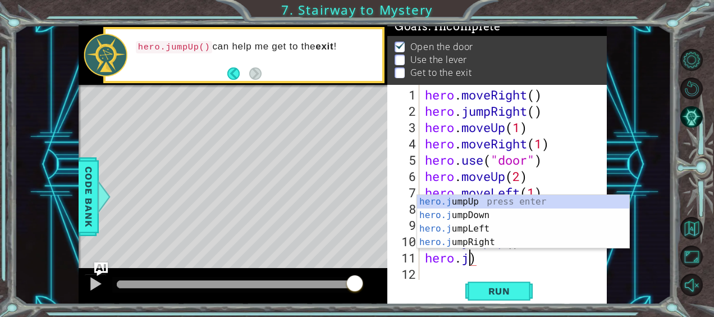
scroll to position [0, 1]
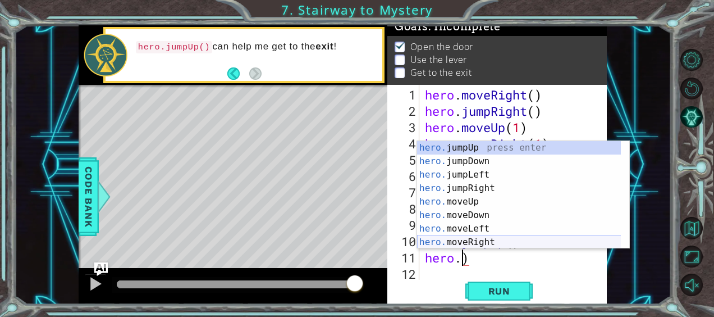
click at [512, 244] on div "hero. jumpUp press enter hero. jumpDown press enter hero. jumpLeft press enter …" at bounding box center [519, 208] width 204 height 135
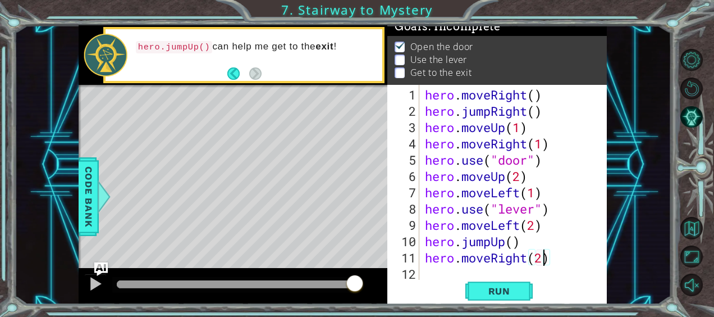
scroll to position [0, 4]
type textarea "hero.moveRight(2)"
click at [499, 288] on span "Run" at bounding box center [499, 290] width 44 height 11
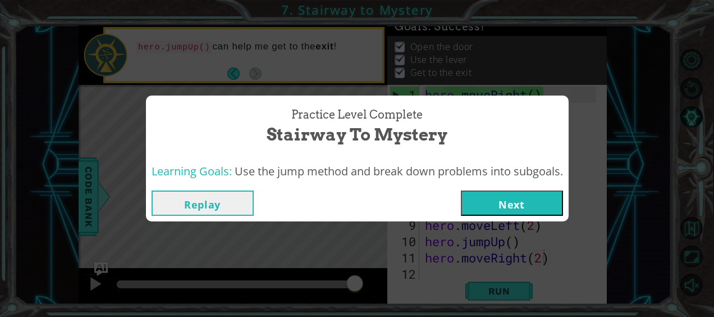
click at [533, 201] on button "Next" at bounding box center [512, 202] width 102 height 25
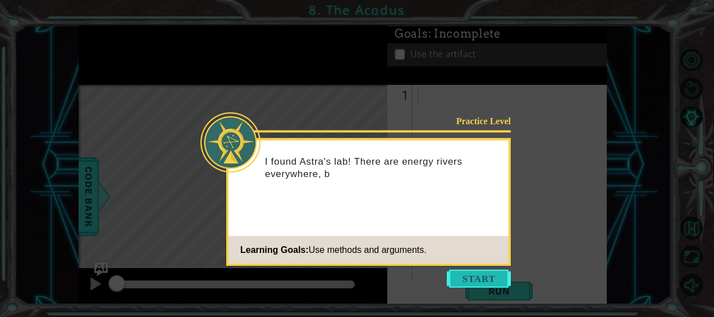
click at [468, 281] on button "Start" at bounding box center [479, 279] width 64 height 18
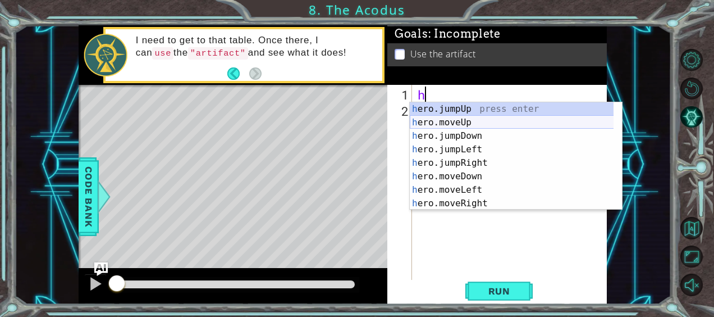
click at [459, 121] on div "h ero.jumpUp press enter h ero.moveUp press enter h ero.jumpDown press enter h …" at bounding box center [512, 169] width 204 height 135
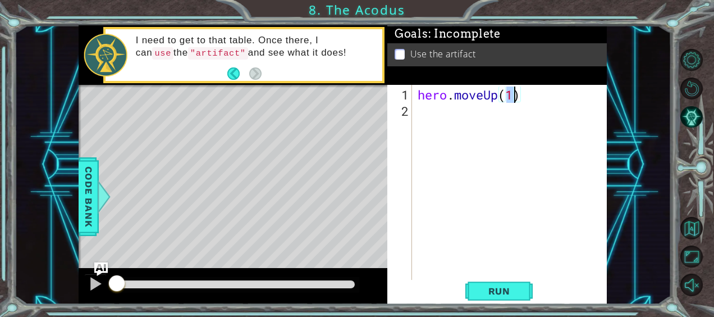
type textarea "hero.moveUp(2)"
click at [470, 112] on div "hero . moveUp ( 2 )" at bounding box center [513, 200] width 195 height 228
type textarea "H"
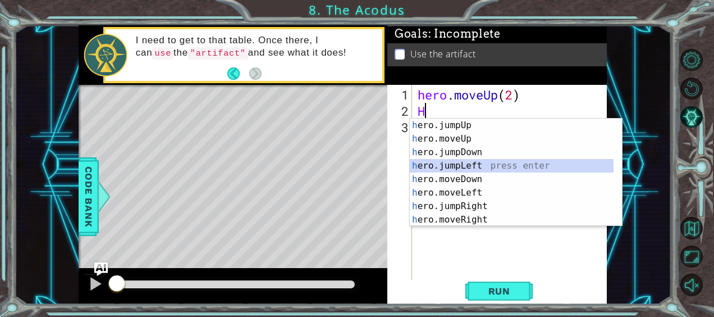
click at [488, 169] on div "h ero.jumpUp press enter h ero.moveUp press enter h ero.jumpDown press enter h …" at bounding box center [512, 186] width 204 height 135
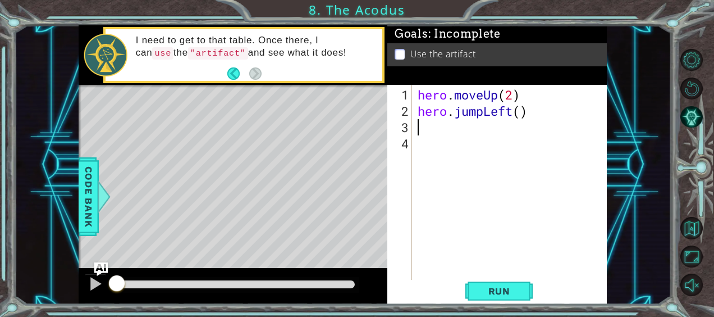
type textarea "h"
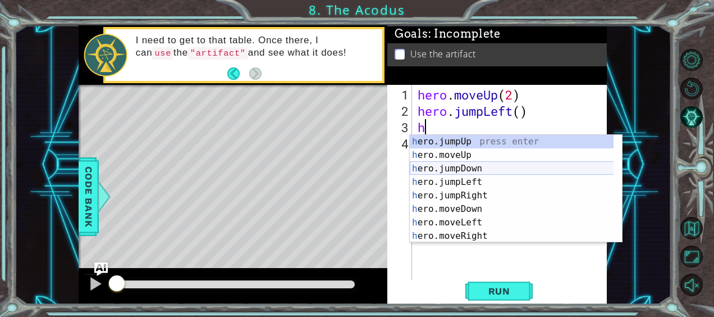
click at [455, 167] on div "h ero.jumpUp press enter h ero.moveUp press enter h ero.jumpDown press enter h …" at bounding box center [512, 202] width 204 height 135
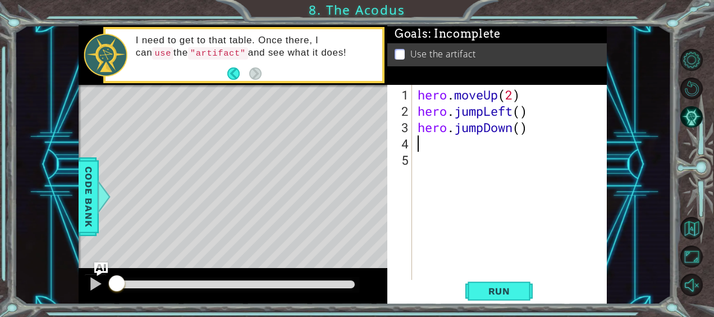
click at [522, 134] on div "hero . moveUp ( 2 ) hero . jumpLeft ( ) hero . jumpDown ( )" at bounding box center [513, 200] width 195 height 228
click at [521, 128] on div "hero . moveUp ( 2 ) hero . jumpLeft ( ) hero . jumpDown ( )" at bounding box center [513, 200] width 195 height 228
click at [483, 129] on div "hero . moveUp ( 2 ) hero . jumpLeft ( ) hero . jumpDown ( )" at bounding box center [513, 200] width 195 height 228
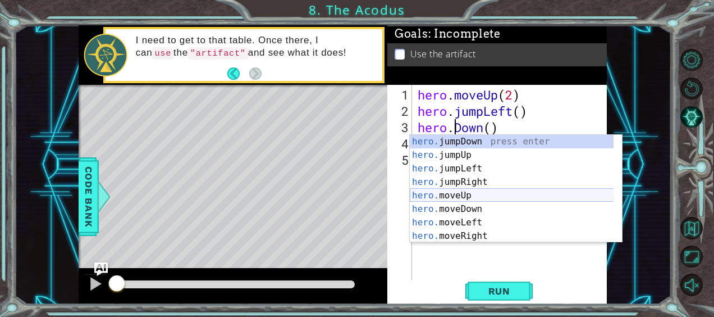
click at [479, 202] on div "hero. jumpDown press enter hero. jumpUp press enter hero. jumpLeft press enter …" at bounding box center [512, 202] width 204 height 135
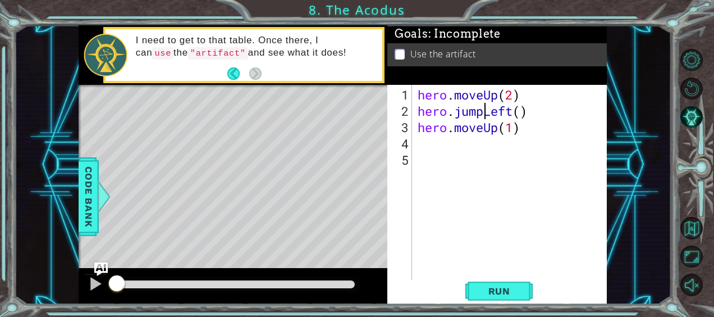
click at [481, 112] on div "hero . moveUp ( 2 ) hero . jumpLeft ( ) hero . moveUp ( 1 )" at bounding box center [513, 200] width 195 height 228
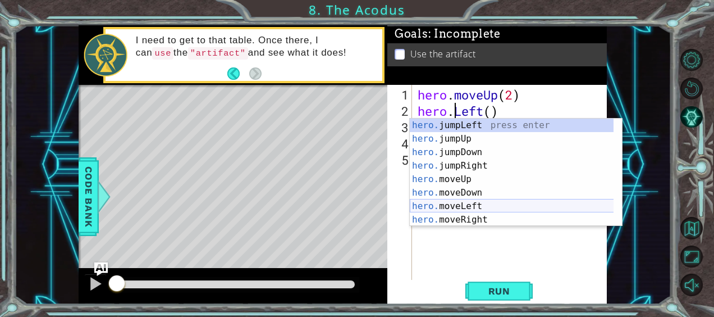
click at [493, 203] on div "hero. jumpLeft press enter hero. jumpUp press enter hero. jumpDown press enter …" at bounding box center [512, 186] width 204 height 135
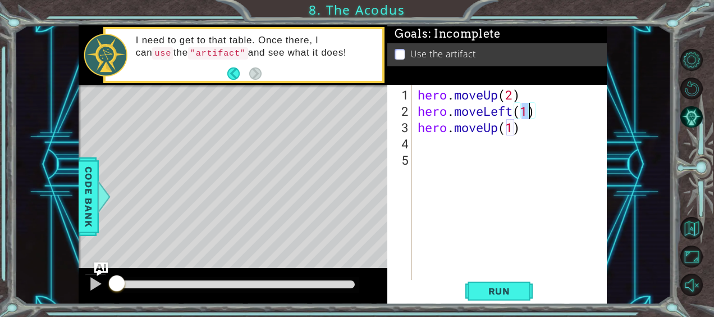
click at [513, 130] on div "hero . moveUp ( 2 ) hero . moveLeft ( 1 ) hero . moveUp ( 1 )" at bounding box center [513, 200] width 195 height 228
click at [512, 130] on div "hero . moveUp ( 2 ) hero . moveLeft ( 1 ) hero . moveUp ( 12 )" at bounding box center [513, 200] width 195 height 228
type textarea "hero.moveUp(2)"
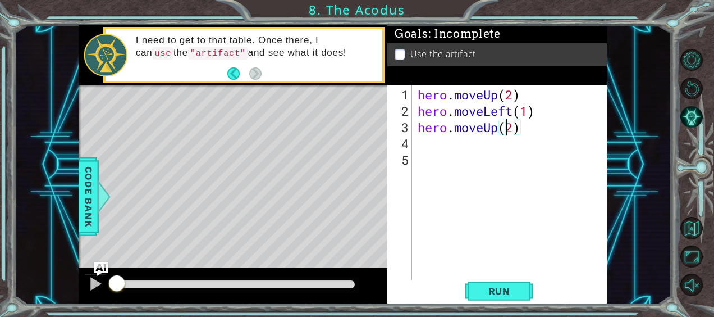
click at [422, 149] on div "hero . moveUp ( 2 ) hero . moveLeft ( 1 ) hero . moveUp ( 2 )" at bounding box center [513, 200] width 195 height 228
type textarea "h"
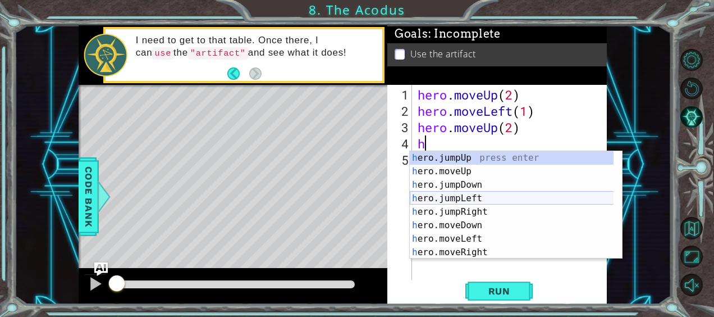
click at [453, 198] on div "h ero.jumpUp press enter h ero.moveUp press enter h ero.jumpDown press enter h …" at bounding box center [512, 218] width 204 height 135
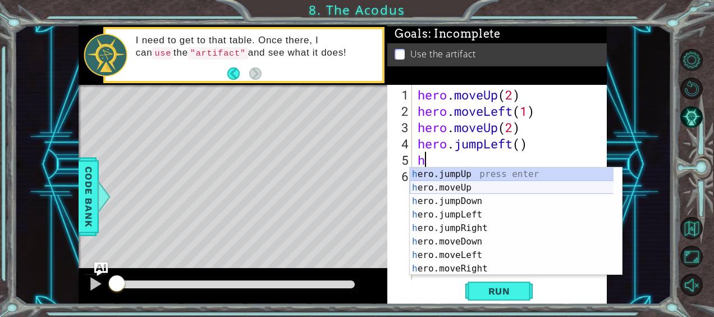
click at [475, 186] on div "h ero.jumpUp press enter h ero.moveUp press enter h ero.jumpDown press enter h …" at bounding box center [512, 234] width 204 height 135
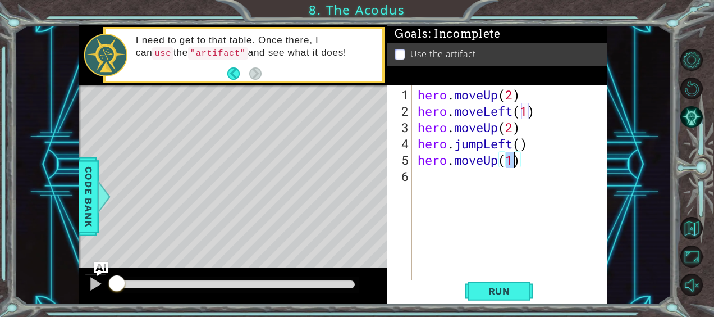
type textarea "hero.moveUp(2)"
click at [459, 180] on div "hero . moveUp ( 2 ) hero . moveLeft ( 1 ) hero . moveUp ( 2 ) hero . jumpLeft (…" at bounding box center [513, 200] width 195 height 228
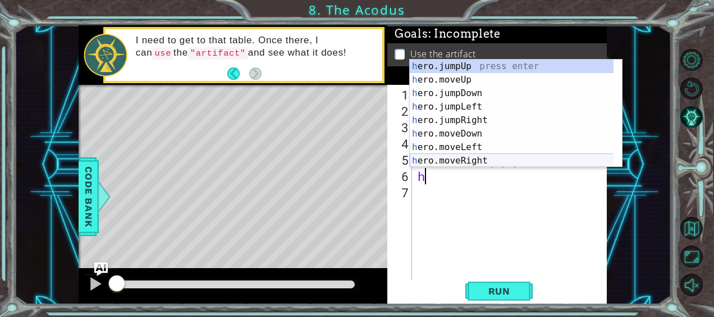
click at [490, 158] on div "h ero.jumpUp press enter h ero.moveUp press enter h ero.jumpDown press enter h …" at bounding box center [512, 127] width 204 height 135
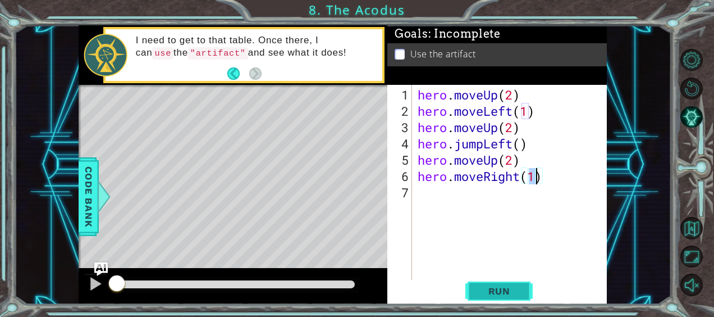
click at [506, 284] on button "Run" at bounding box center [499, 291] width 67 height 22
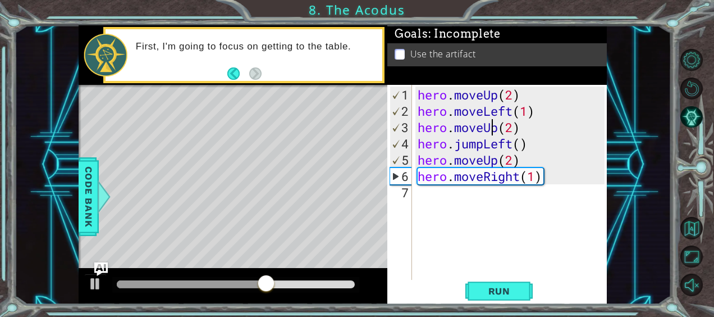
click at [495, 130] on div "hero . moveUp ( 2 ) hero . moveLeft ( 1 ) hero . moveUp ( 2 ) hero . jumpLeft (…" at bounding box center [513, 200] width 195 height 228
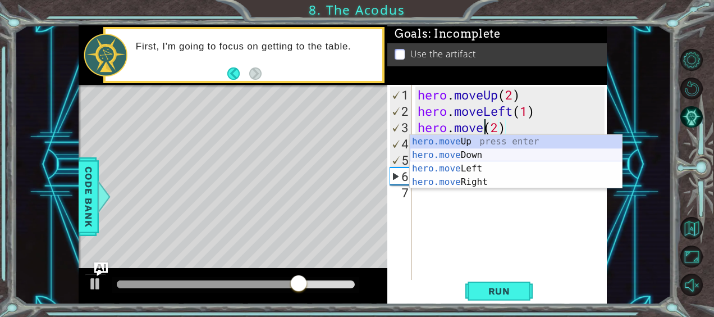
click at [489, 151] on div "hero.move Up press enter hero.move Down press enter hero.move Left press enter …" at bounding box center [516, 175] width 213 height 81
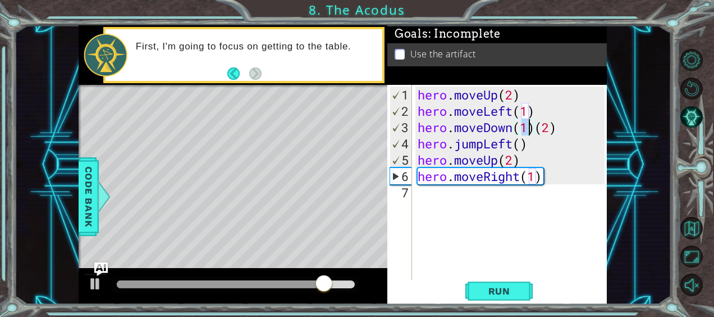
click at [535, 128] on div "hero . moveUp ( 2 ) hero . moveLeft ( 1 ) hero . moveDown ( 1 ) ( 2 ) hero . ju…" at bounding box center [513, 200] width 195 height 228
type textarea "hero.moveDown(2)"
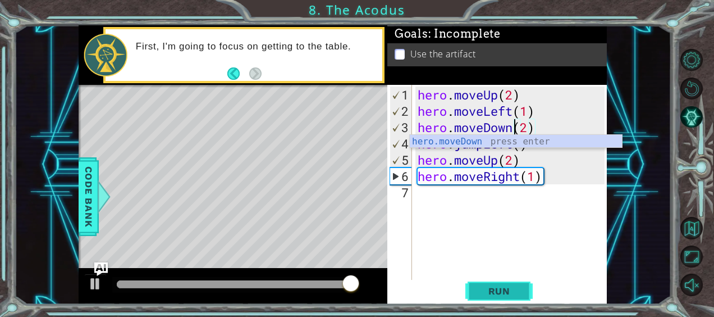
click at [521, 288] on span "Run" at bounding box center [499, 290] width 44 height 11
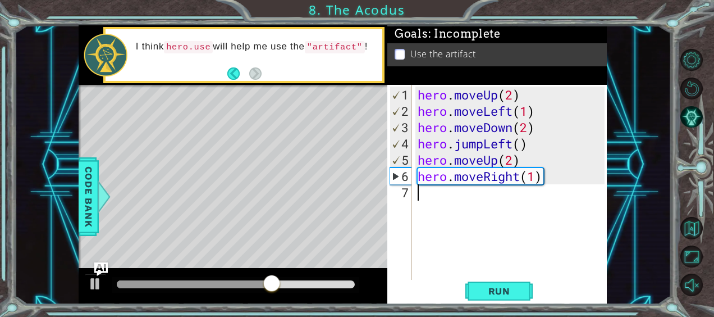
click at [421, 195] on div "hero . moveUp ( 2 ) hero . moveLeft ( 1 ) hero . moveDown ( 2 ) hero . jumpLeft…" at bounding box center [513, 200] width 195 height 228
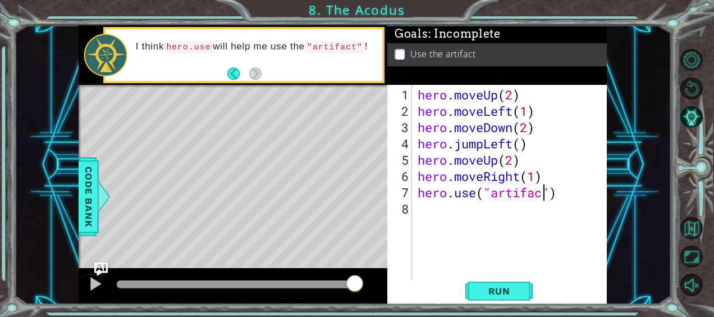
scroll to position [0, 6]
type textarea "hero.use("artifact")"
click at [512, 292] on span "Run" at bounding box center [499, 290] width 44 height 11
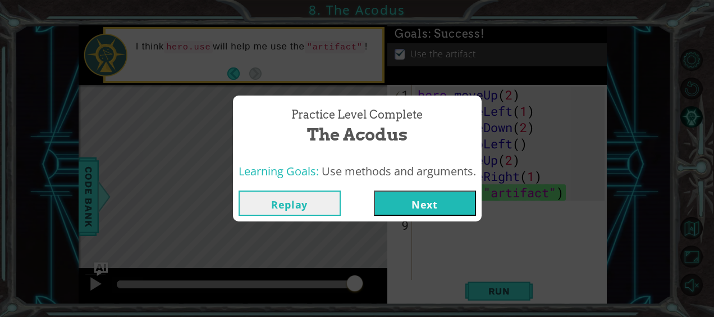
click at [458, 206] on button "Next" at bounding box center [425, 202] width 102 height 25
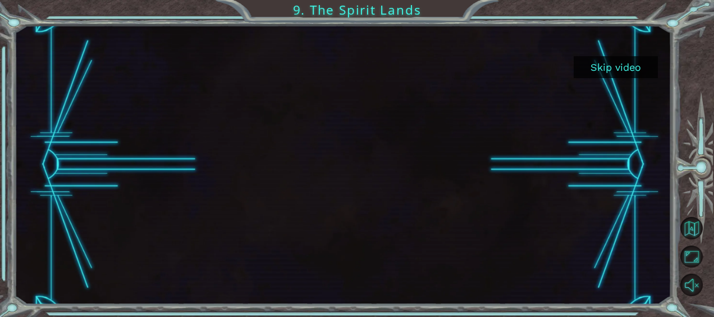
click at [613, 71] on button "Skip video" at bounding box center [616, 67] width 84 height 22
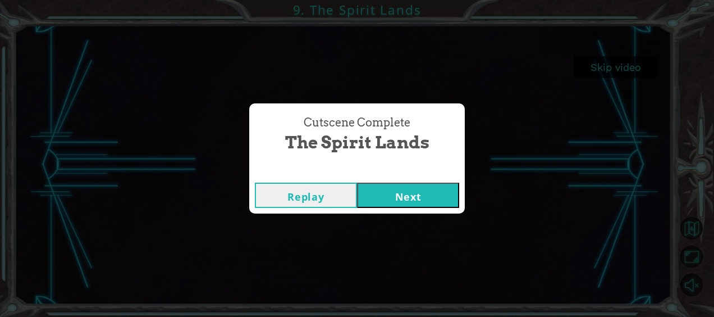
click at [406, 202] on button "Next" at bounding box center [408, 195] width 102 height 25
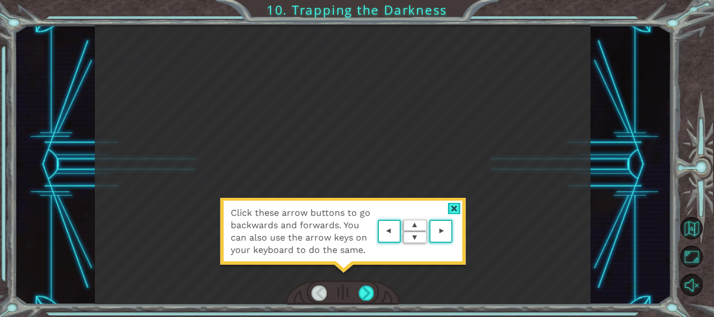
click at [441, 206] on div "Click these arrow buttons to go backwards and forwards. You can also use the ar…" at bounding box center [343, 237] width 247 height 79
click at [452, 204] on div at bounding box center [454, 209] width 13 height 12
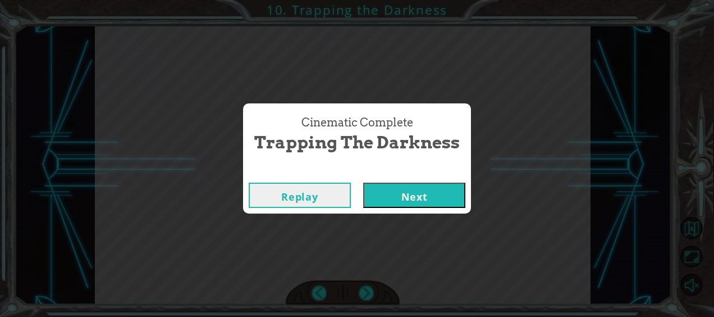
click at [399, 197] on button "Next" at bounding box center [414, 195] width 102 height 25
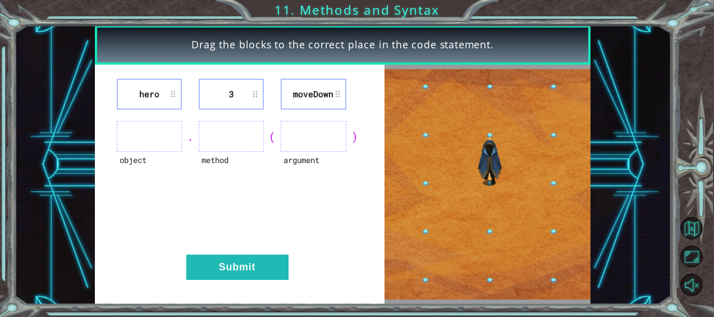
click at [147, 142] on ul at bounding box center [149, 136] width 65 height 31
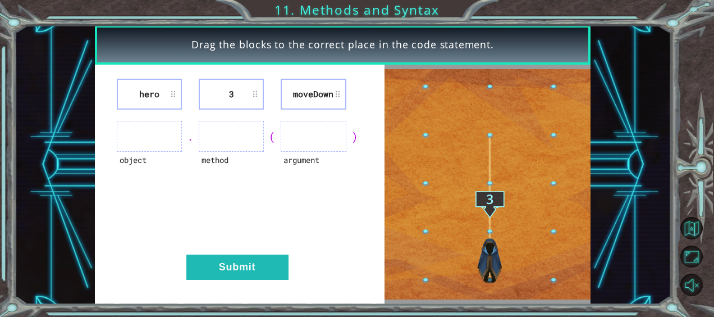
click at [161, 129] on ul at bounding box center [149, 136] width 65 height 31
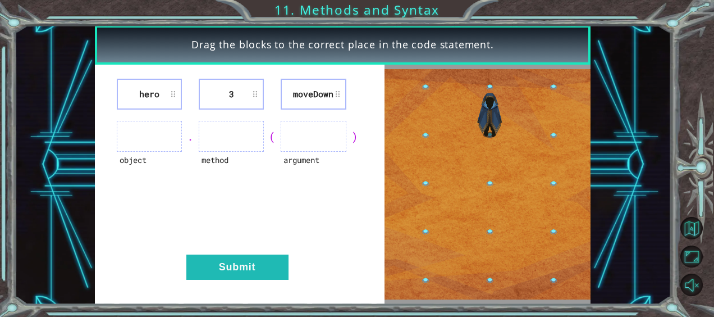
click at [175, 95] on li "hero" at bounding box center [149, 94] width 65 height 31
click at [170, 130] on ul at bounding box center [149, 136] width 65 height 31
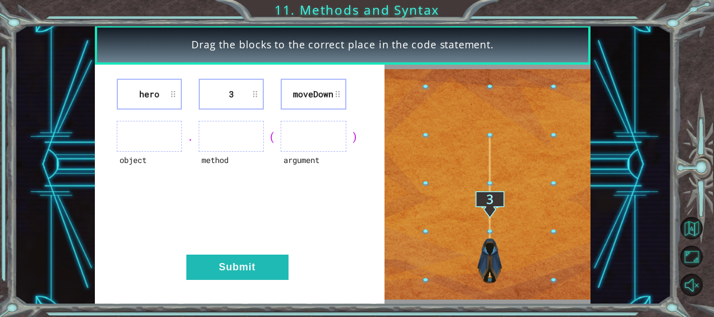
click at [225, 87] on li "3" at bounding box center [231, 94] width 65 height 31
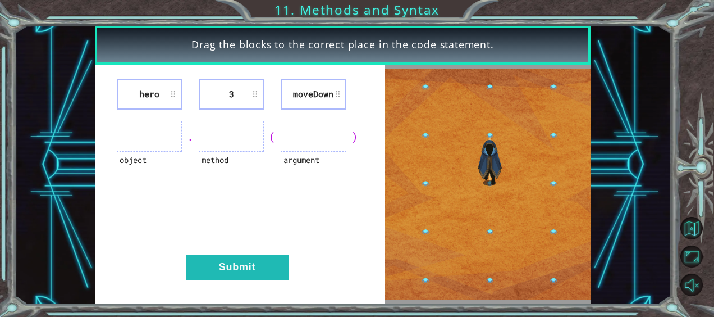
click at [257, 93] on li "3" at bounding box center [231, 94] width 65 height 31
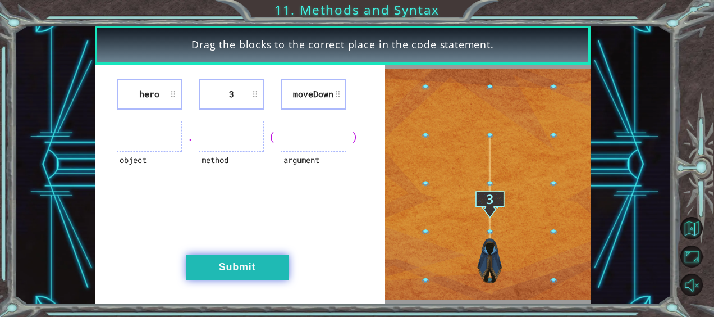
click at [227, 262] on button "Submit" at bounding box center [237, 266] width 102 height 25
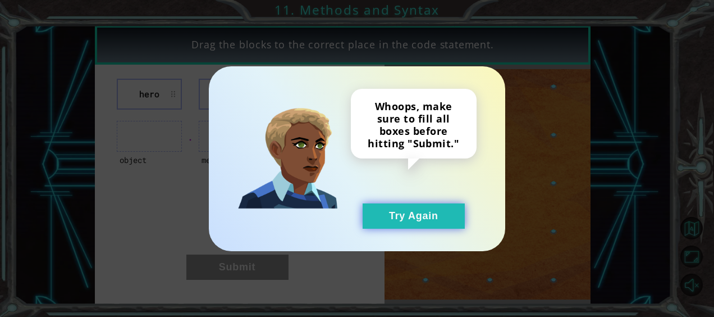
click at [416, 208] on button "Try Again" at bounding box center [414, 215] width 102 height 25
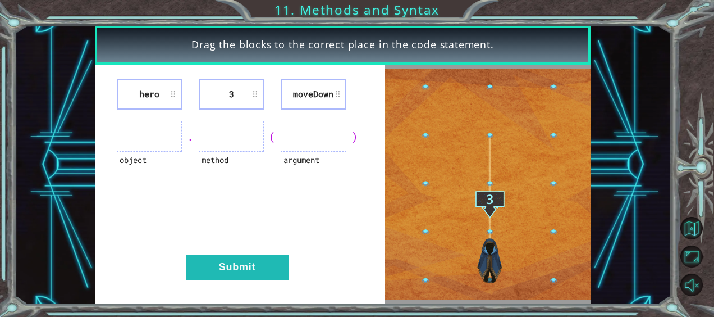
click at [305, 139] on ul at bounding box center [313, 136] width 65 height 31
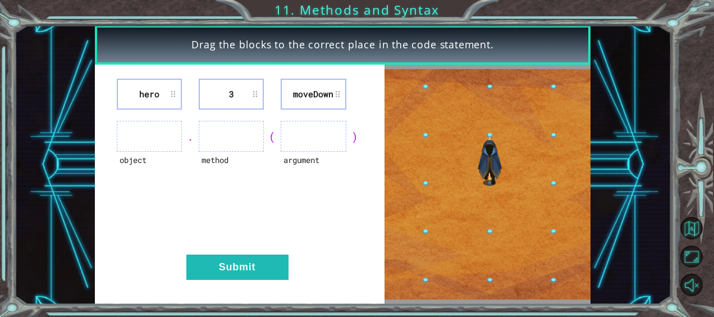
click at [143, 132] on ul at bounding box center [149, 136] width 65 height 31
